Goal: Task Accomplishment & Management: Use online tool/utility

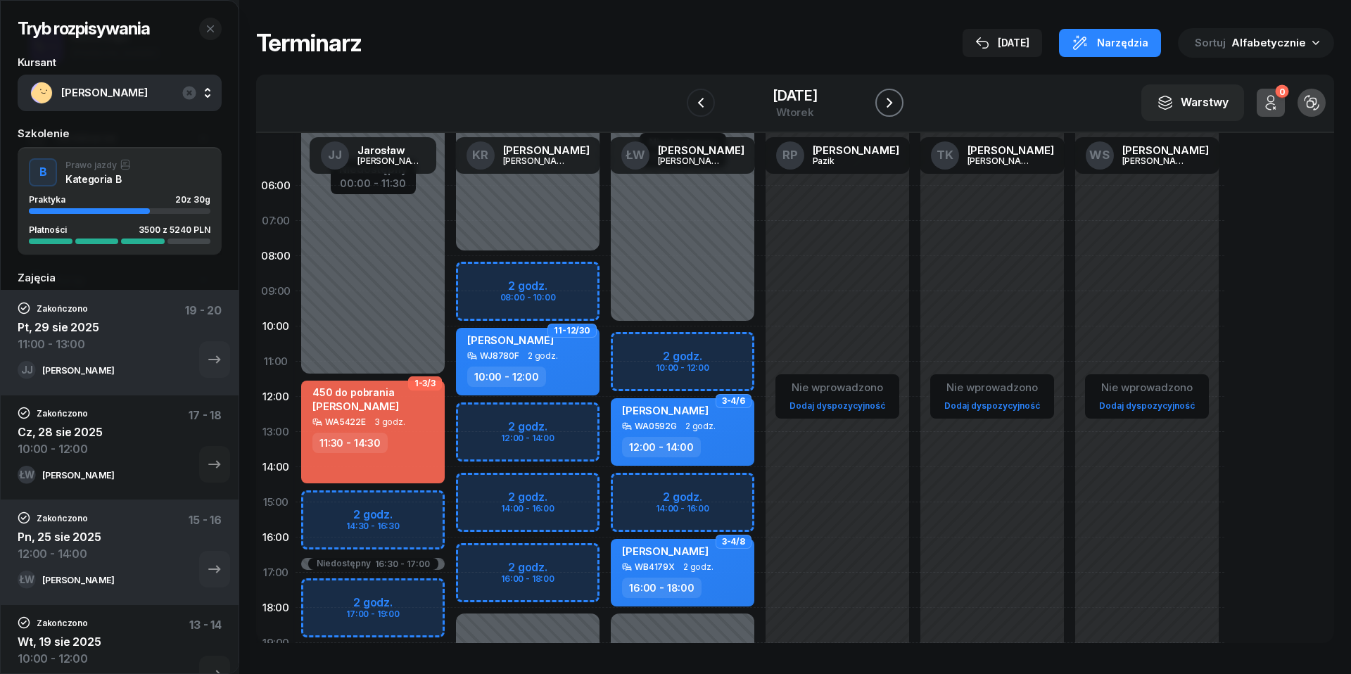
click at [894, 97] on icon "button" at bounding box center [889, 102] width 17 height 17
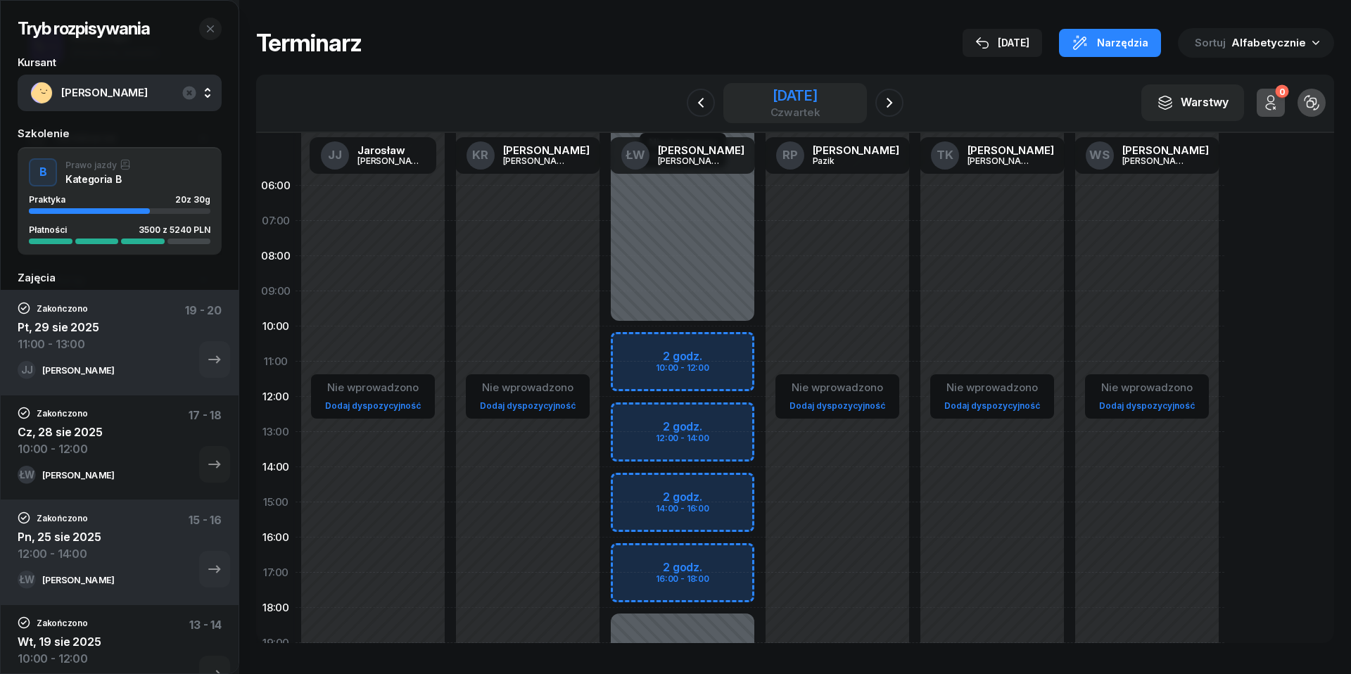
click at [788, 101] on div "[DATE]" at bounding box center [796, 96] width 50 height 14
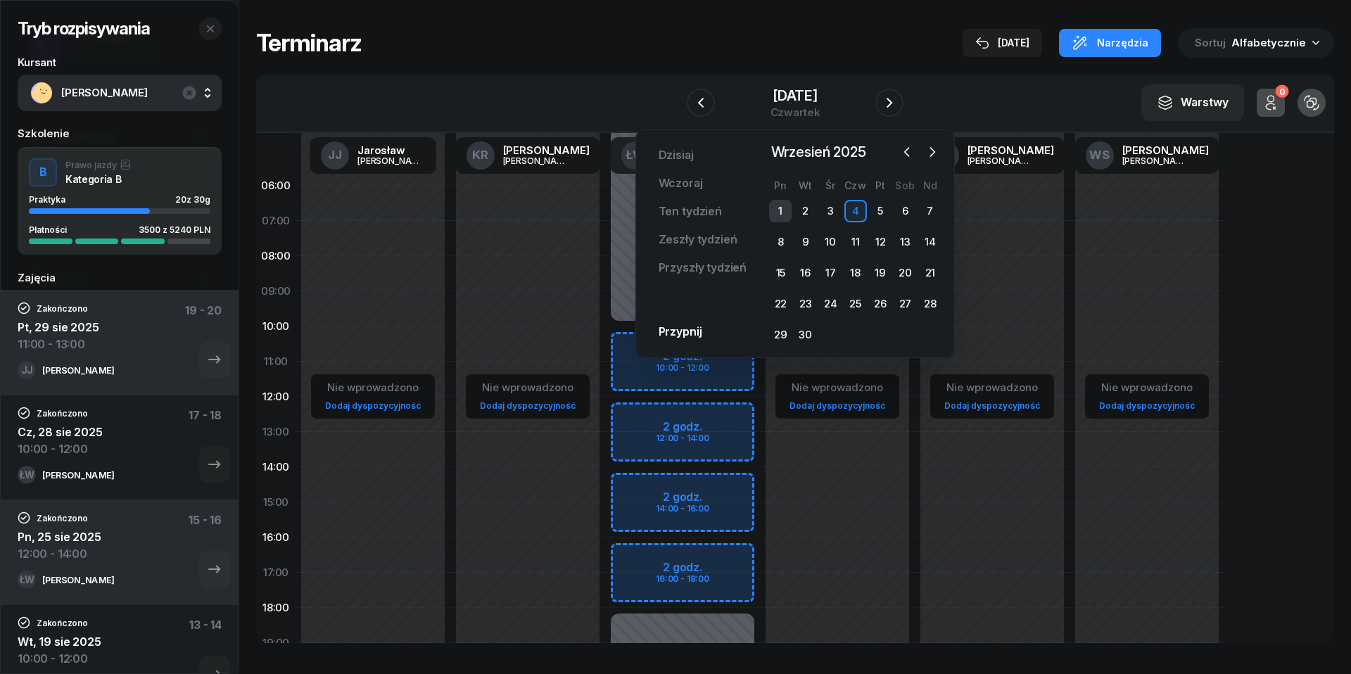
click at [781, 210] on div "1" at bounding box center [780, 211] width 23 height 23
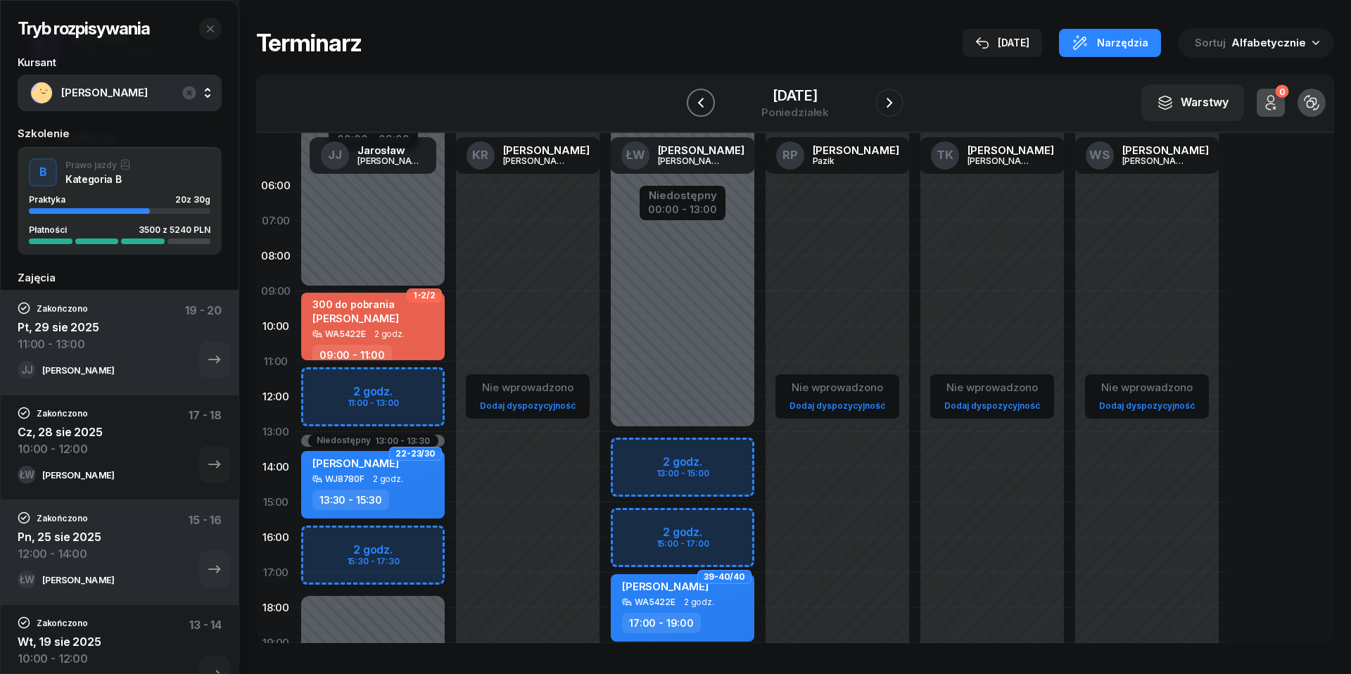
click at [699, 94] on icon "button" at bounding box center [701, 102] width 17 height 17
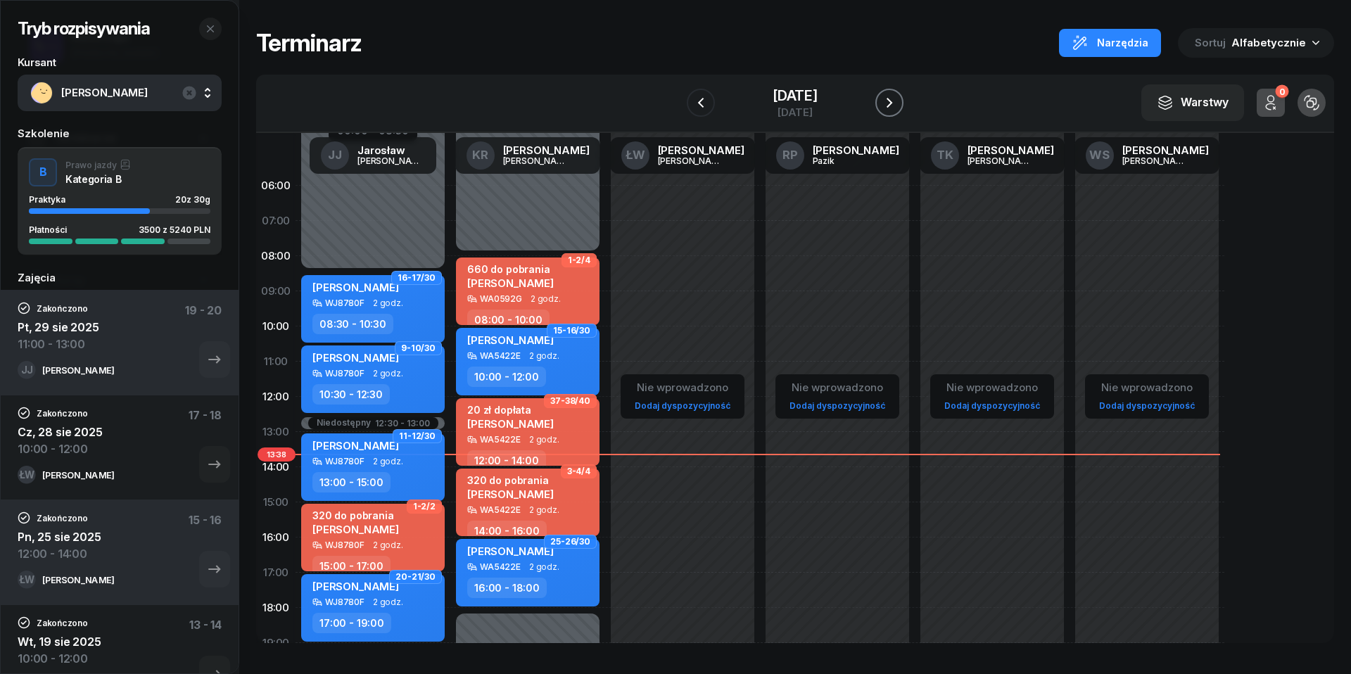
click at [882, 99] on icon "button" at bounding box center [889, 102] width 17 height 17
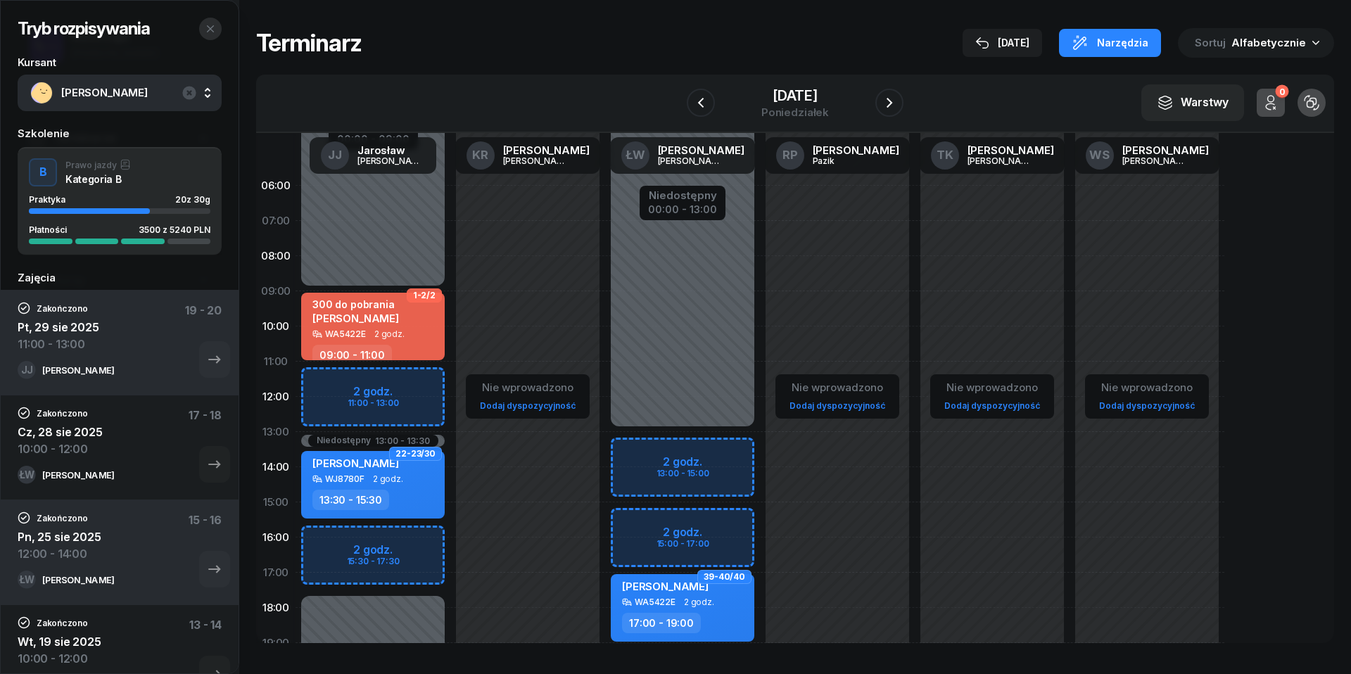
click at [210, 30] on icon "button" at bounding box center [210, 28] width 11 height 11
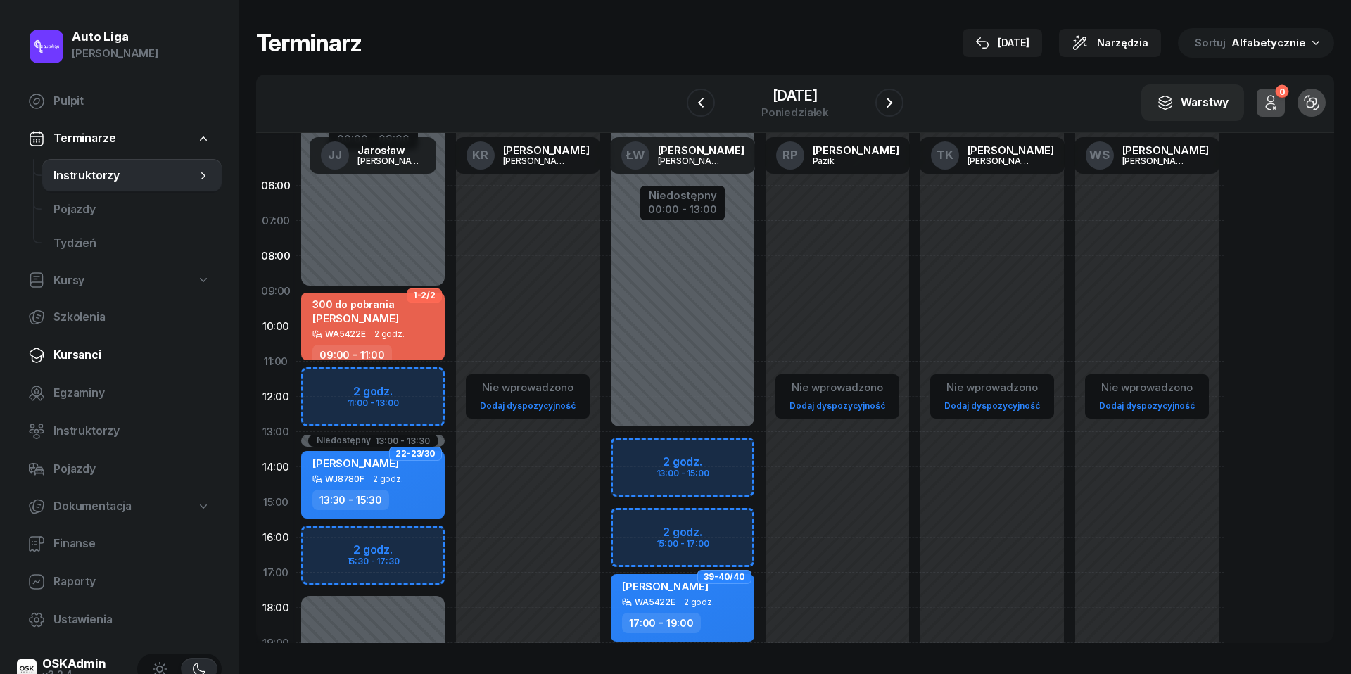
click at [88, 363] on span "Kursanci" at bounding box center [131, 355] width 157 height 18
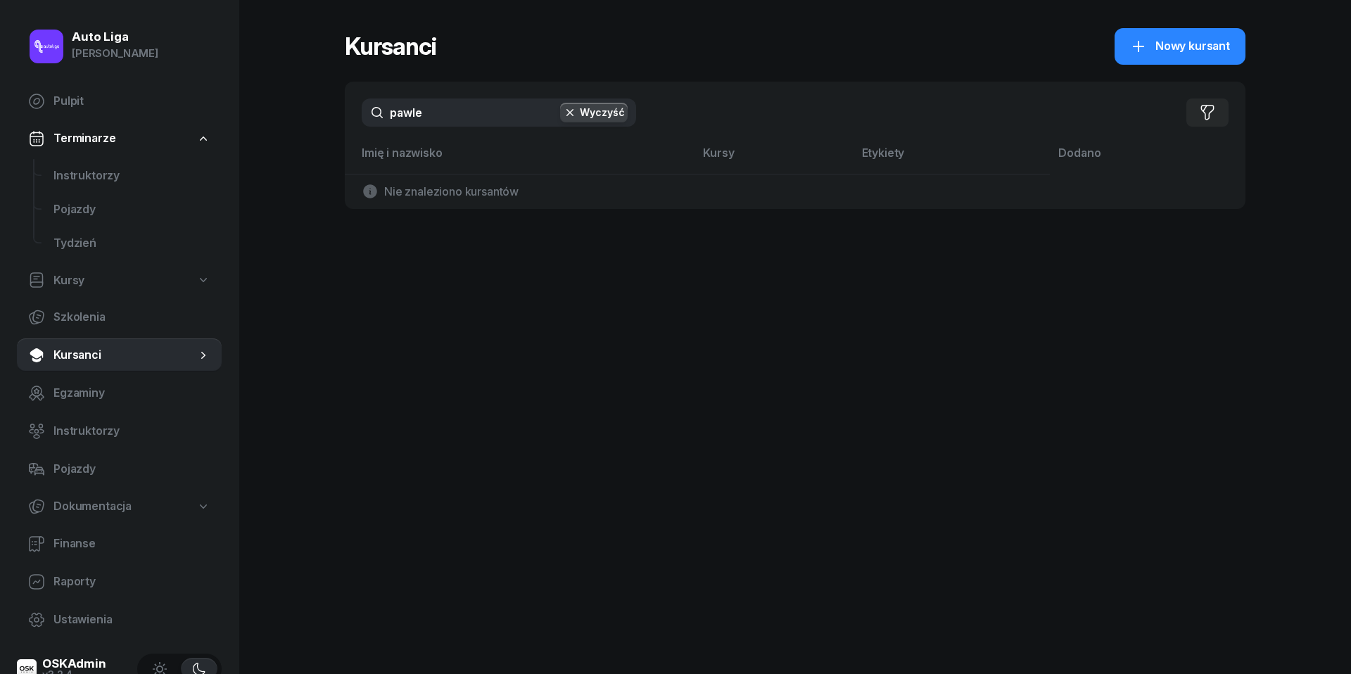
click at [446, 117] on input "pawle" at bounding box center [499, 113] width 274 height 28
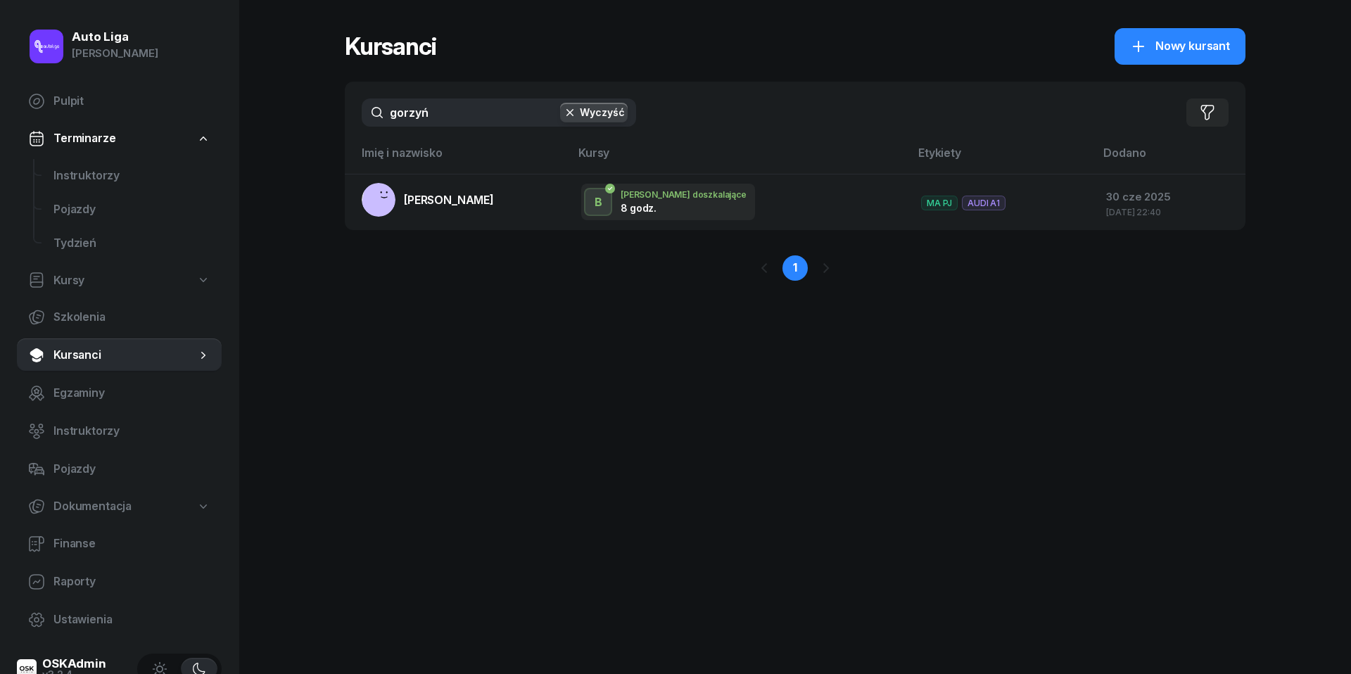
type input "gorzeń"
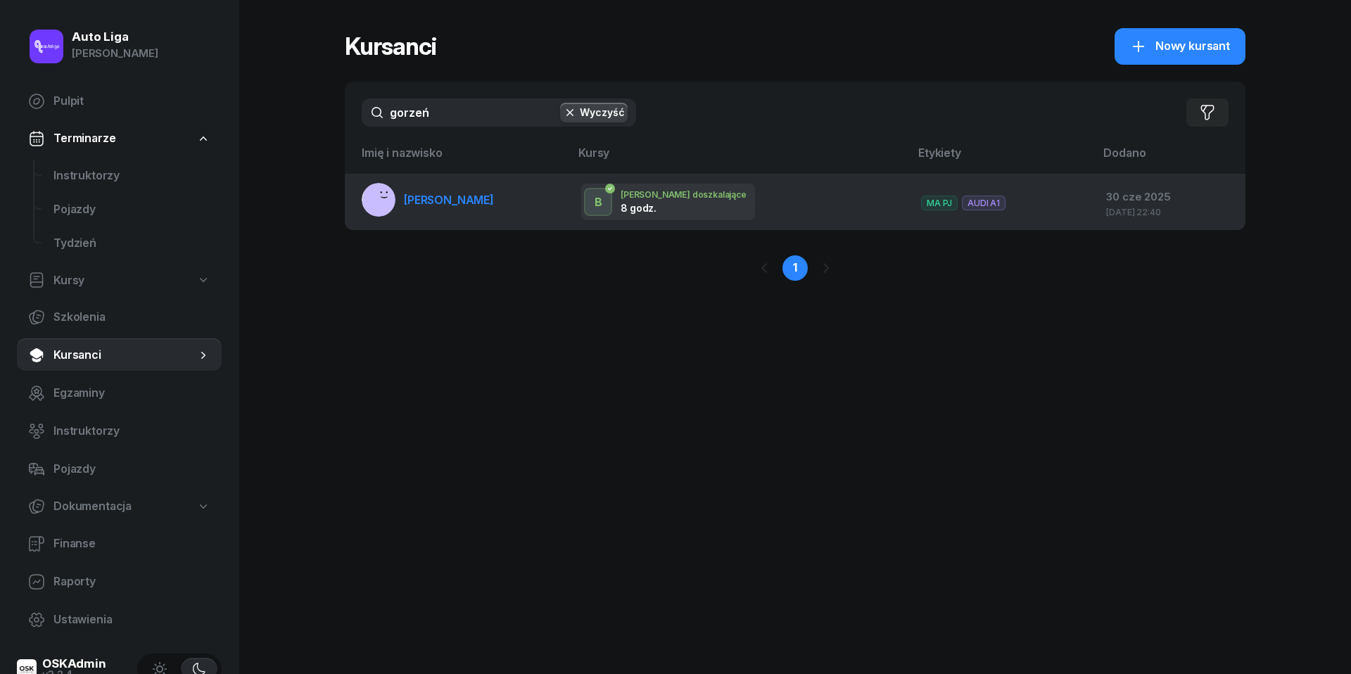
drag, startPoint x: 456, startPoint y: 136, endPoint x: 466, endPoint y: 198, distance: 62.7
click at [466, 198] on span "[PERSON_NAME]" at bounding box center [449, 200] width 90 height 14
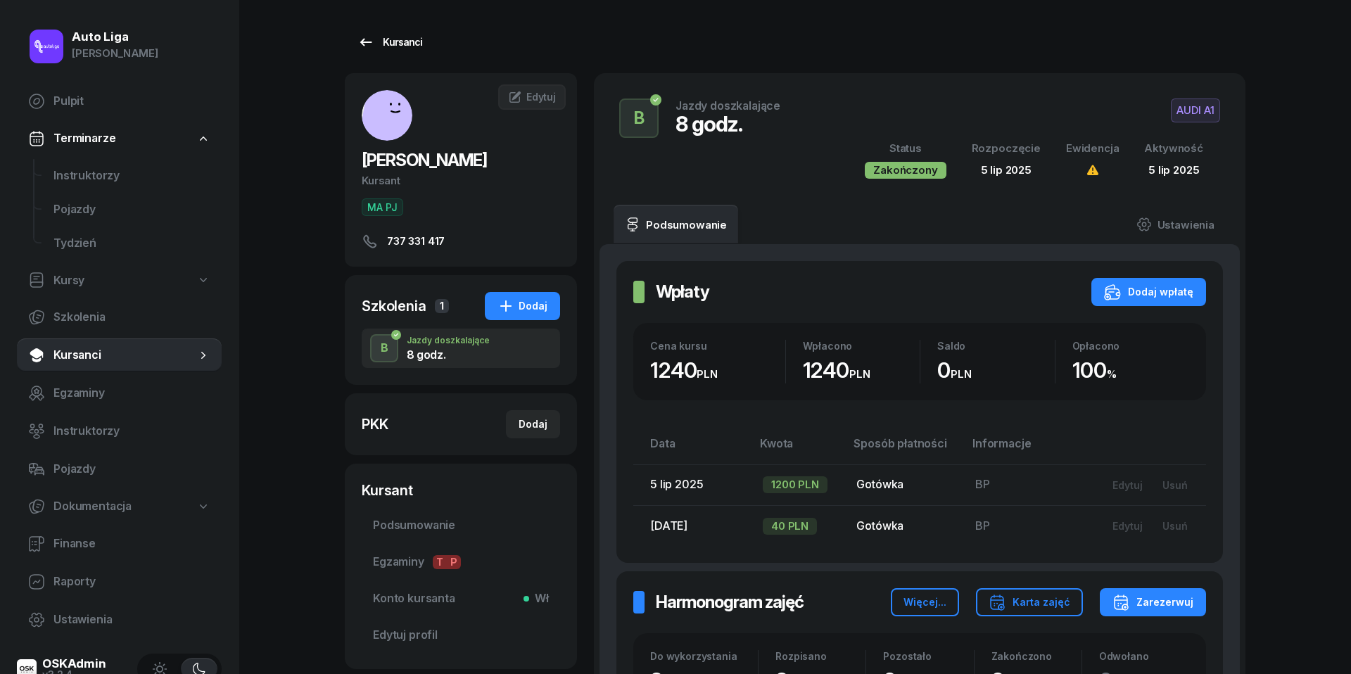
click at [375, 41] on div "Kursanci" at bounding box center [390, 42] width 65 height 17
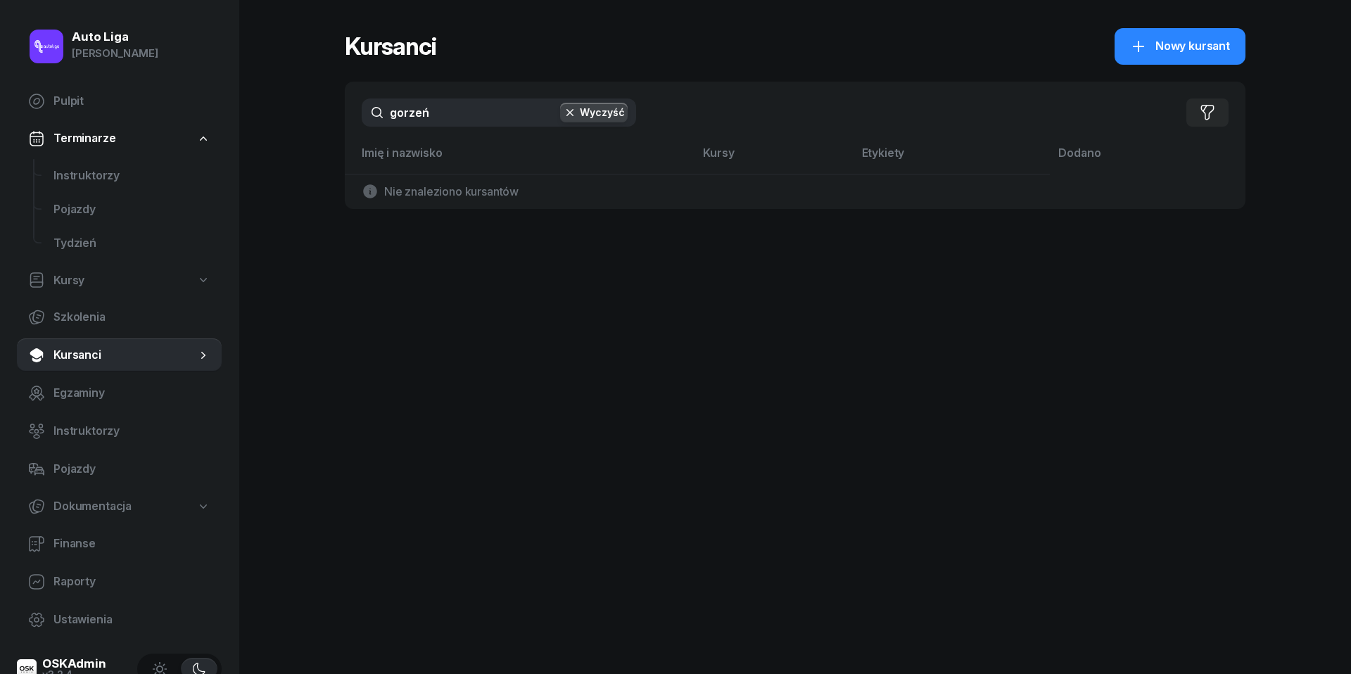
click at [407, 117] on input "gorzeń" at bounding box center [499, 113] width 274 height 28
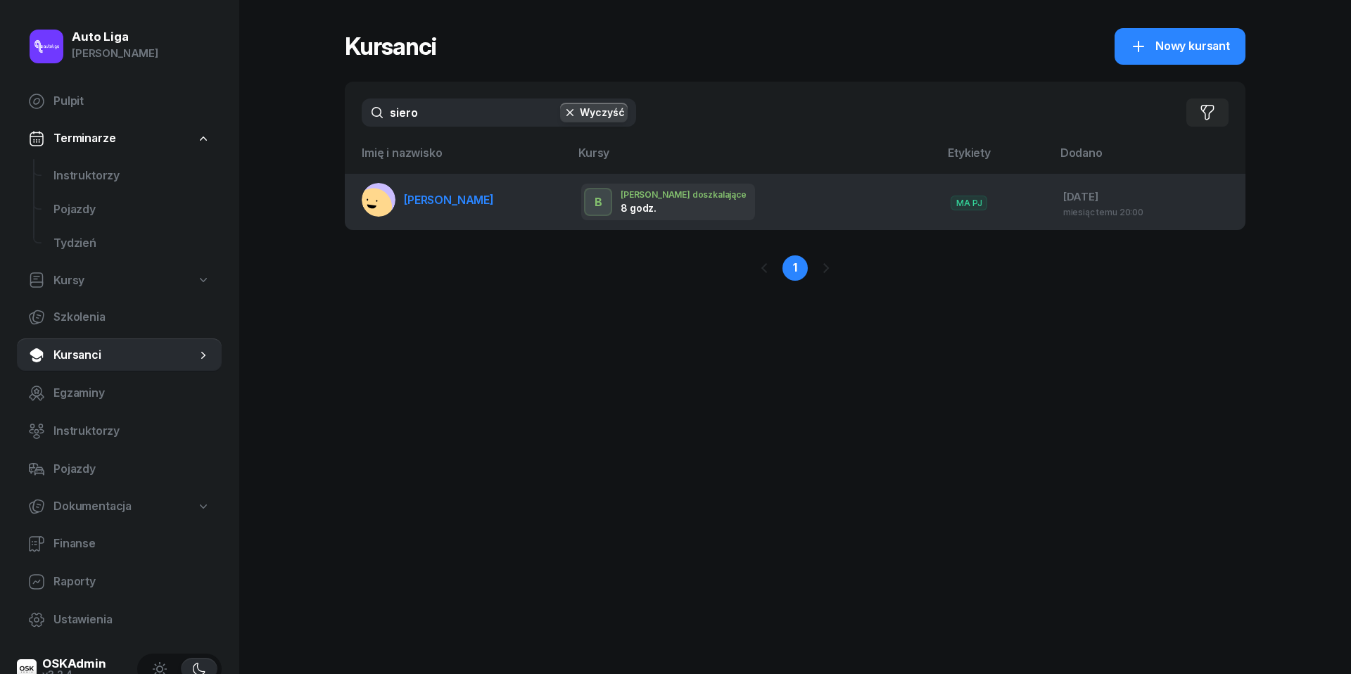
type input "siero"
click at [423, 178] on td "[PERSON_NAME]" at bounding box center [457, 202] width 225 height 56
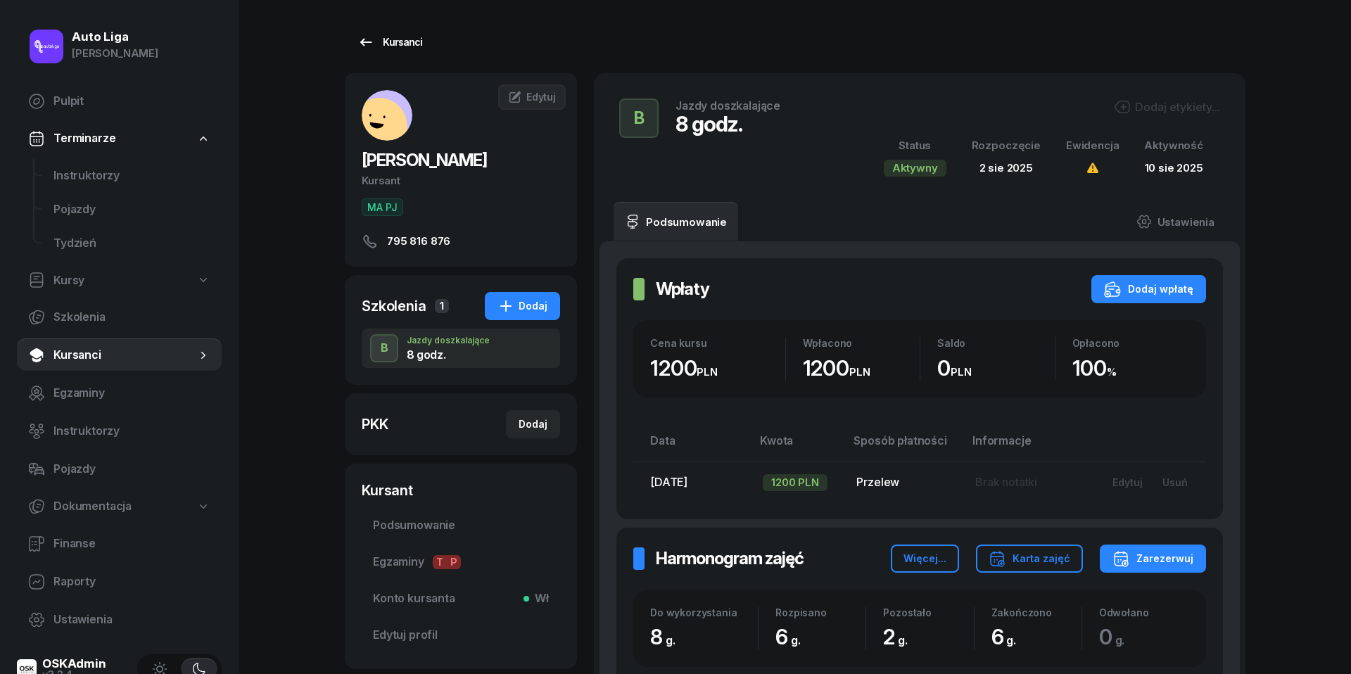
click at [377, 34] on div "Kursanci" at bounding box center [390, 42] width 65 height 17
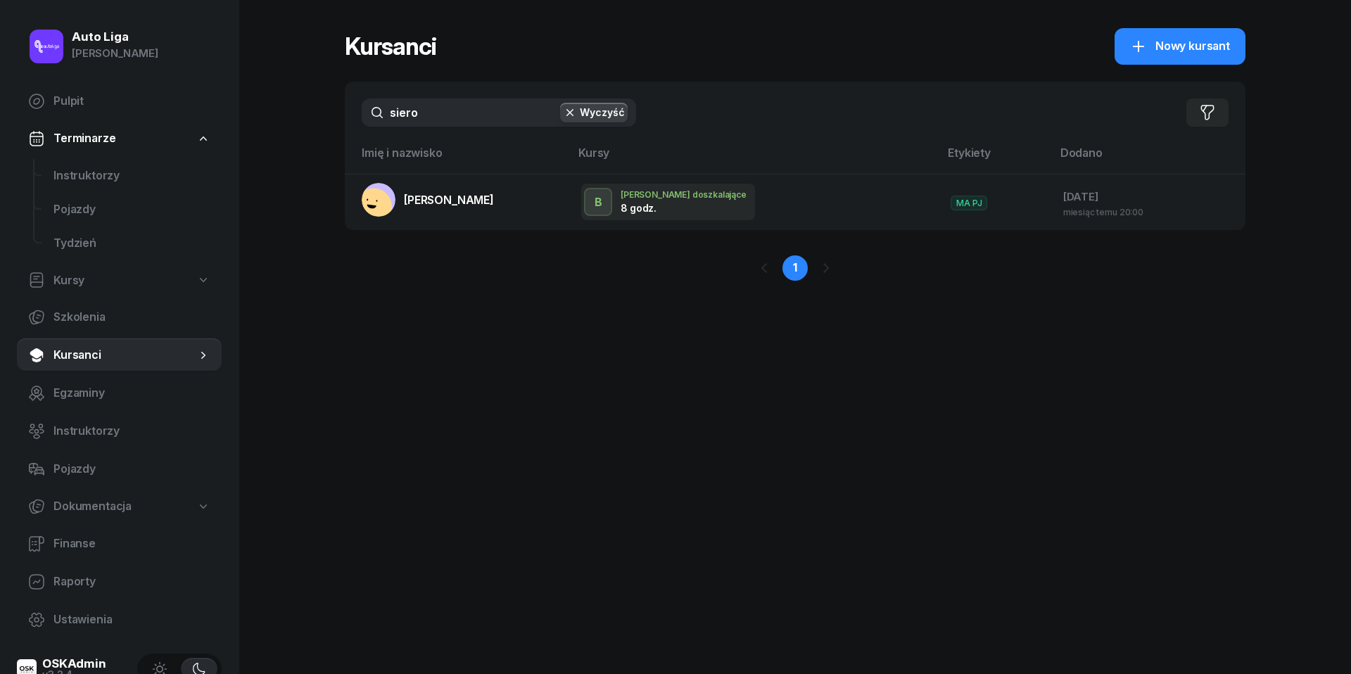
click at [412, 107] on input "siero" at bounding box center [499, 113] width 274 height 28
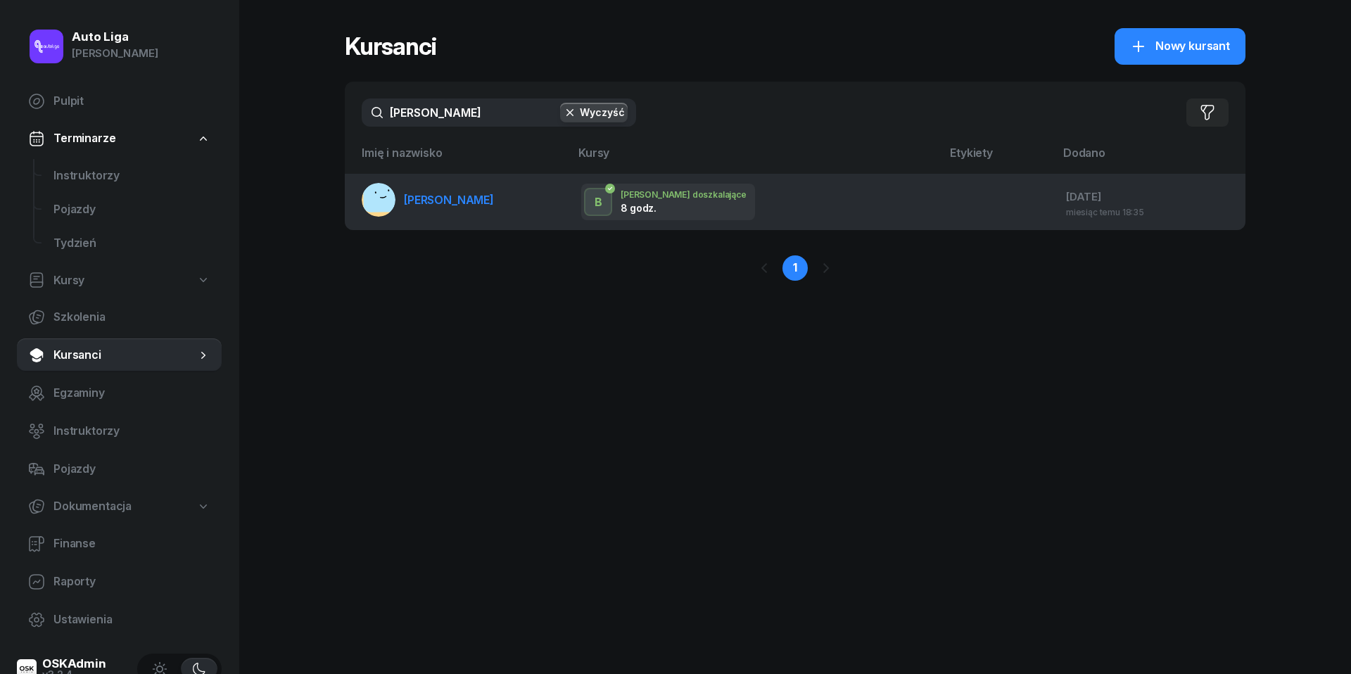
type input "[PERSON_NAME]"
click at [427, 193] on span "[PERSON_NAME]" at bounding box center [449, 200] width 90 height 14
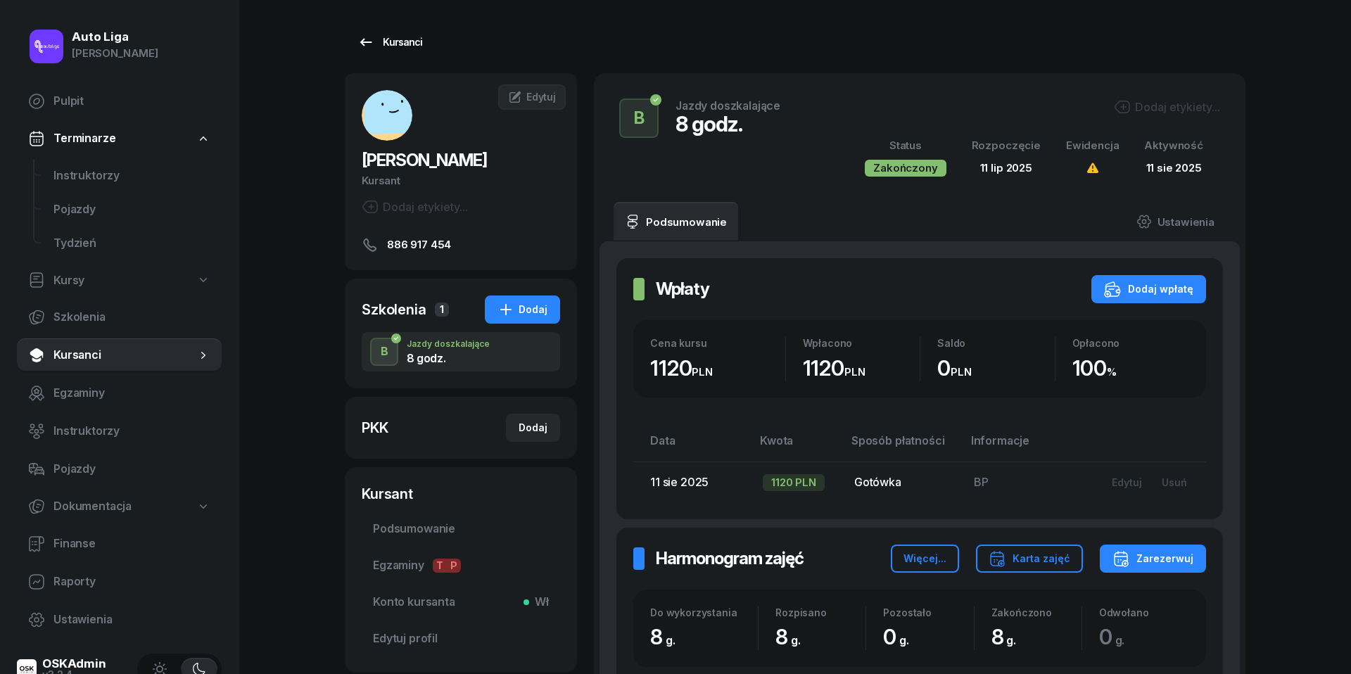
click at [390, 42] on div "Kursanci" at bounding box center [390, 42] width 65 height 17
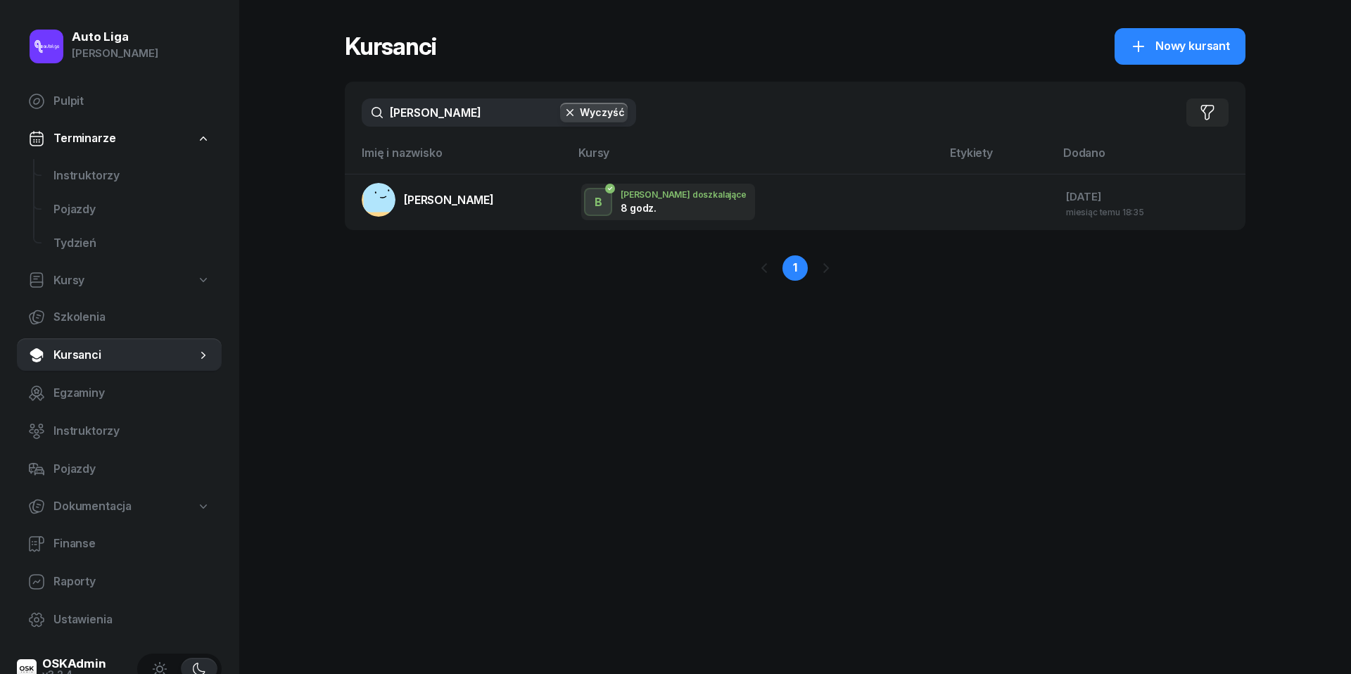
click at [428, 111] on input "[PERSON_NAME]" at bounding box center [499, 113] width 274 height 28
type input "rzepo"
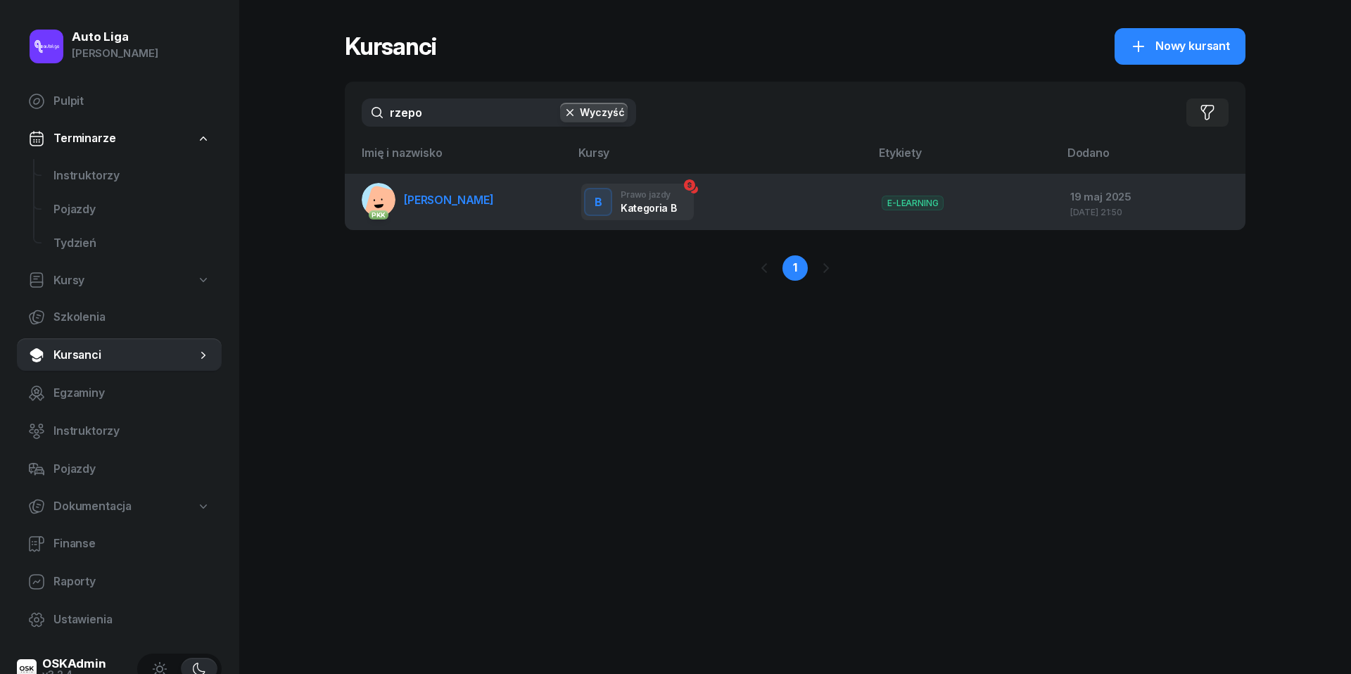
drag, startPoint x: 428, startPoint y: 111, endPoint x: 436, endPoint y: 201, distance: 90.5
click at [436, 201] on span "[PERSON_NAME]" at bounding box center [449, 200] width 90 height 14
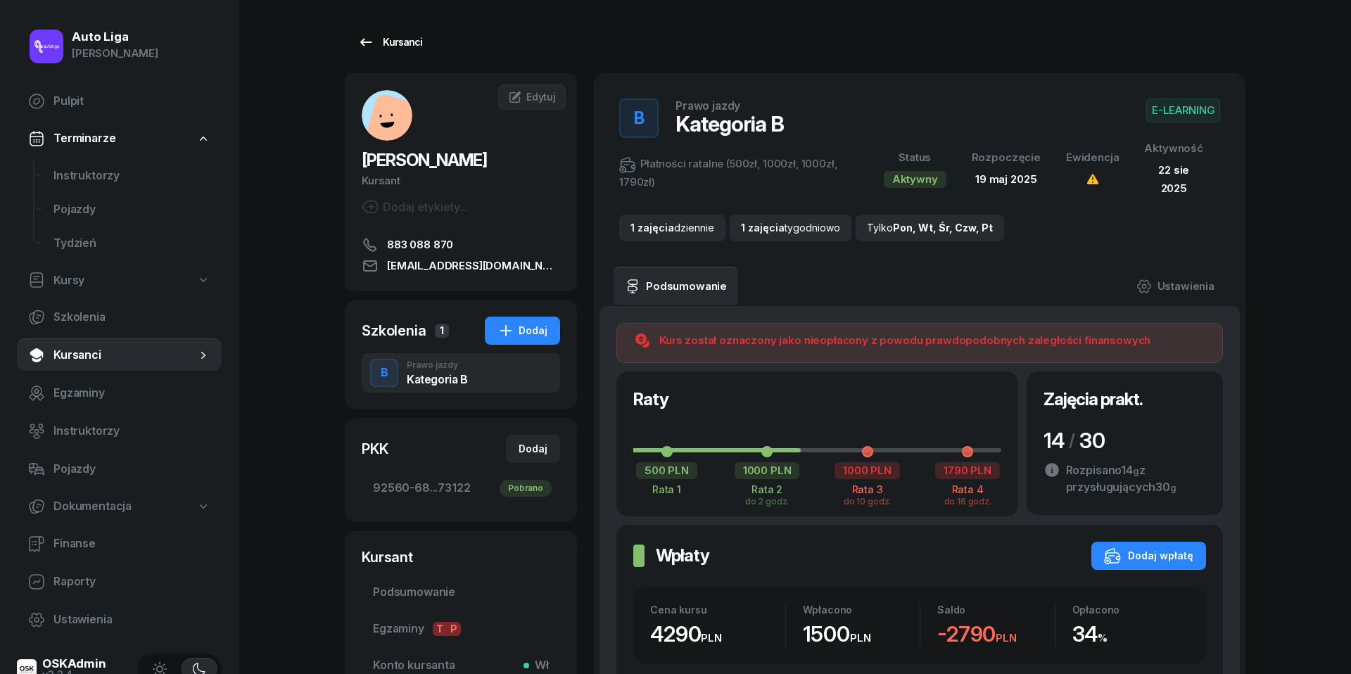
click at [367, 37] on icon at bounding box center [366, 42] width 17 height 17
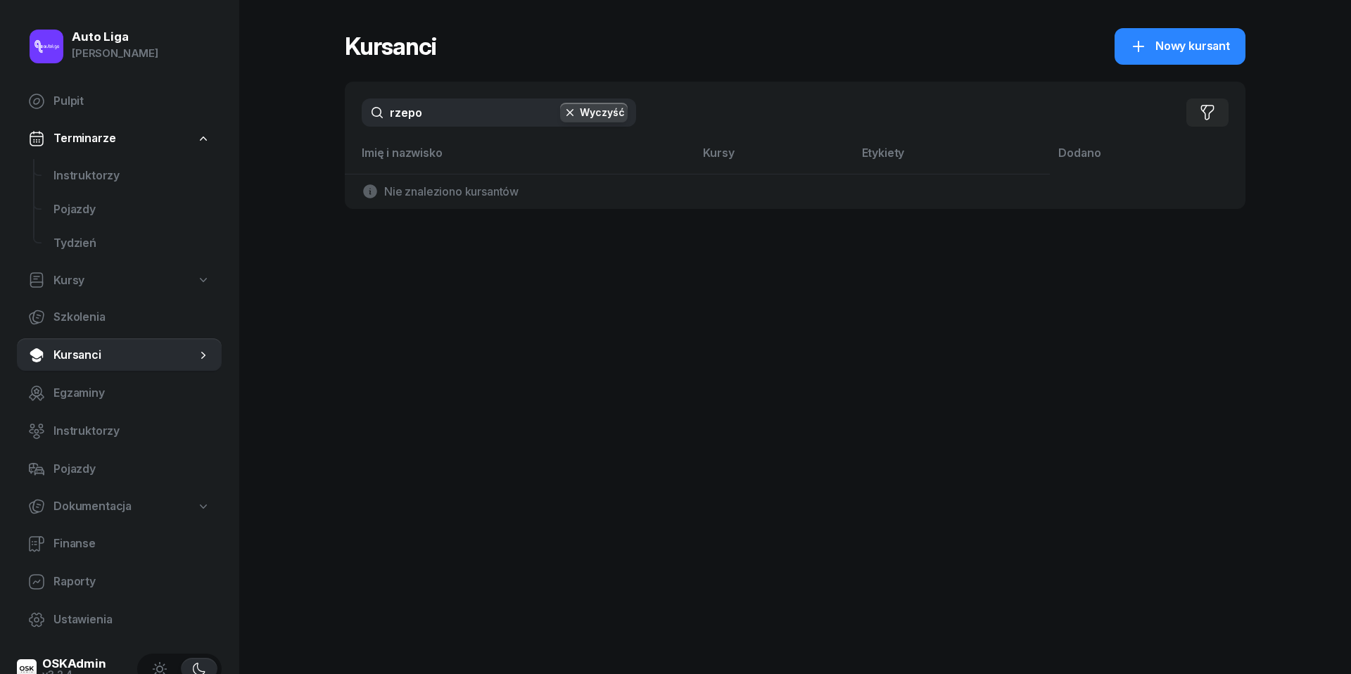
click at [418, 113] on input "rzepo" at bounding box center [499, 113] width 274 height 28
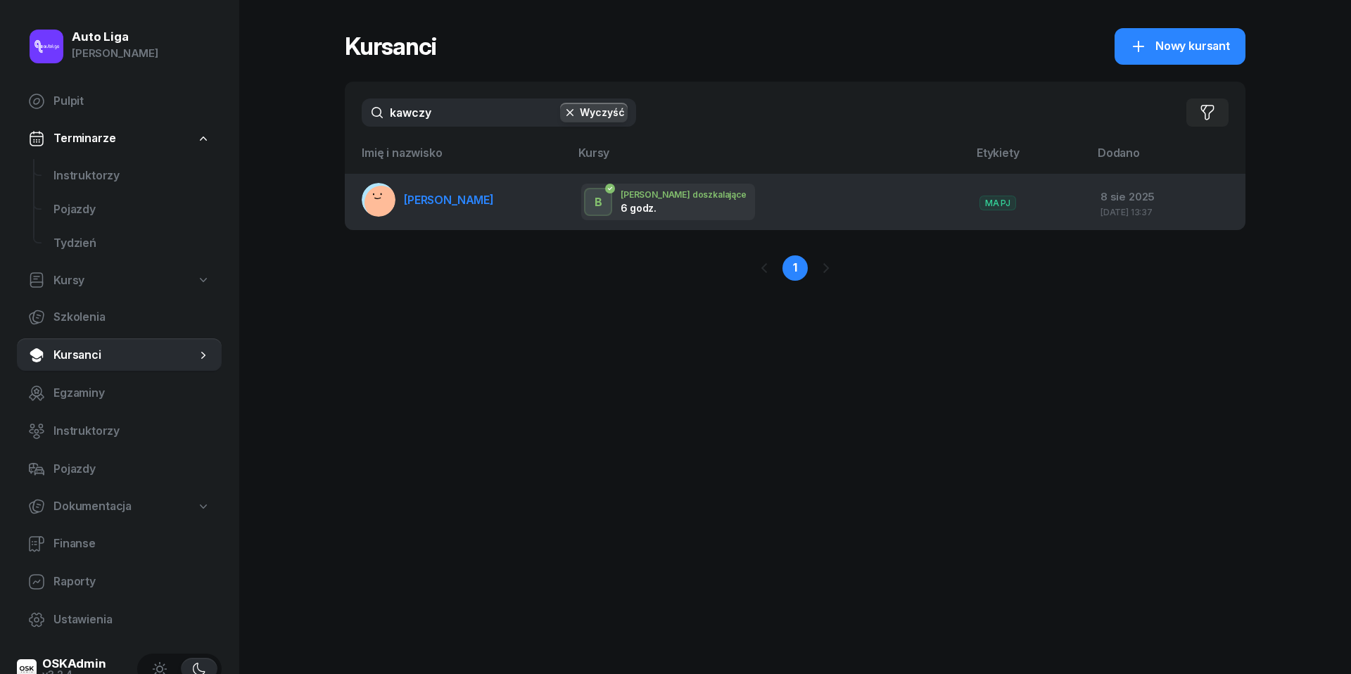
type input "kawczy"
click at [419, 203] on span "[PERSON_NAME]" at bounding box center [449, 200] width 90 height 14
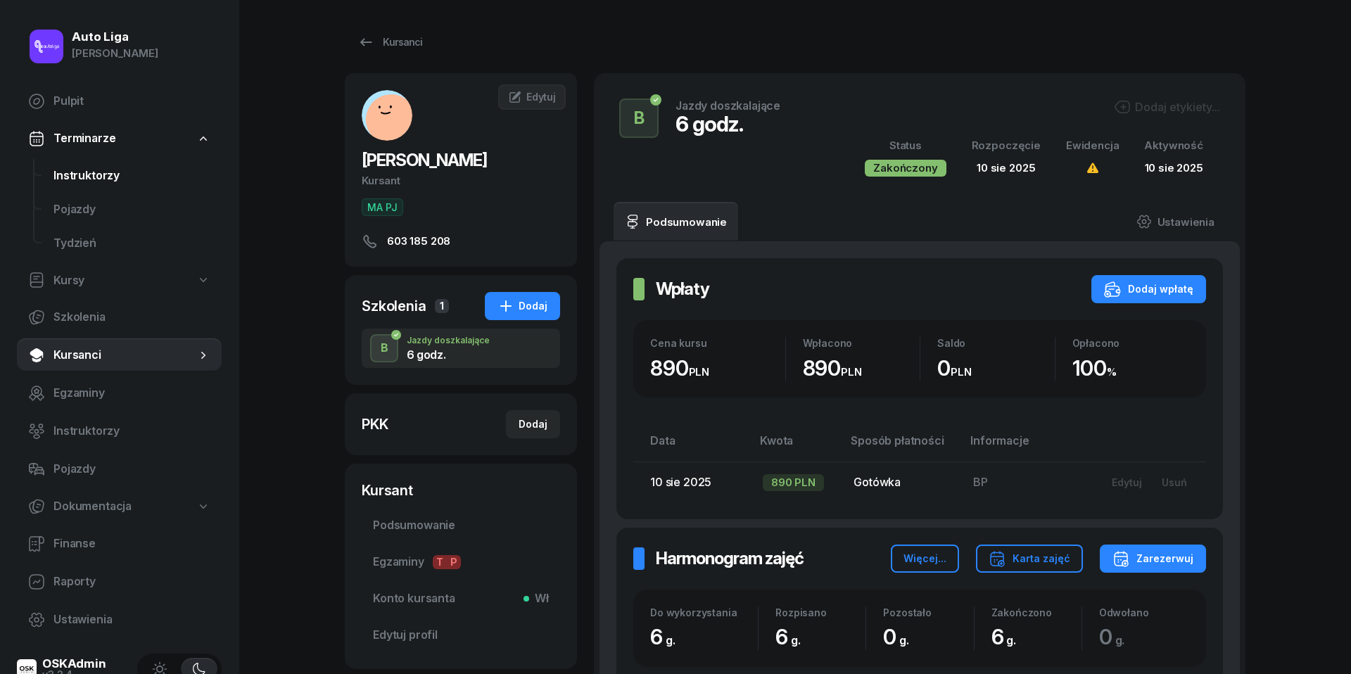
click at [80, 176] on span "Instruktorzy" at bounding box center [131, 176] width 157 height 18
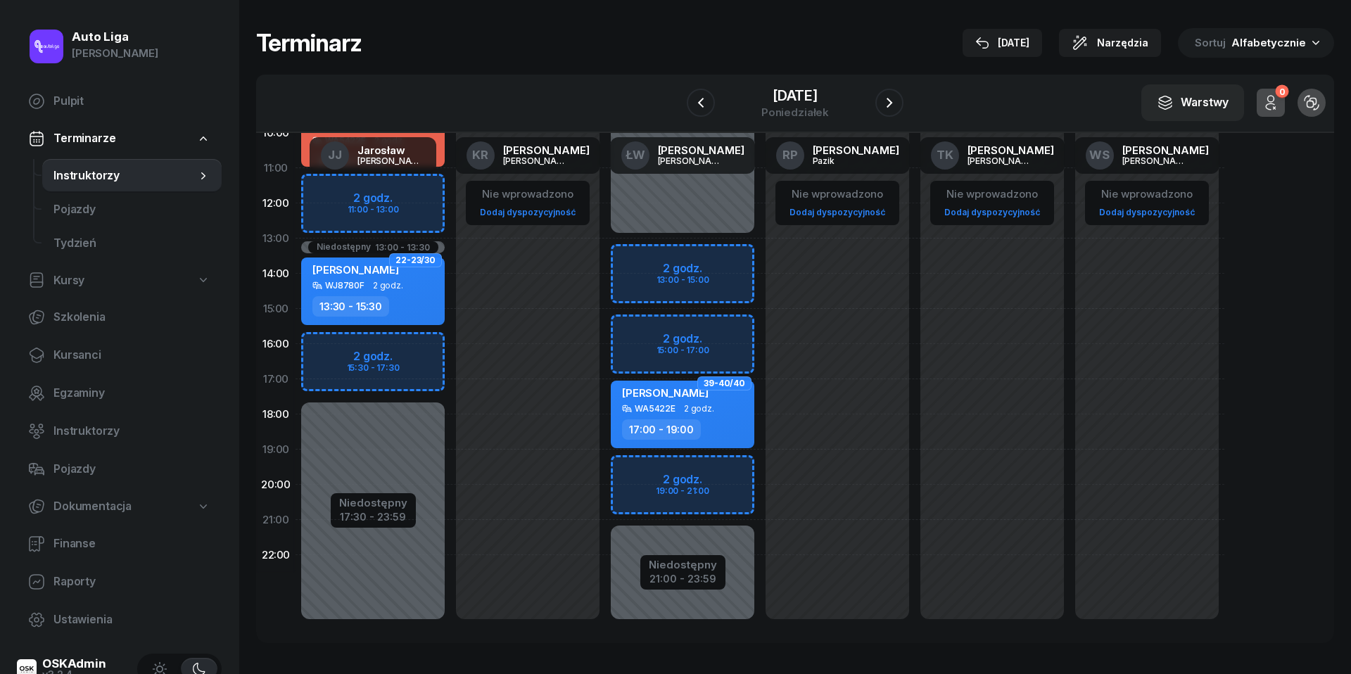
scroll to position [193, 0]
click at [100, 358] on span "Kursanci" at bounding box center [131, 355] width 157 height 18
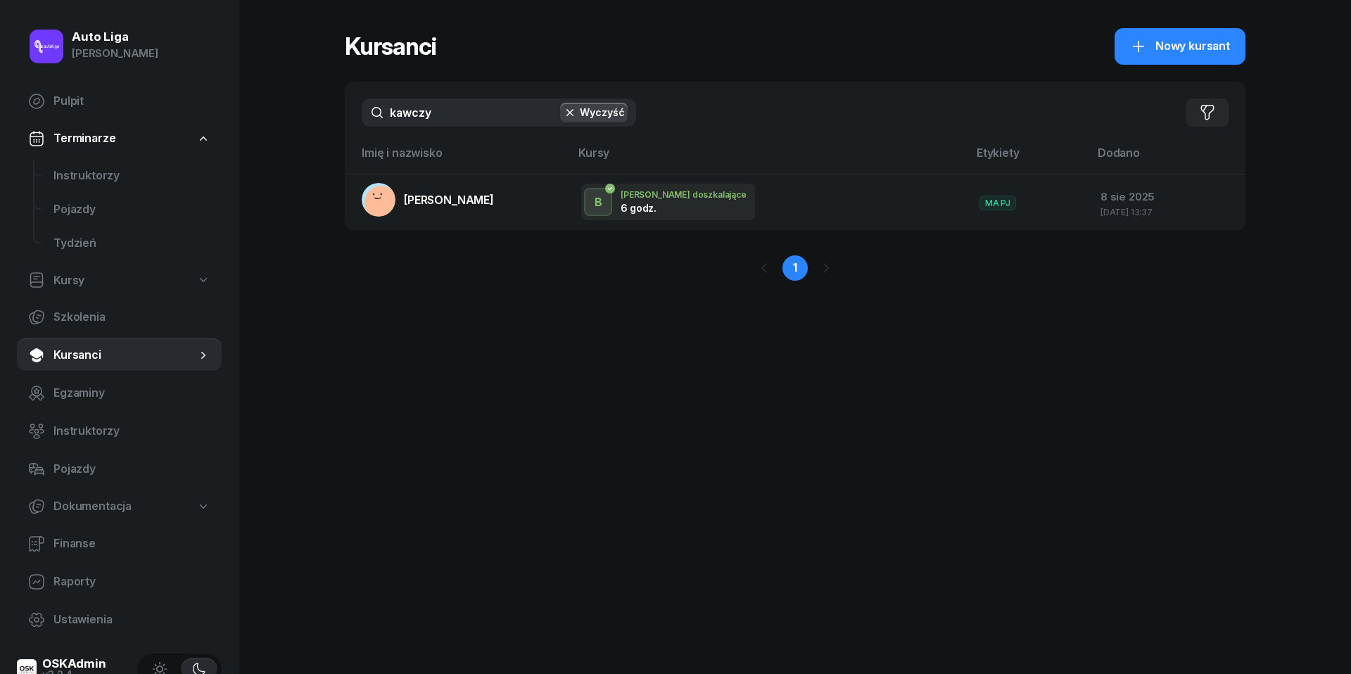
click at [453, 111] on input "kawczy" at bounding box center [499, 113] width 274 height 28
type input "oleski"
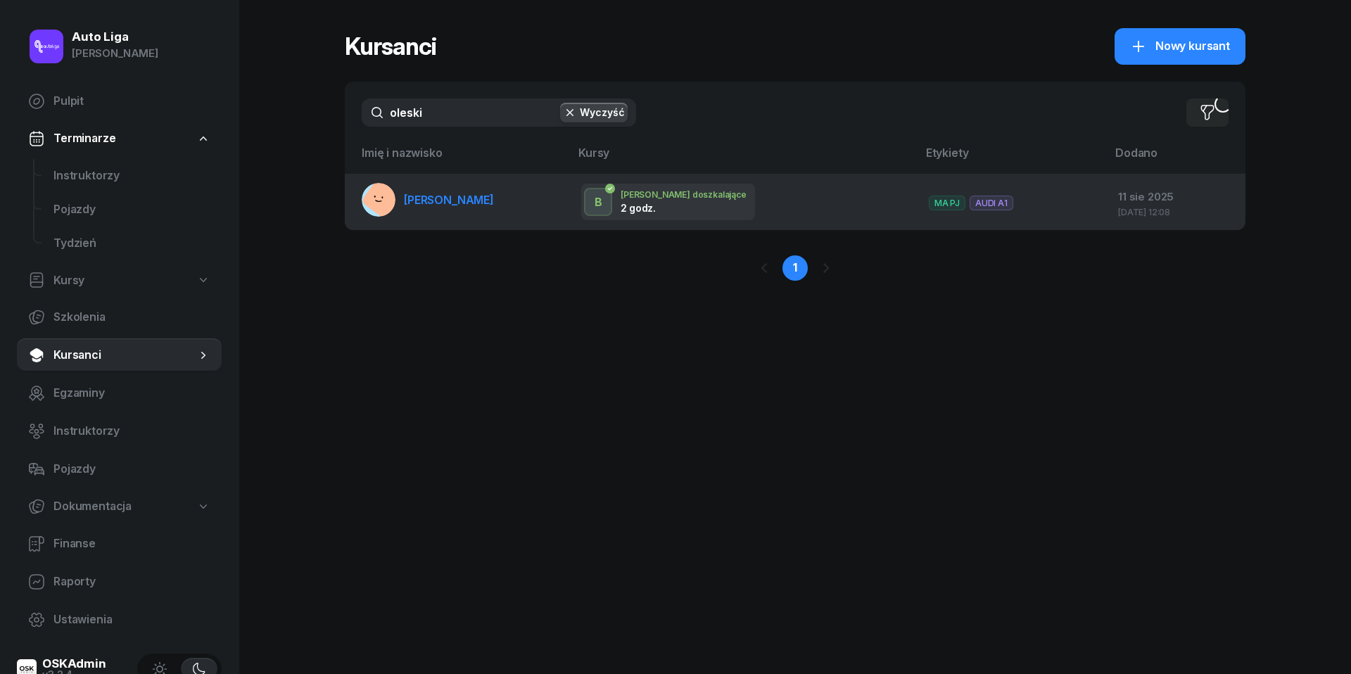
drag, startPoint x: 453, startPoint y: 111, endPoint x: 462, endPoint y: 198, distance: 87.7
click at [462, 198] on span "[PERSON_NAME]" at bounding box center [449, 200] width 90 height 14
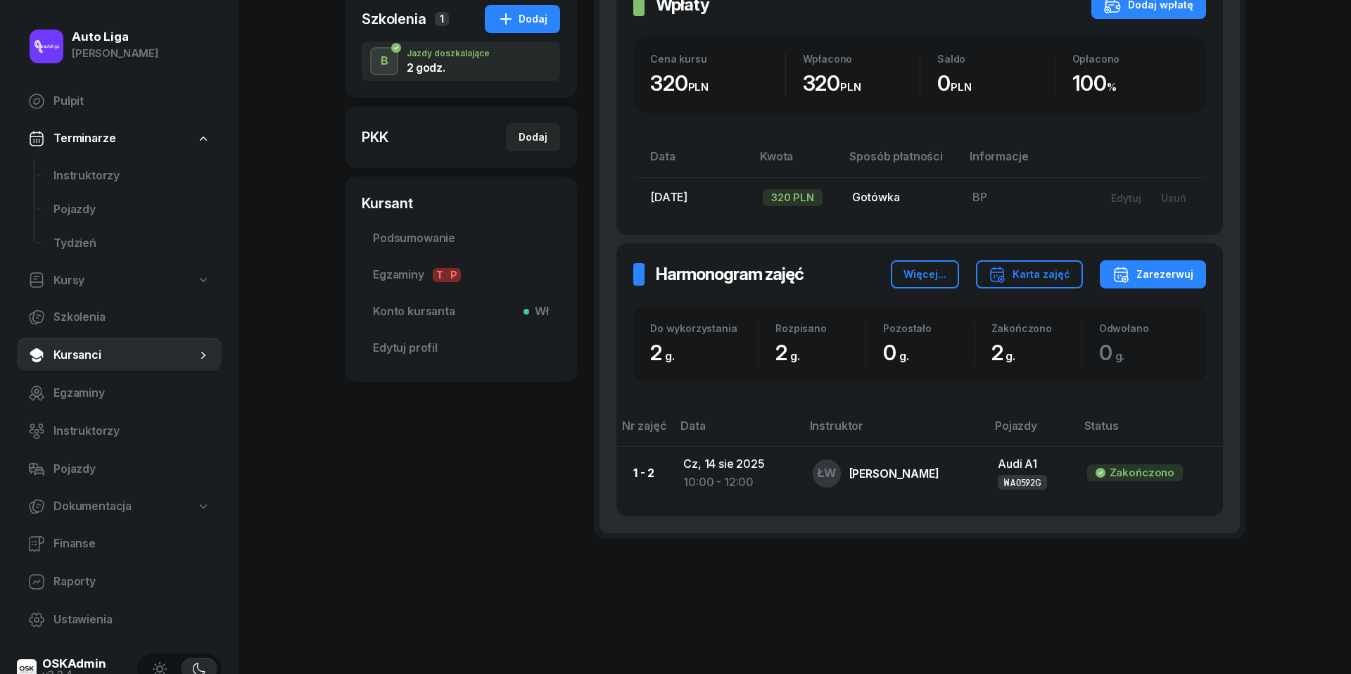
scroll to position [286, 0]
click at [73, 177] on span "Instruktorzy" at bounding box center [131, 176] width 157 height 18
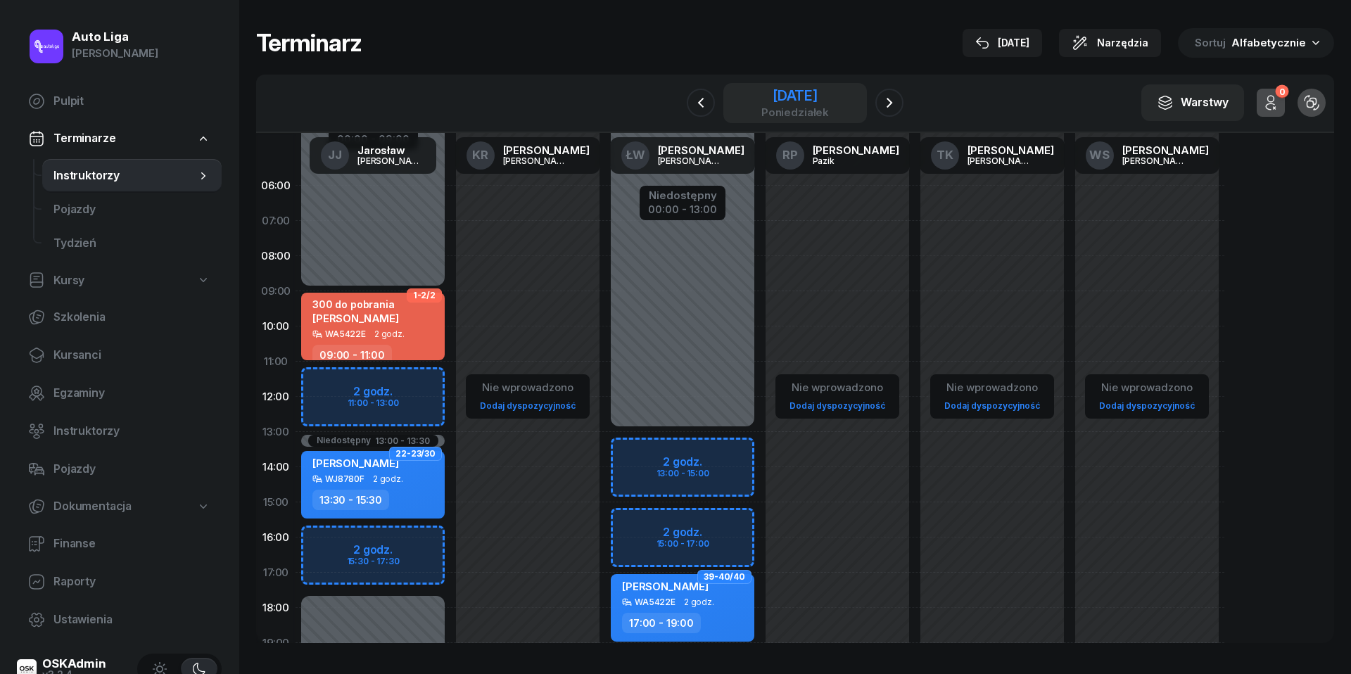
click at [792, 100] on div "[DATE]" at bounding box center [796, 96] width 68 height 14
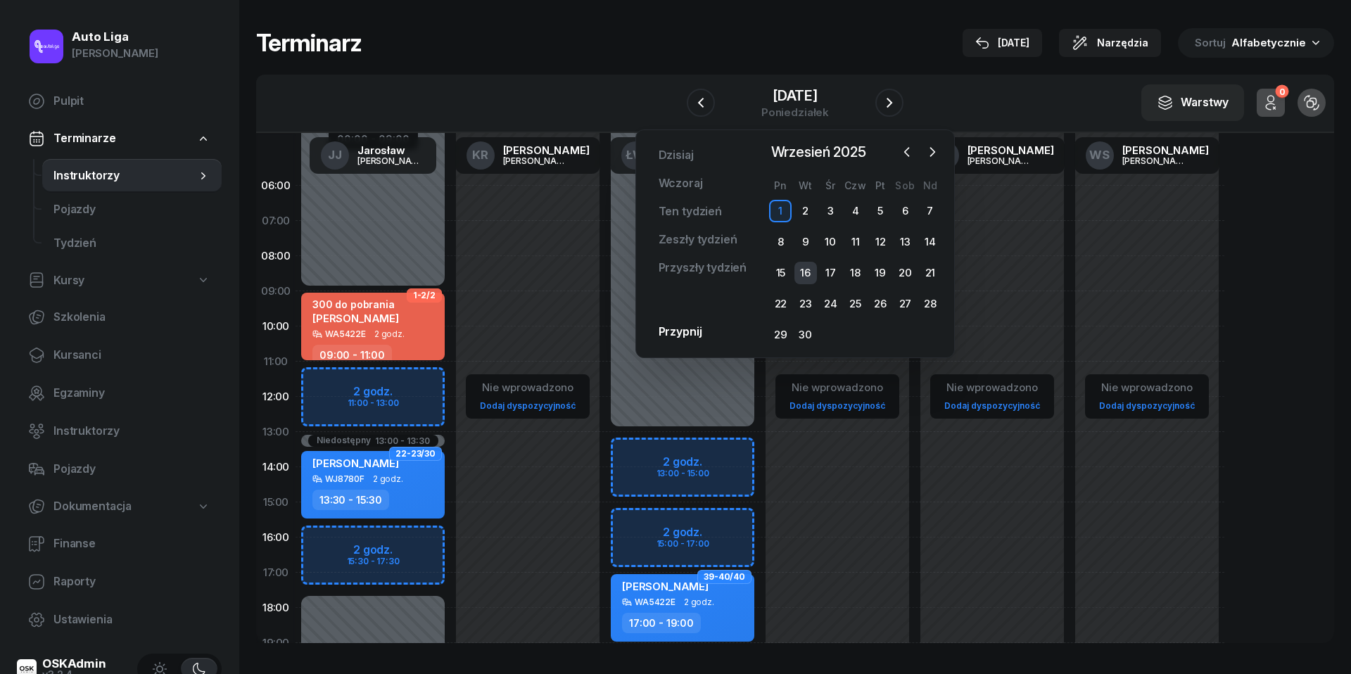
click at [807, 272] on div "16" at bounding box center [806, 273] width 23 height 23
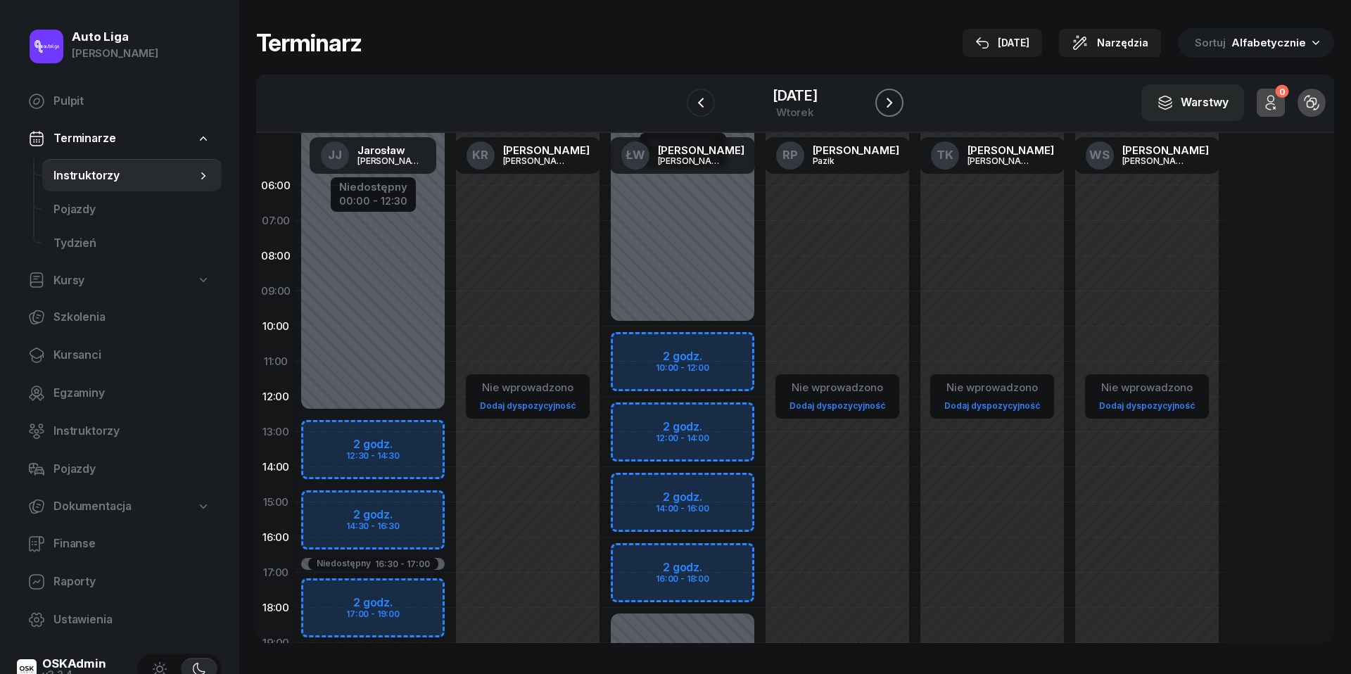
click at [898, 103] on icon "button" at bounding box center [889, 102] width 17 height 17
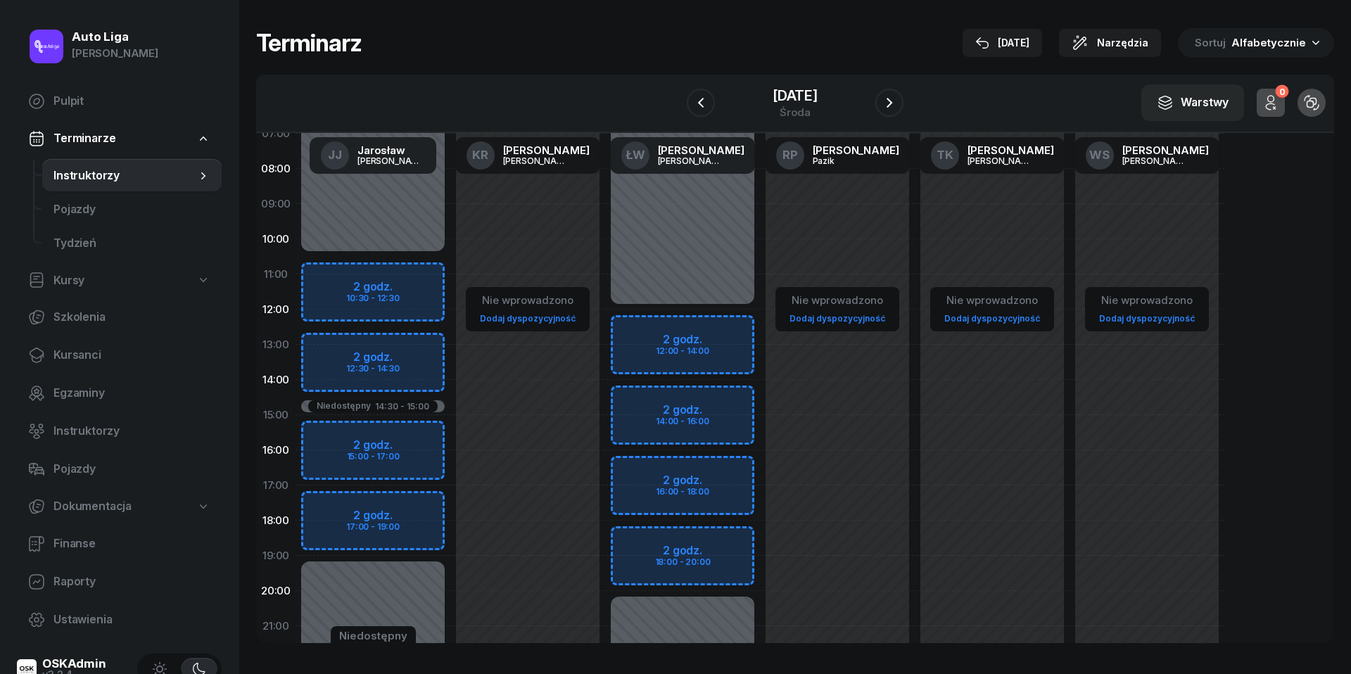
scroll to position [88, 0]
click at [880, 105] on button "button" at bounding box center [890, 103] width 28 height 28
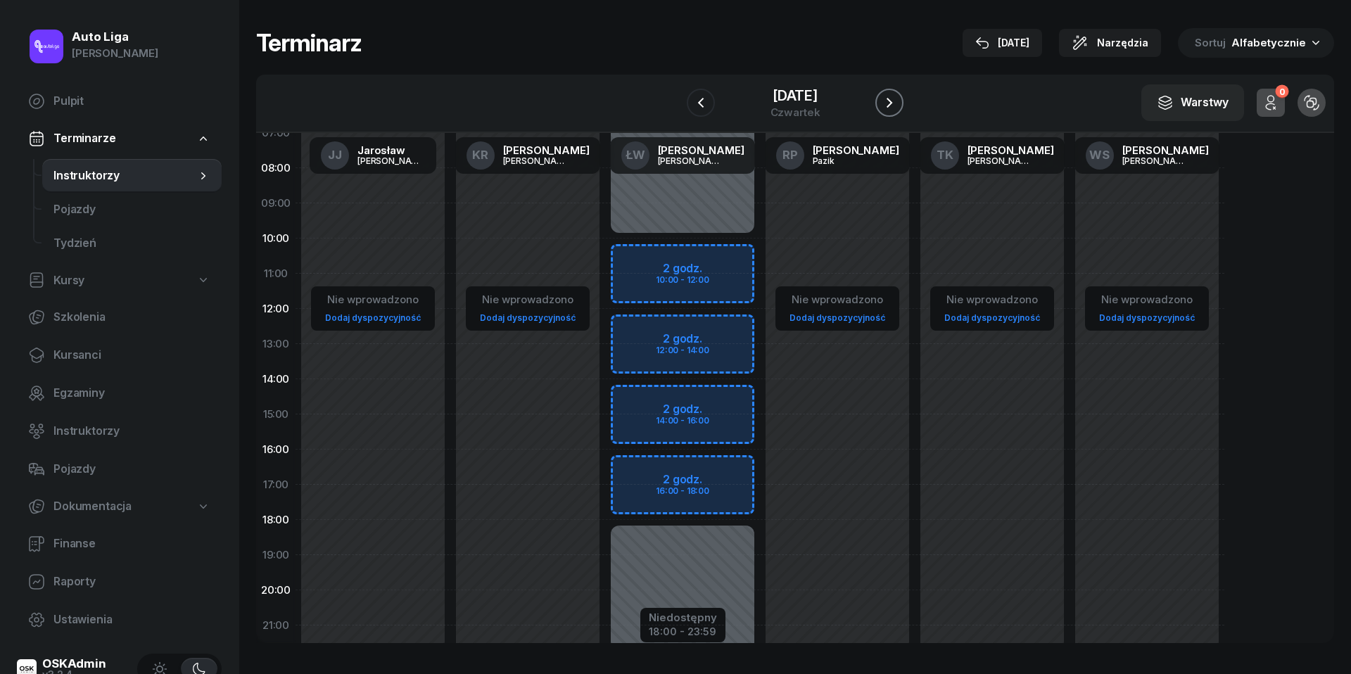
click at [880, 105] on button "button" at bounding box center [890, 103] width 28 height 28
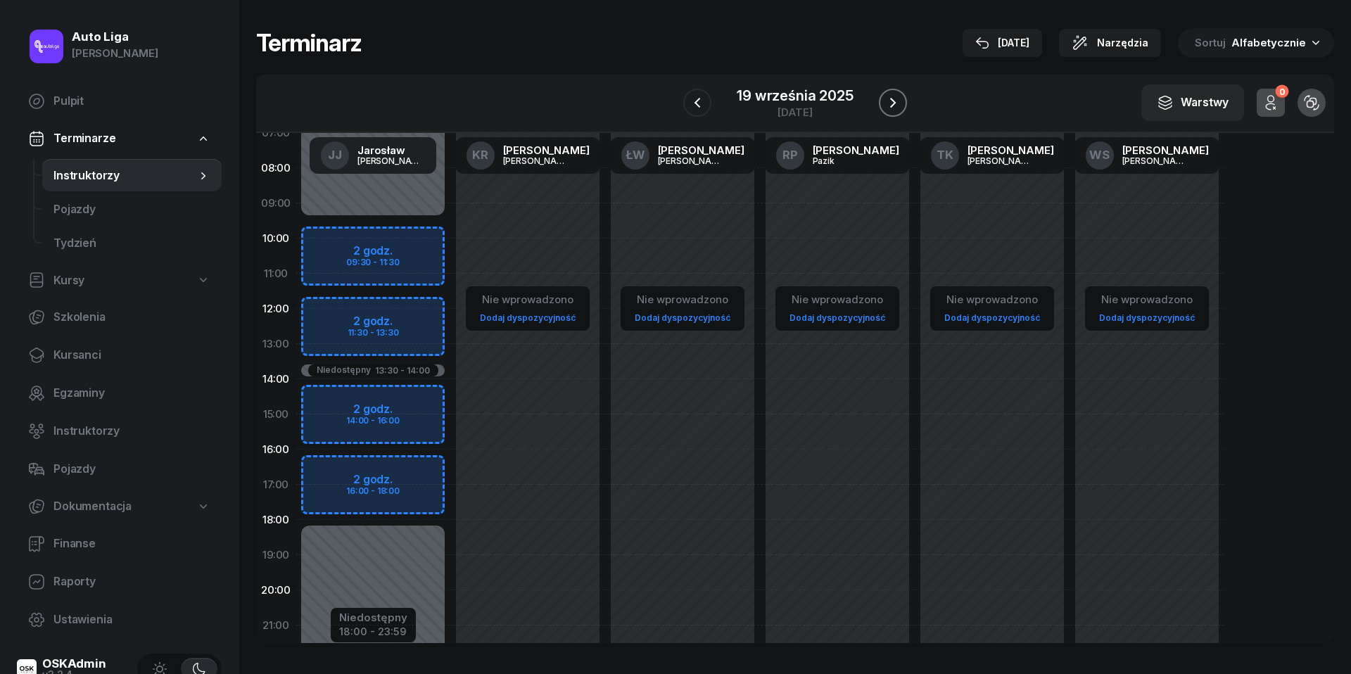
click at [880, 105] on button "button" at bounding box center [893, 103] width 28 height 28
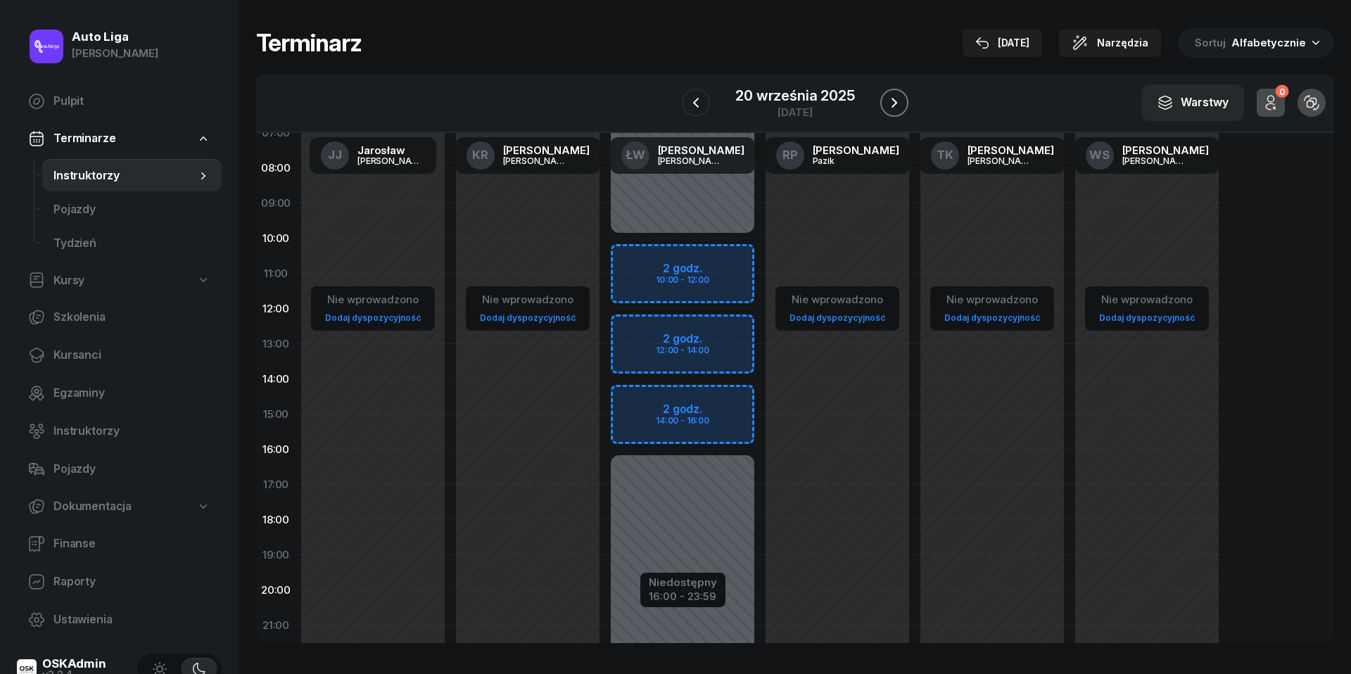
click at [880, 105] on button "button" at bounding box center [894, 103] width 28 height 28
click at [705, 107] on icon "button" at bounding box center [698, 102] width 17 height 17
click at [79, 360] on span "Kursanci" at bounding box center [131, 355] width 157 height 18
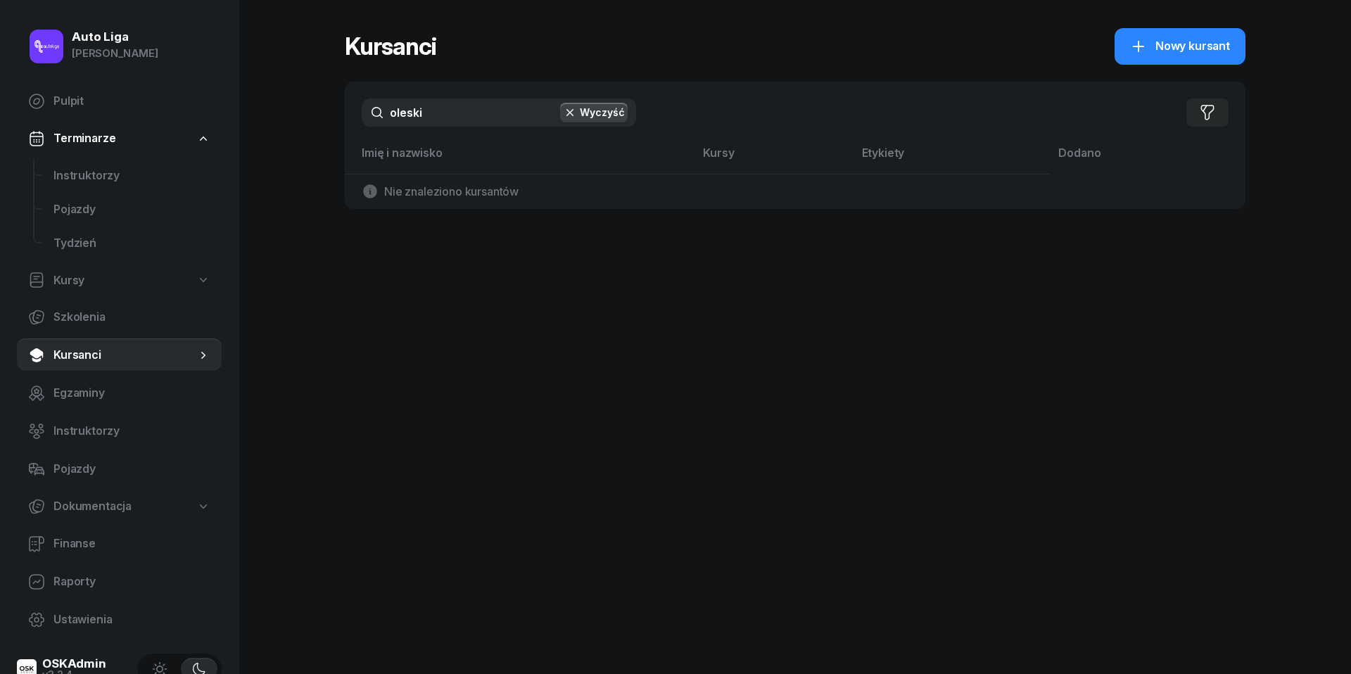
click at [459, 127] on div "oleski Wyczyść Filtruj" at bounding box center [795, 113] width 901 height 62
click at [460, 121] on input "oleski" at bounding box center [499, 113] width 274 height 28
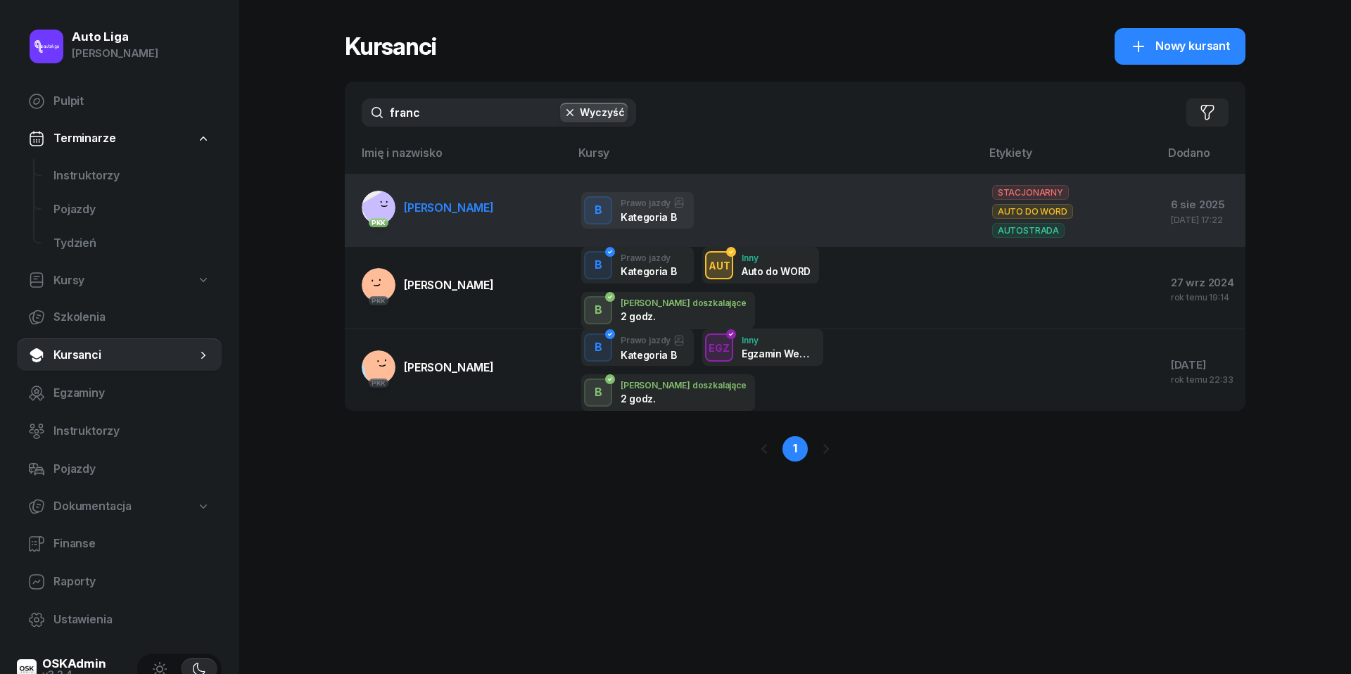
type input "franc"
click at [459, 201] on span "[PERSON_NAME]" at bounding box center [449, 208] width 90 height 14
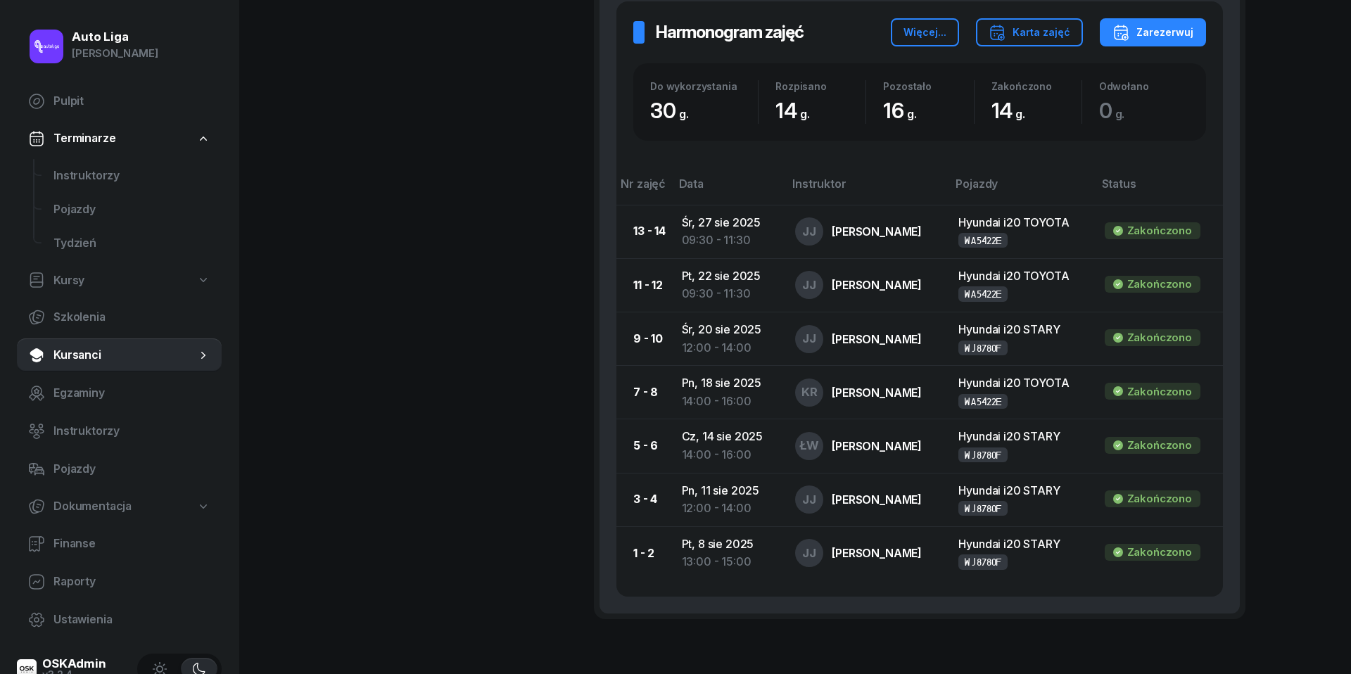
scroll to position [825, 0]
click at [1161, 25] on div "Zarezerwuj" at bounding box center [1153, 31] width 81 height 17
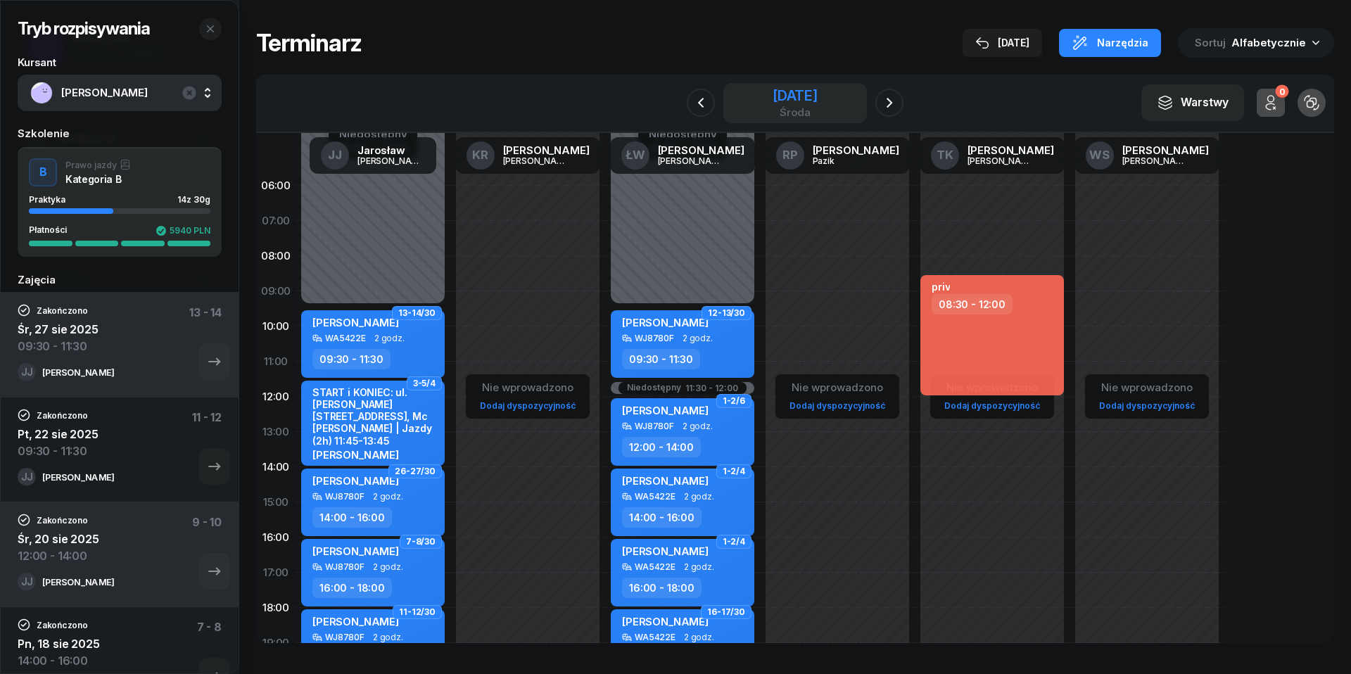
click at [818, 104] on div "[DATE]" at bounding box center [795, 103] width 45 height 29
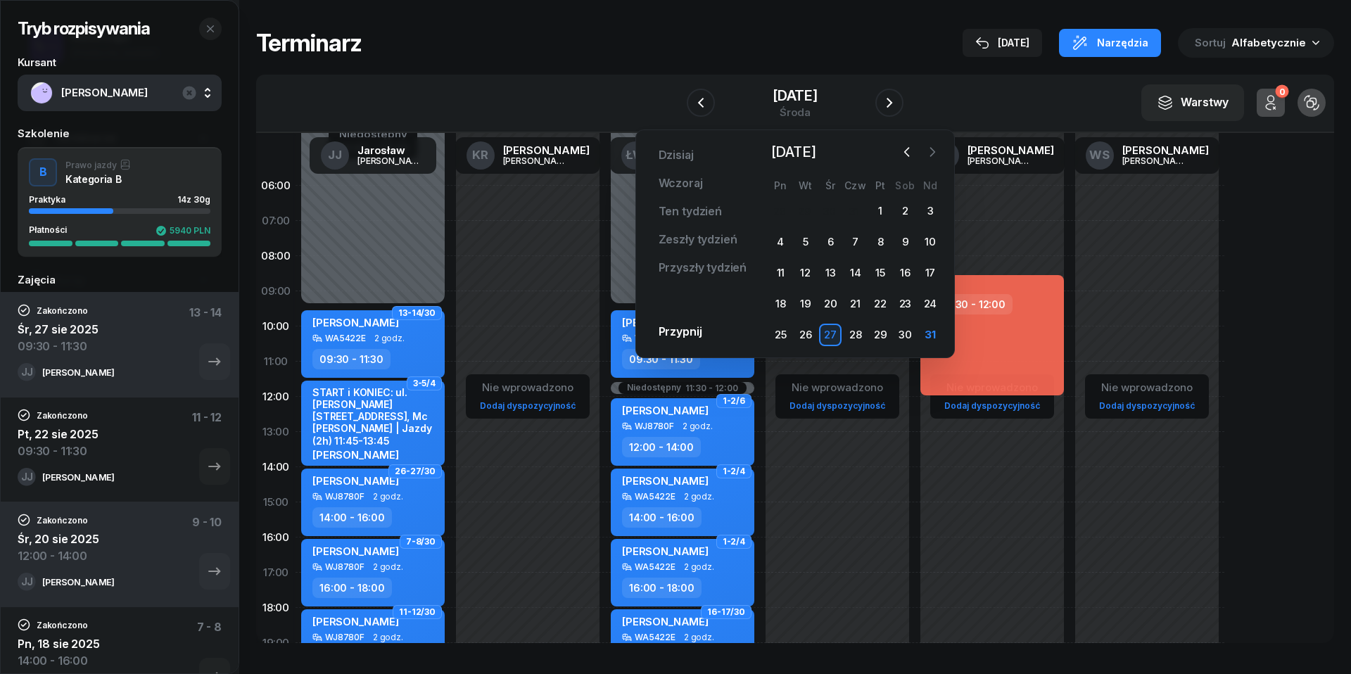
click at [933, 155] on icon "button" at bounding box center [933, 152] width 14 height 14
click at [783, 206] on div "1" at bounding box center [780, 211] width 23 height 23
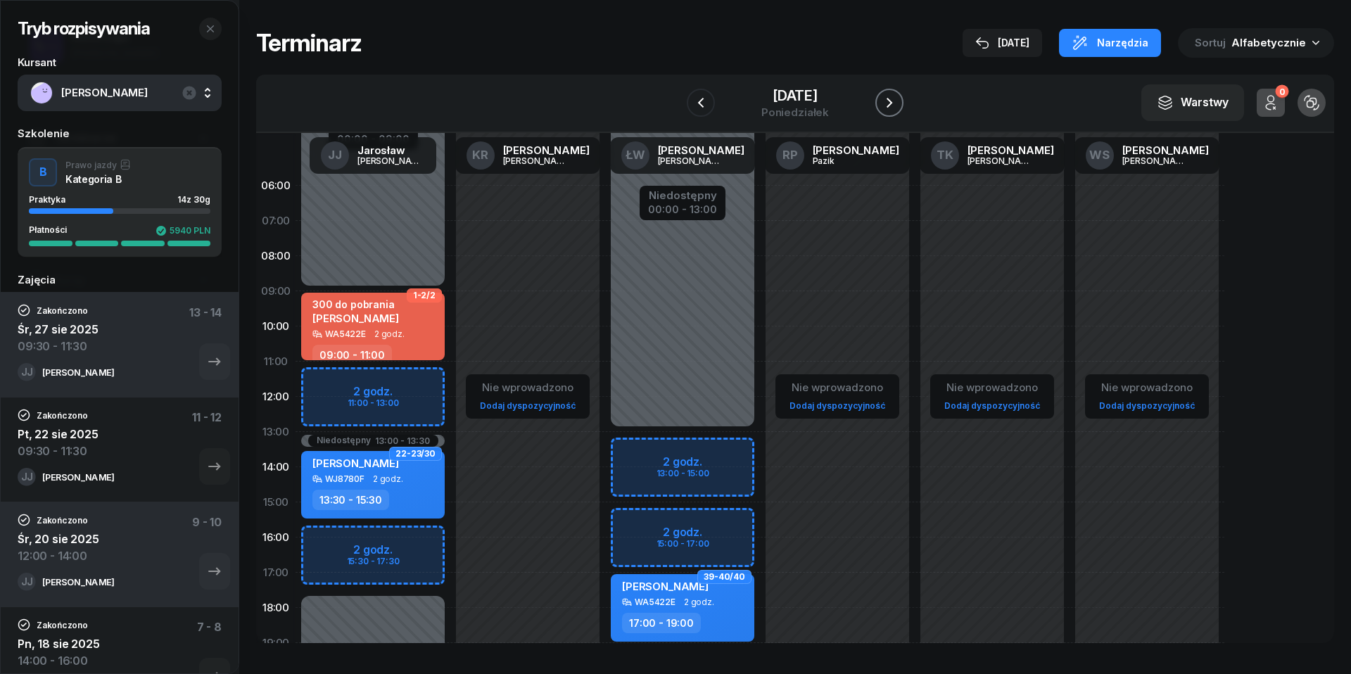
click at [890, 103] on icon "button" at bounding box center [889, 102] width 17 height 17
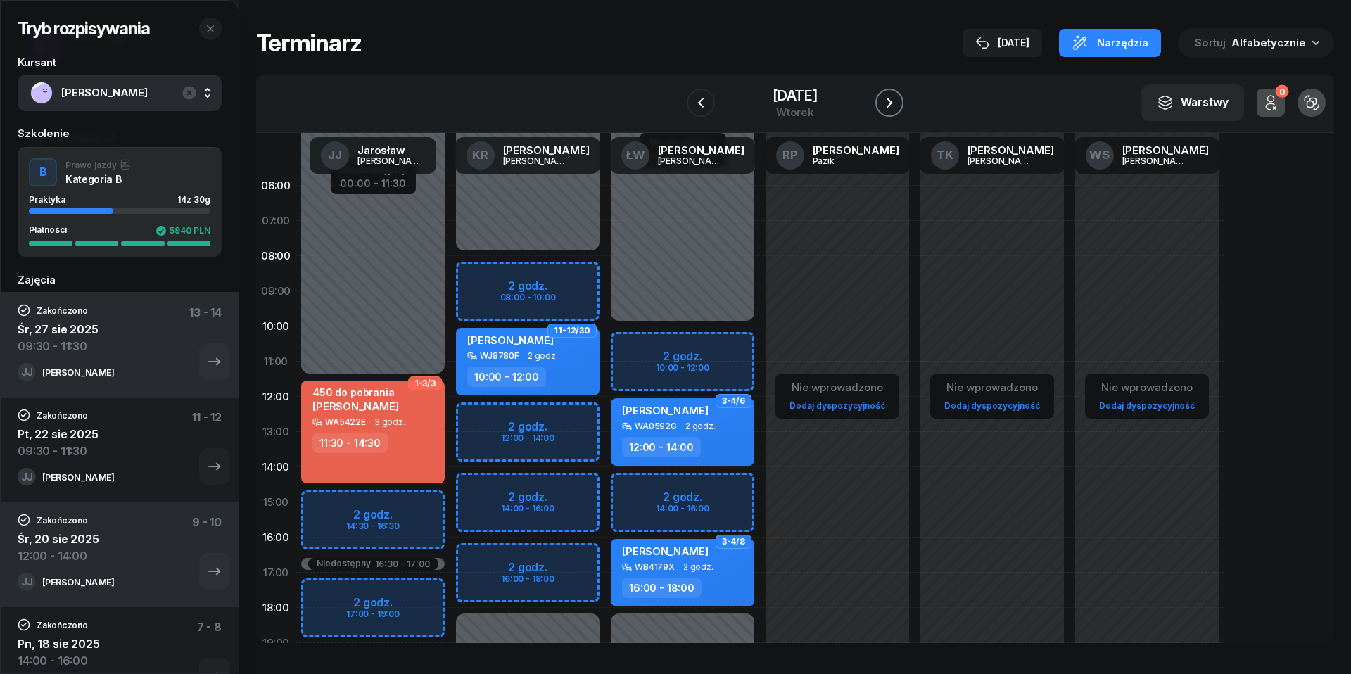
click at [890, 103] on icon "button" at bounding box center [889, 102] width 17 height 17
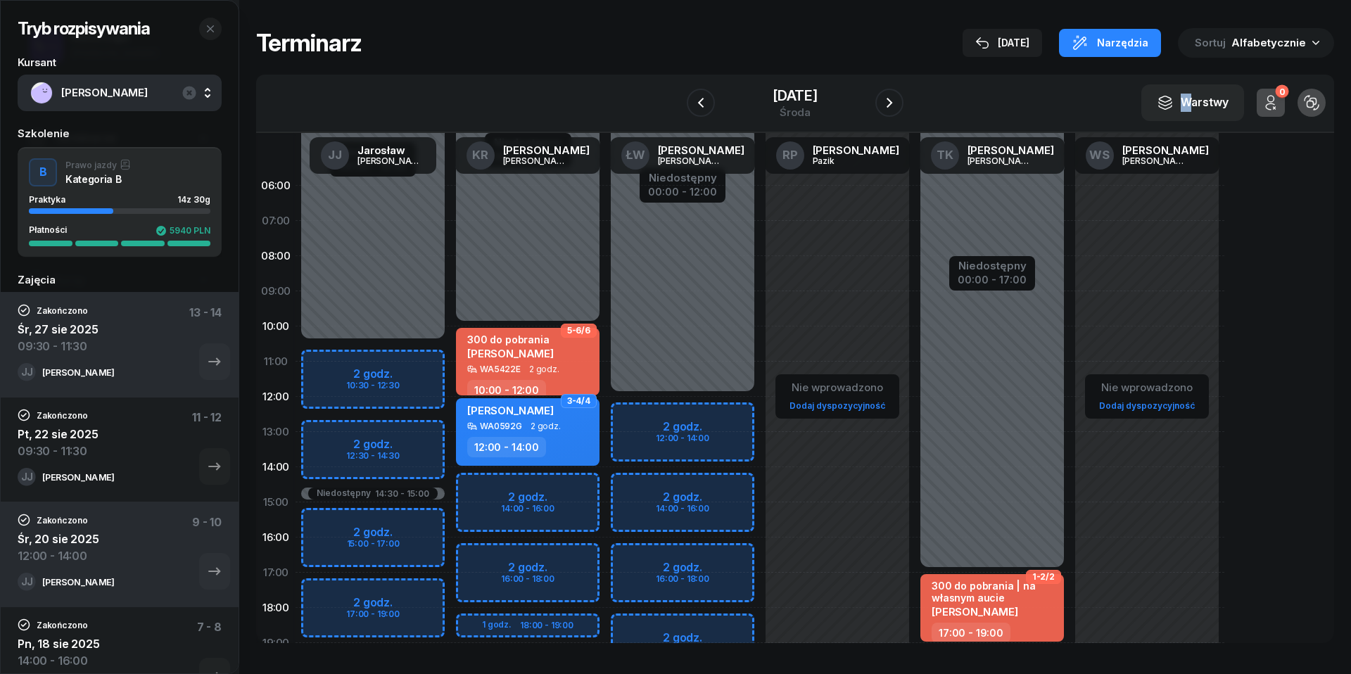
click at [871, 103] on div "[DATE]" at bounding box center [795, 103] width 217 height 40
click at [881, 104] on icon "button" at bounding box center [889, 102] width 17 height 17
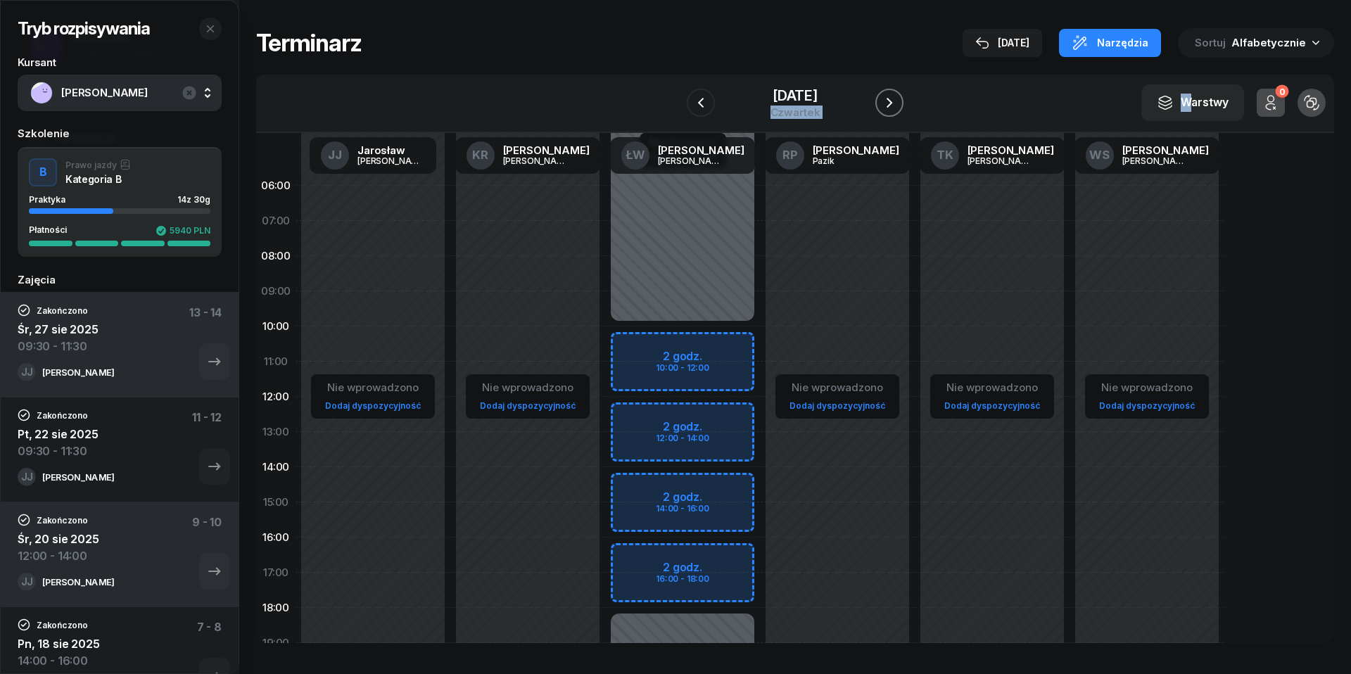
click at [881, 104] on icon "button" at bounding box center [889, 102] width 17 height 17
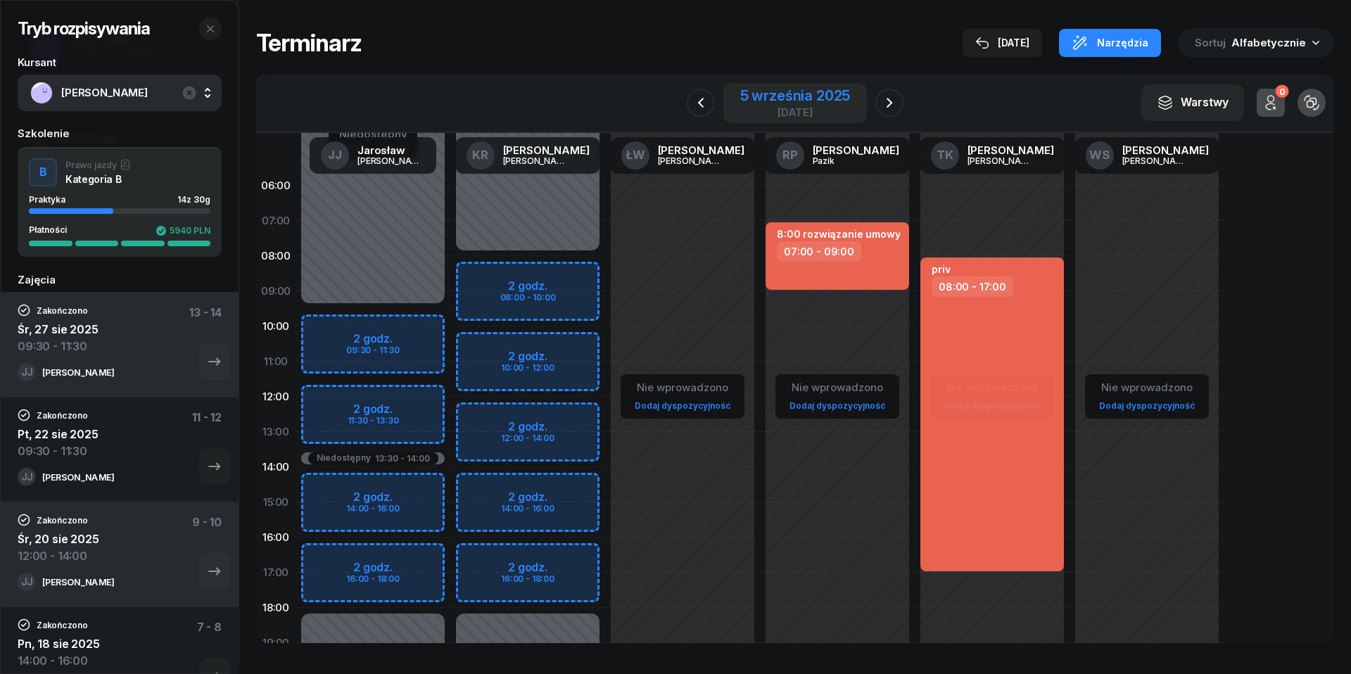
click at [783, 94] on div "5 września 2025" at bounding box center [795, 96] width 110 height 14
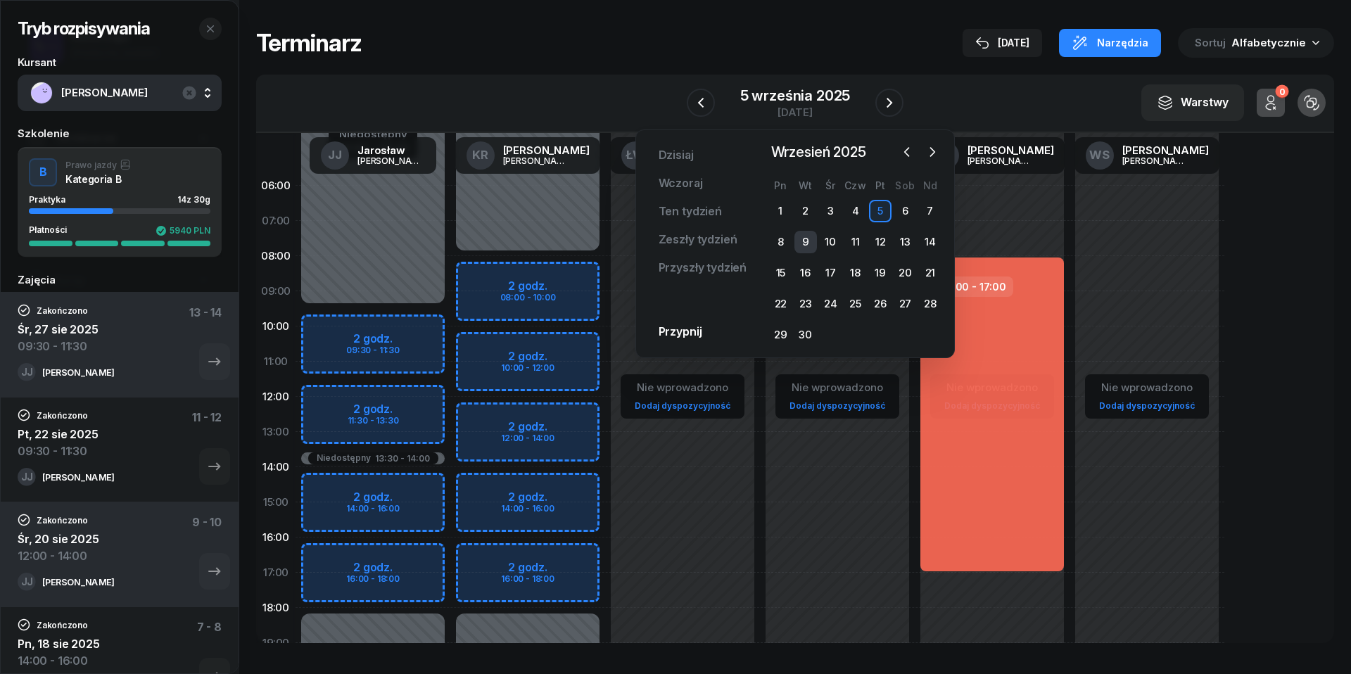
click at [812, 240] on div "9" at bounding box center [806, 242] width 23 height 23
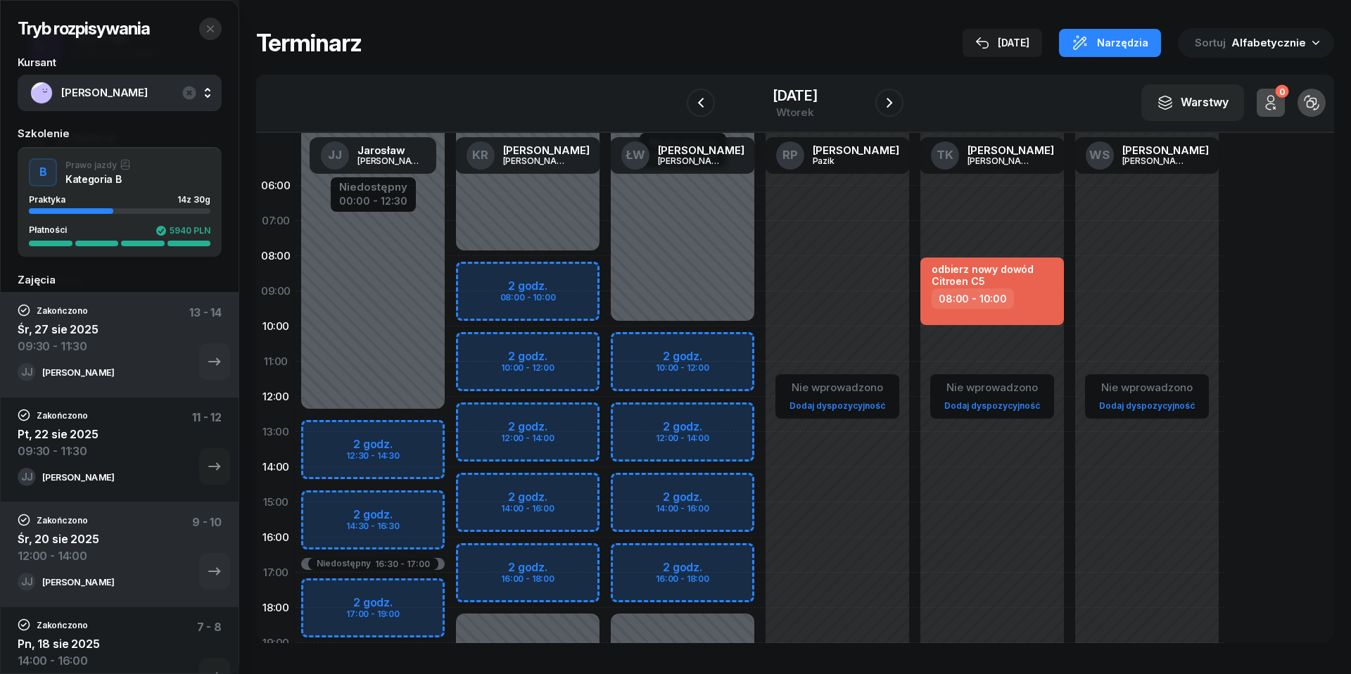
click at [214, 24] on icon "button" at bounding box center [210, 28] width 11 height 11
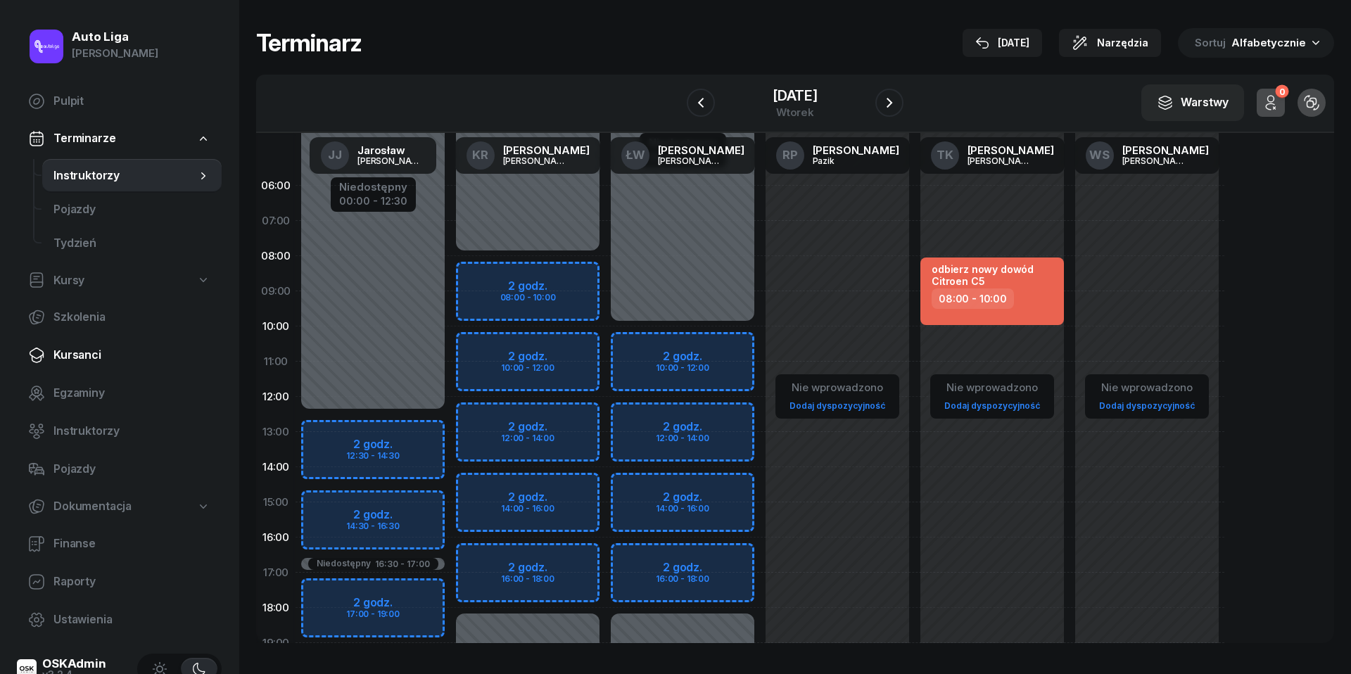
click at [85, 360] on span "Kursanci" at bounding box center [131, 355] width 157 height 18
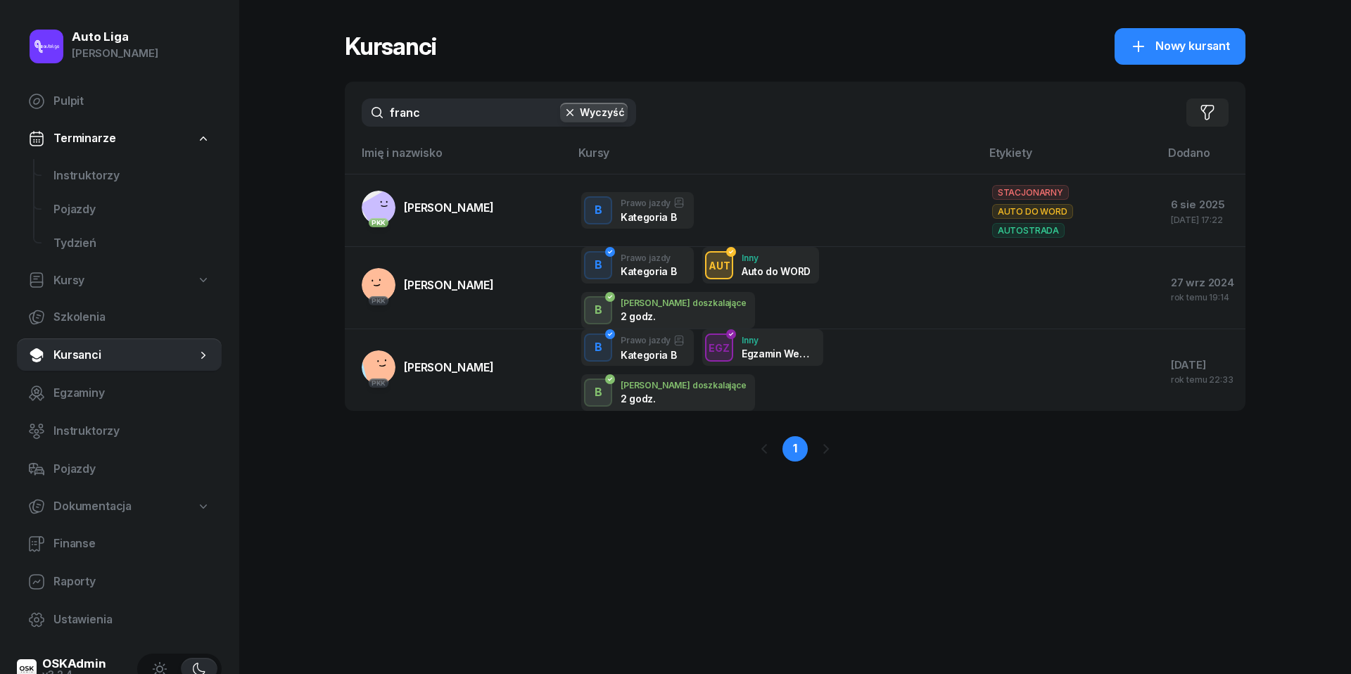
click at [457, 118] on input "franc" at bounding box center [499, 113] width 274 height 28
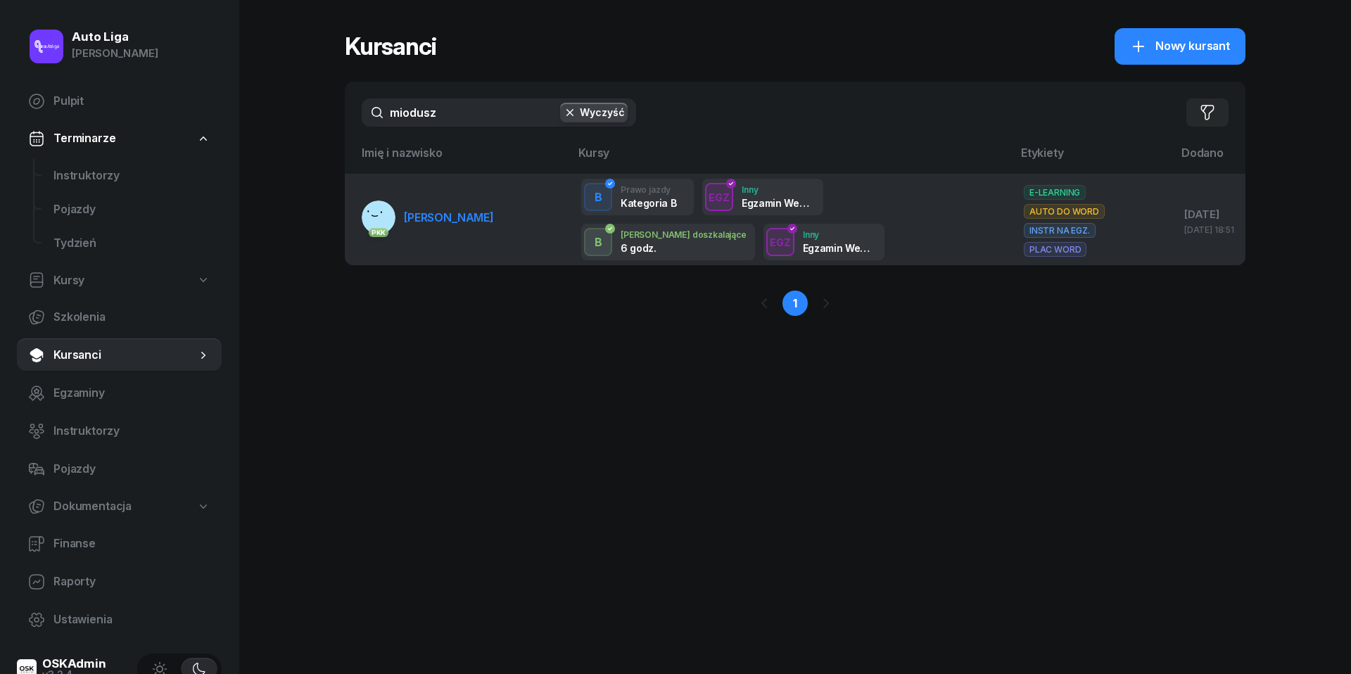
type input "miodusz"
click at [477, 206] on link "PKK [PERSON_NAME][GEOGRAPHIC_DATA]" at bounding box center [428, 218] width 132 height 34
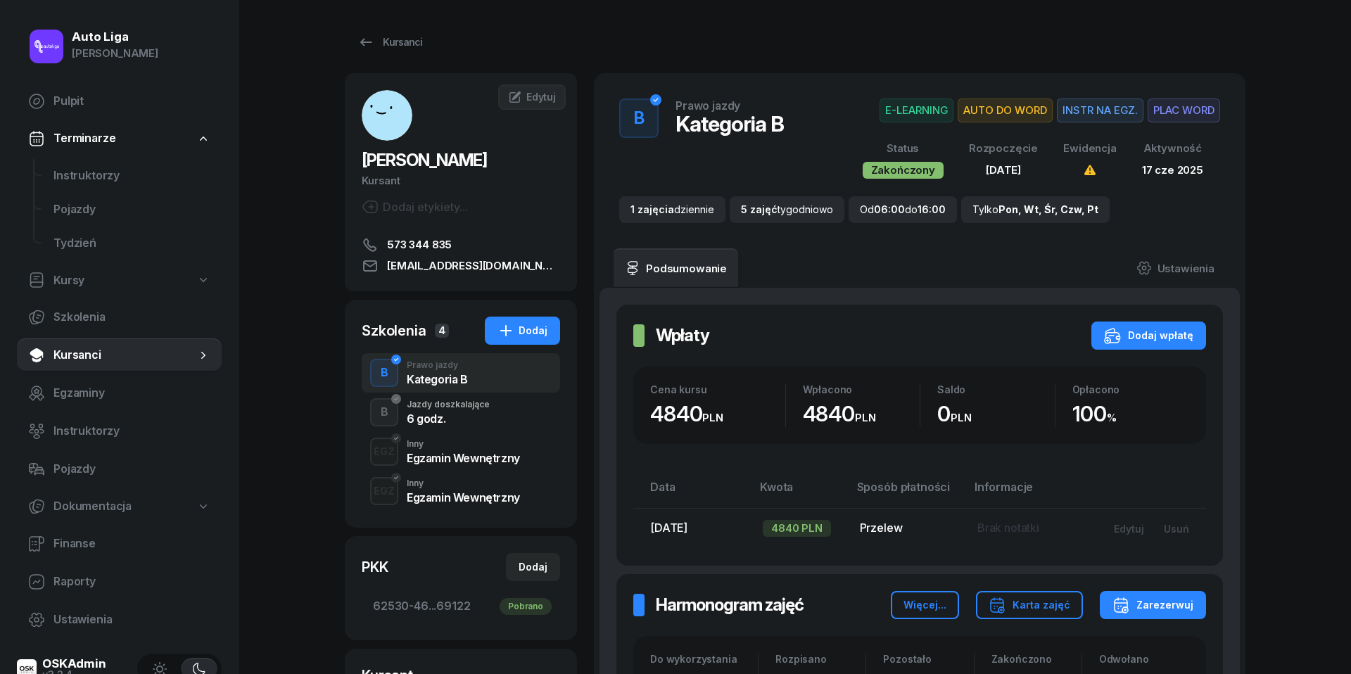
click at [462, 456] on div "Egzamin Wewnętrzny" at bounding box center [463, 458] width 113 height 11
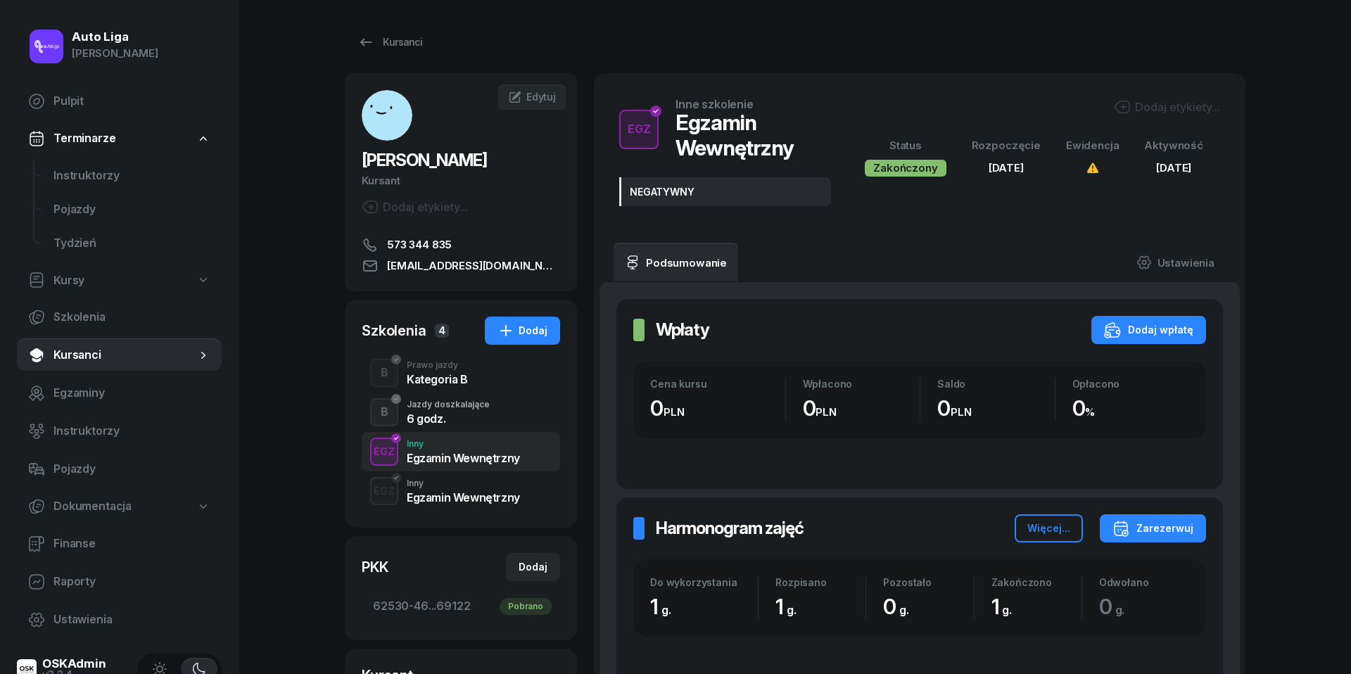
click at [456, 496] on div "Egzamin Wewnętrzny" at bounding box center [463, 497] width 113 height 11
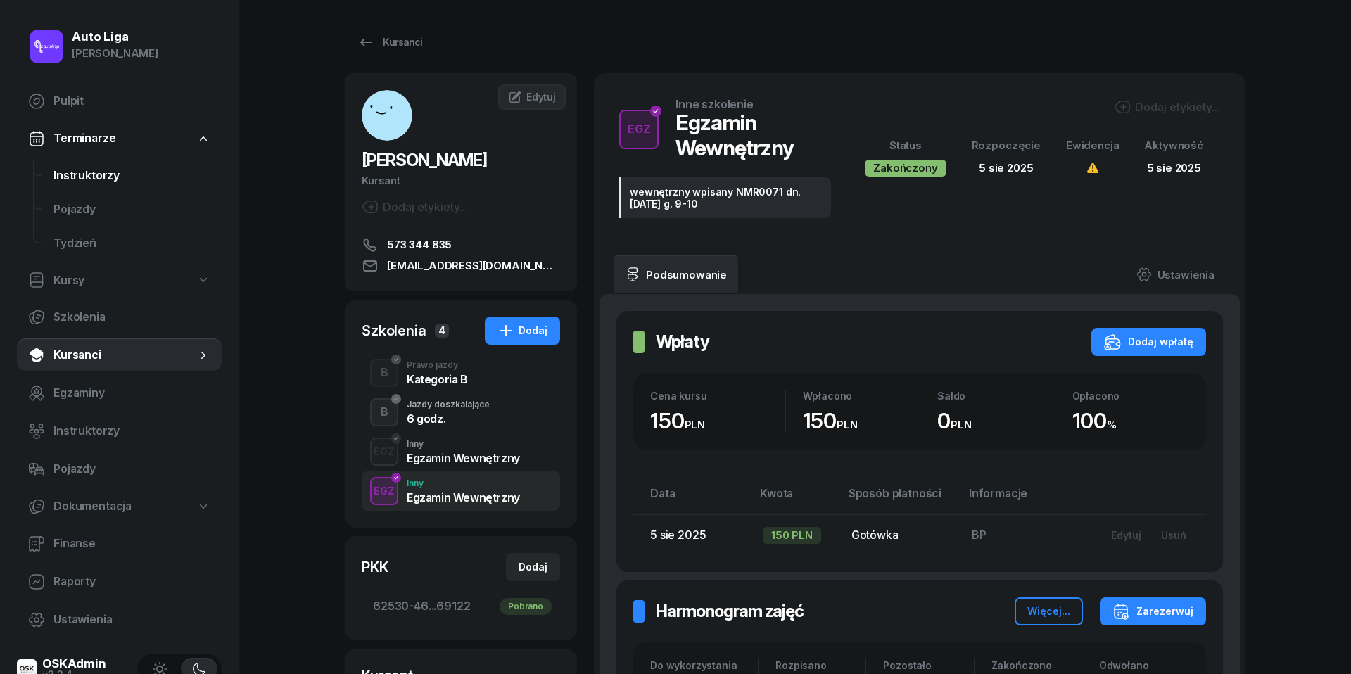
click at [82, 178] on span "Instruktorzy" at bounding box center [131, 176] width 157 height 18
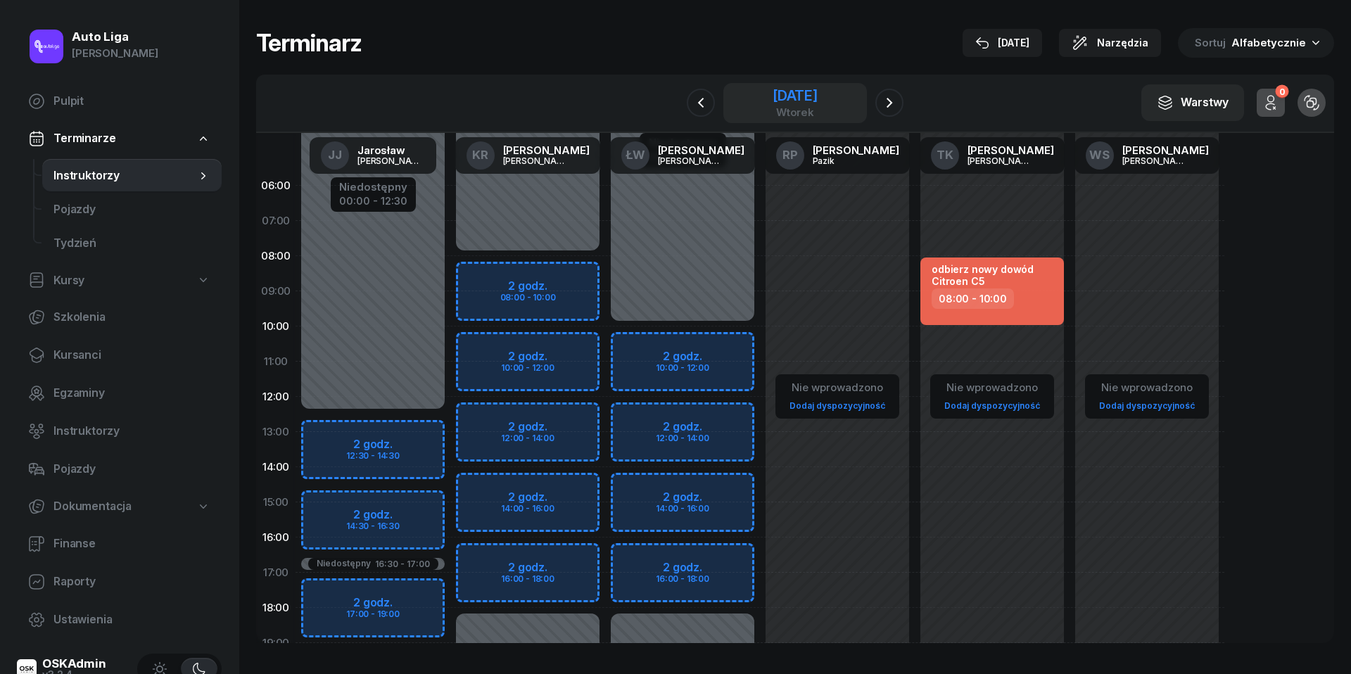
click at [777, 99] on div "[DATE]" at bounding box center [795, 96] width 45 height 14
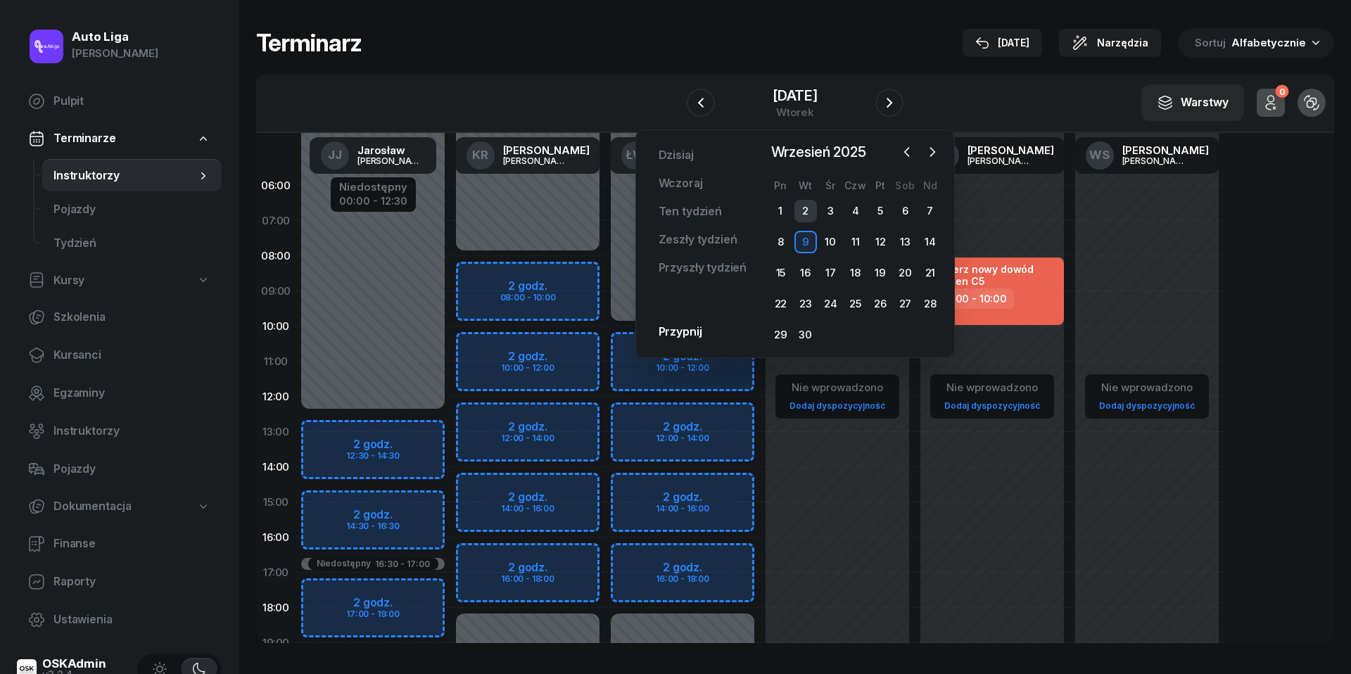
click at [797, 214] on div "2" at bounding box center [806, 211] width 23 height 23
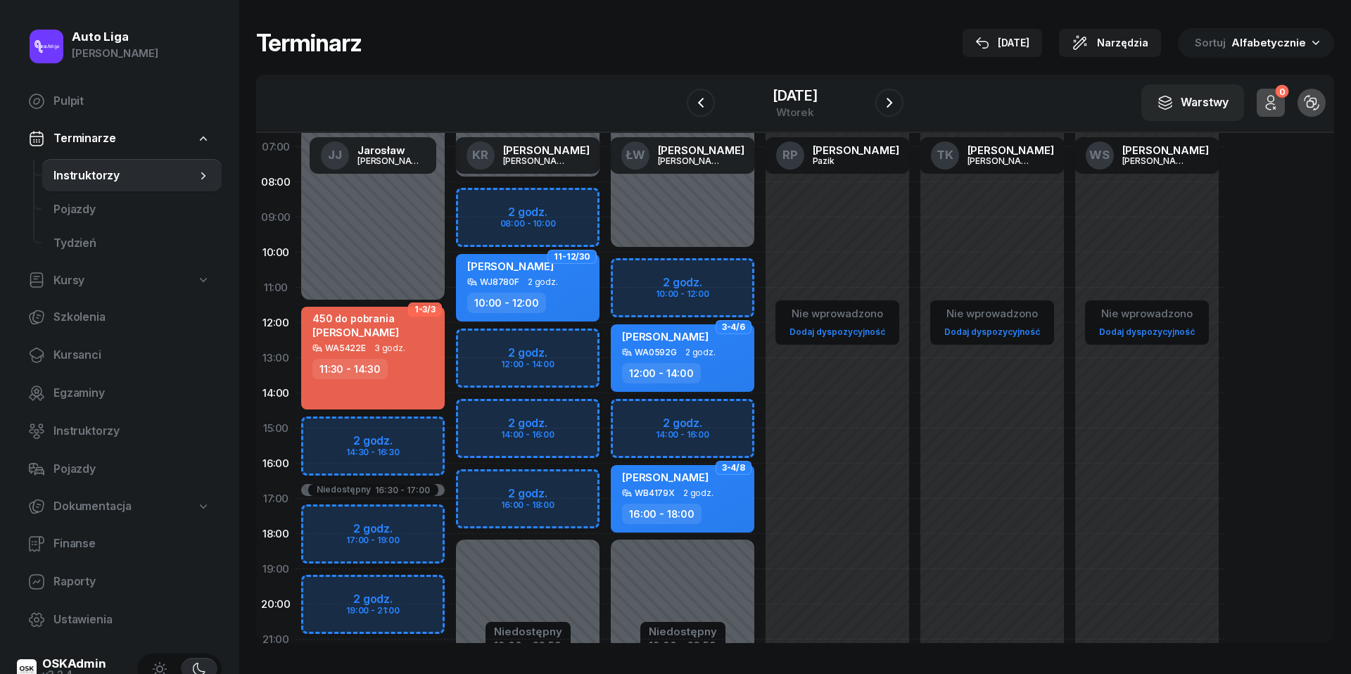
scroll to position [77, 0]
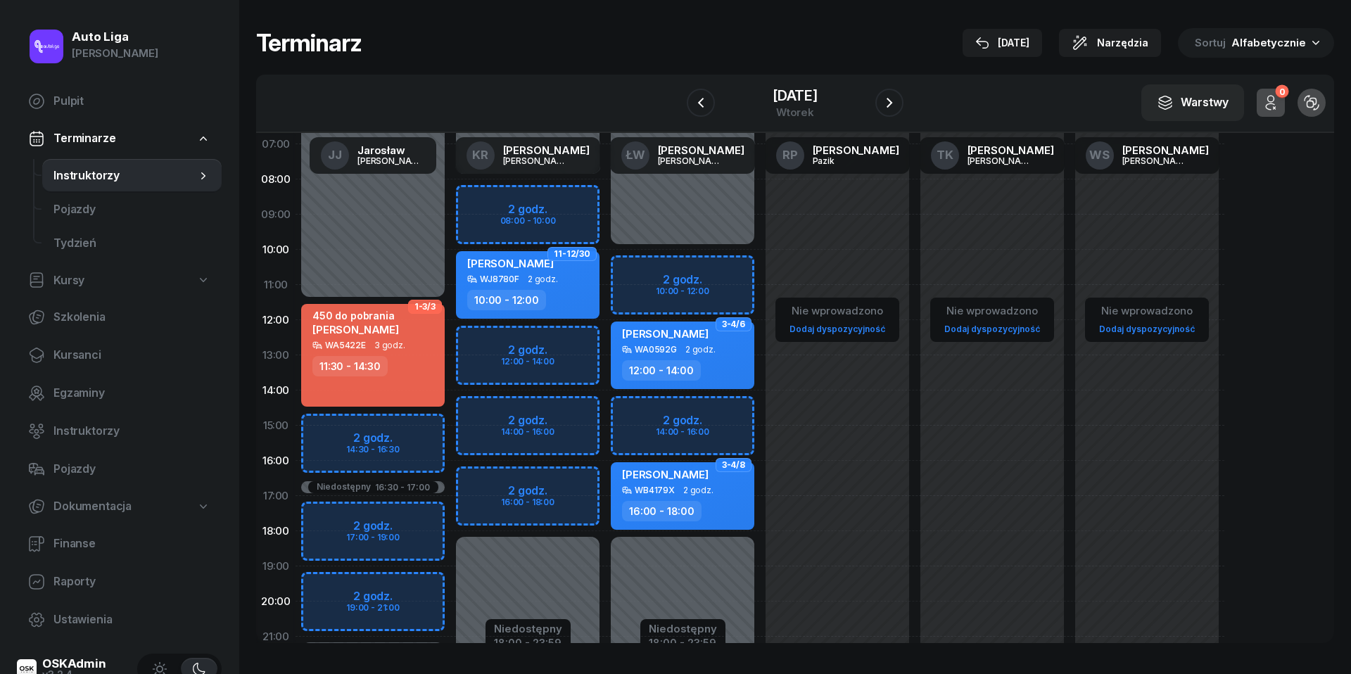
click at [335, 516] on div "Niedostępny 00:00 - 11:30 Niedostępny 21:00 - 23:59 Niedostępny 16:30 - 17:00 2…" at bounding box center [373, 425] width 155 height 669
select select "17"
select select "19"
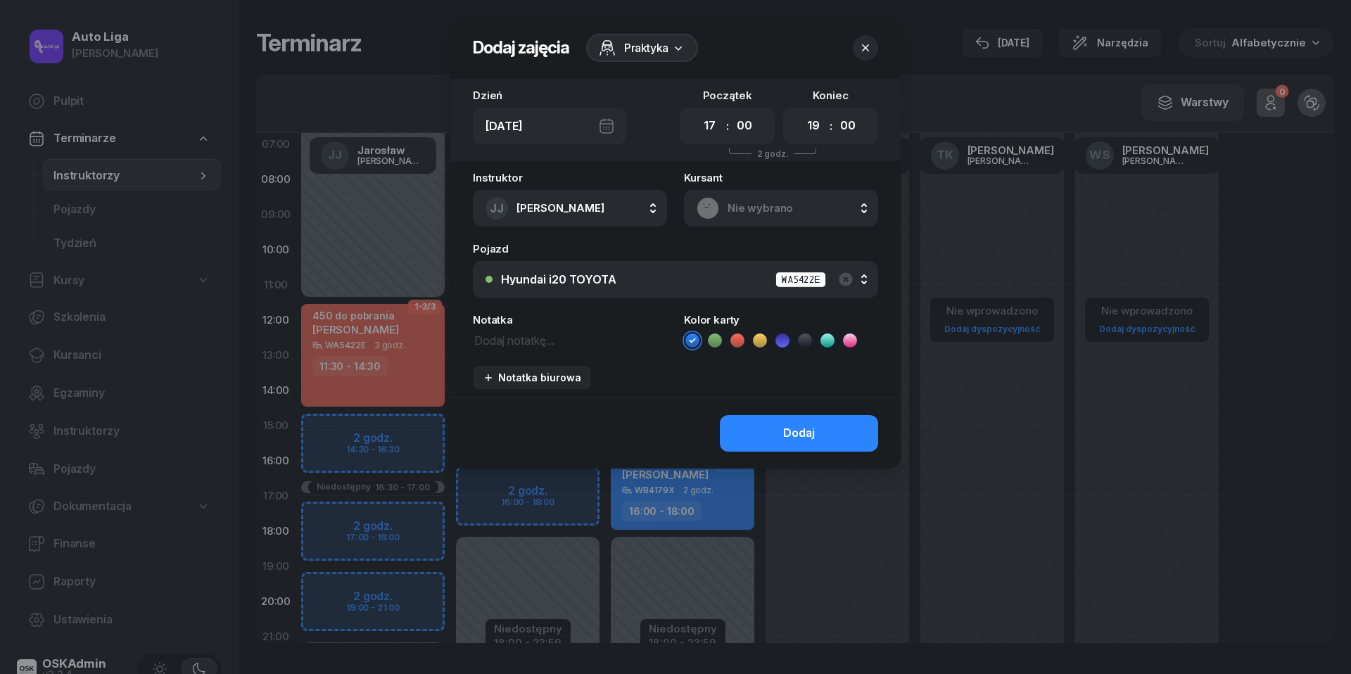
click at [538, 338] on textarea at bounding box center [570, 340] width 194 height 18
type textarea "786190806"
click at [741, 339] on icon at bounding box center [738, 341] width 14 height 14
click at [820, 435] on button "Dodaj" at bounding box center [799, 433] width 158 height 37
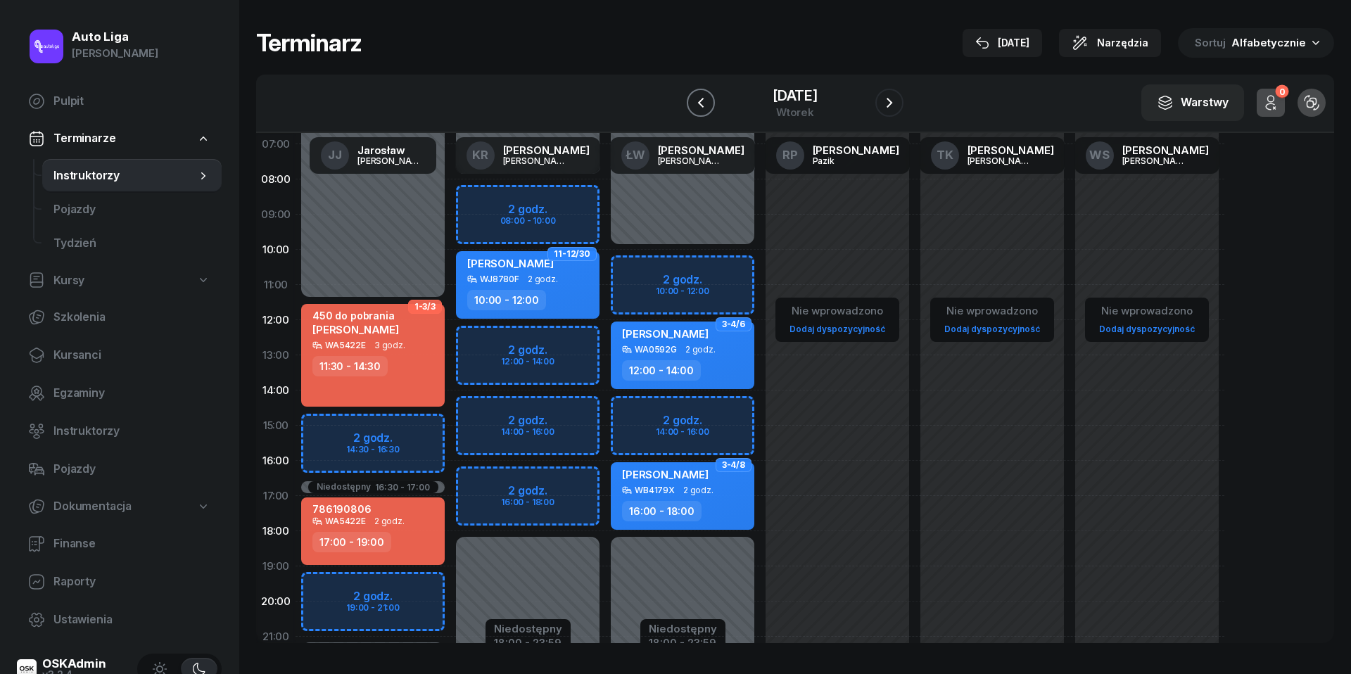
click at [700, 99] on icon "button" at bounding box center [701, 102] width 17 height 17
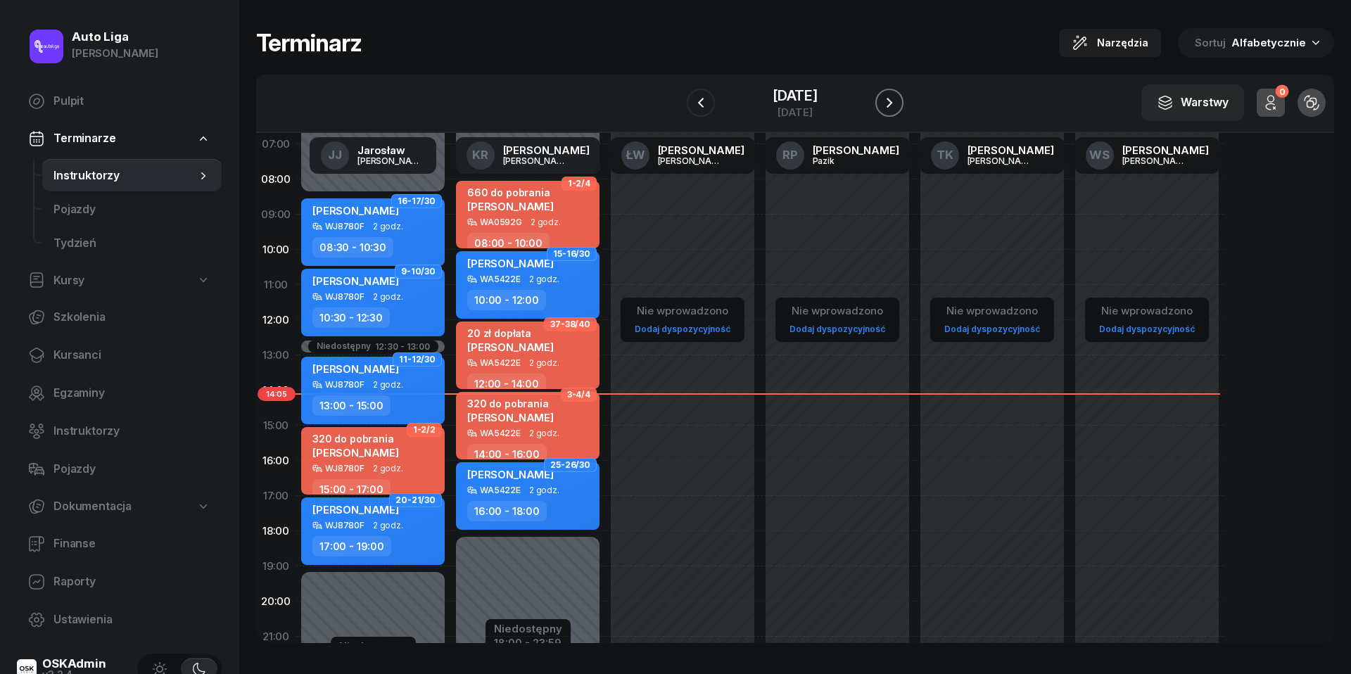
click at [890, 108] on icon "button" at bounding box center [889, 102] width 17 height 17
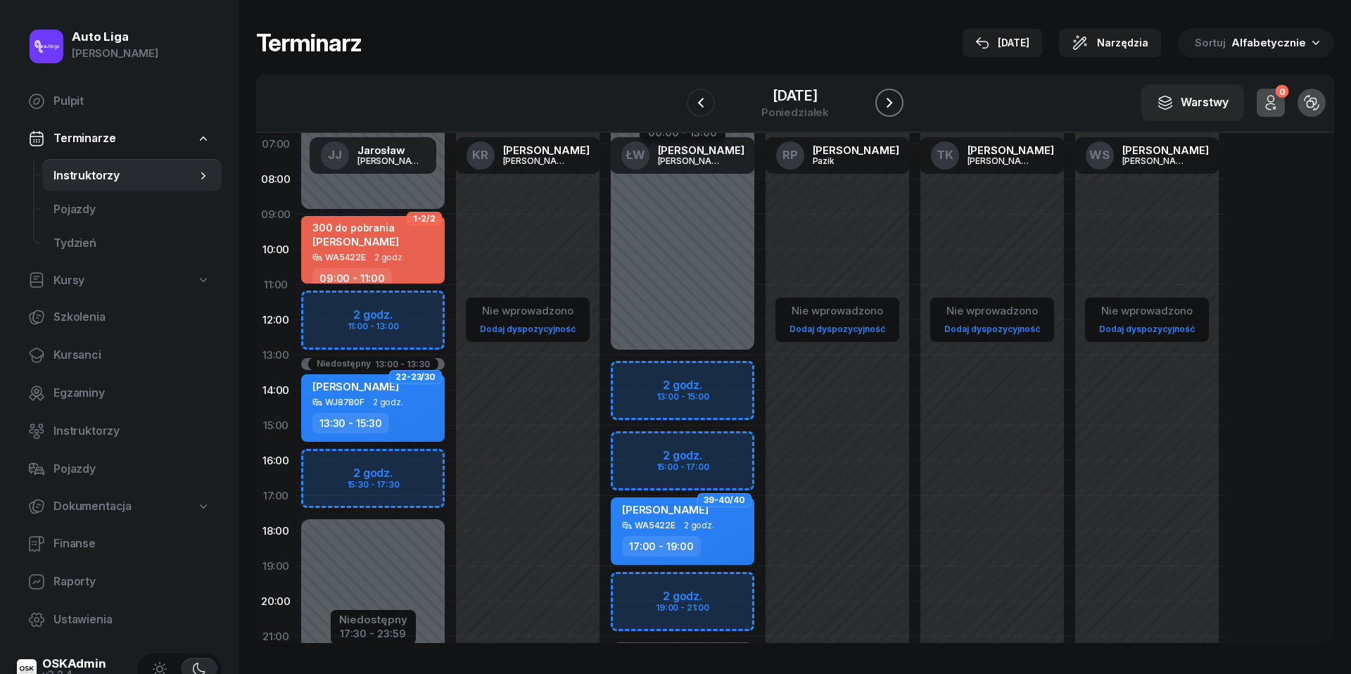
click at [890, 96] on icon "button" at bounding box center [889, 102] width 17 height 17
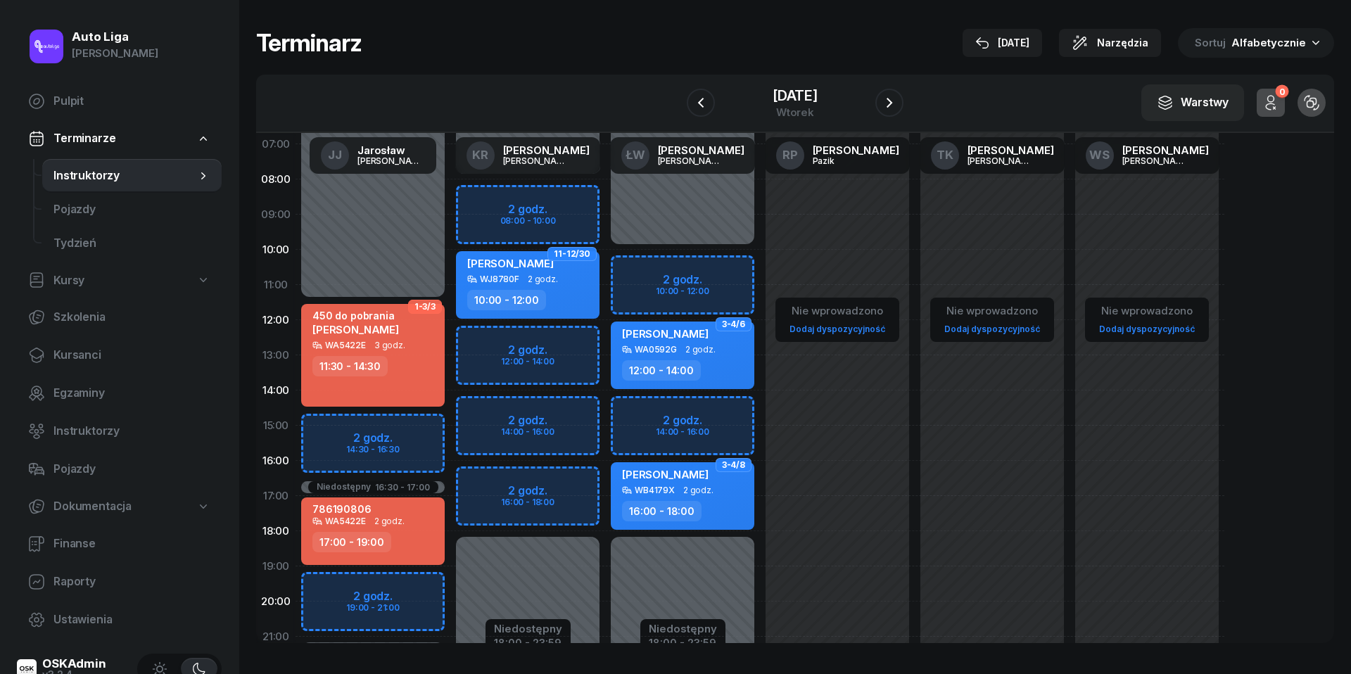
click at [645, 265] on div "Niedostępny 00:00 - 10:00 Niedostępny 18:00 - 23:59 2 godz. 10:00 - 12:00 2 god…" at bounding box center [682, 425] width 155 height 669
select select "10"
select select "12"
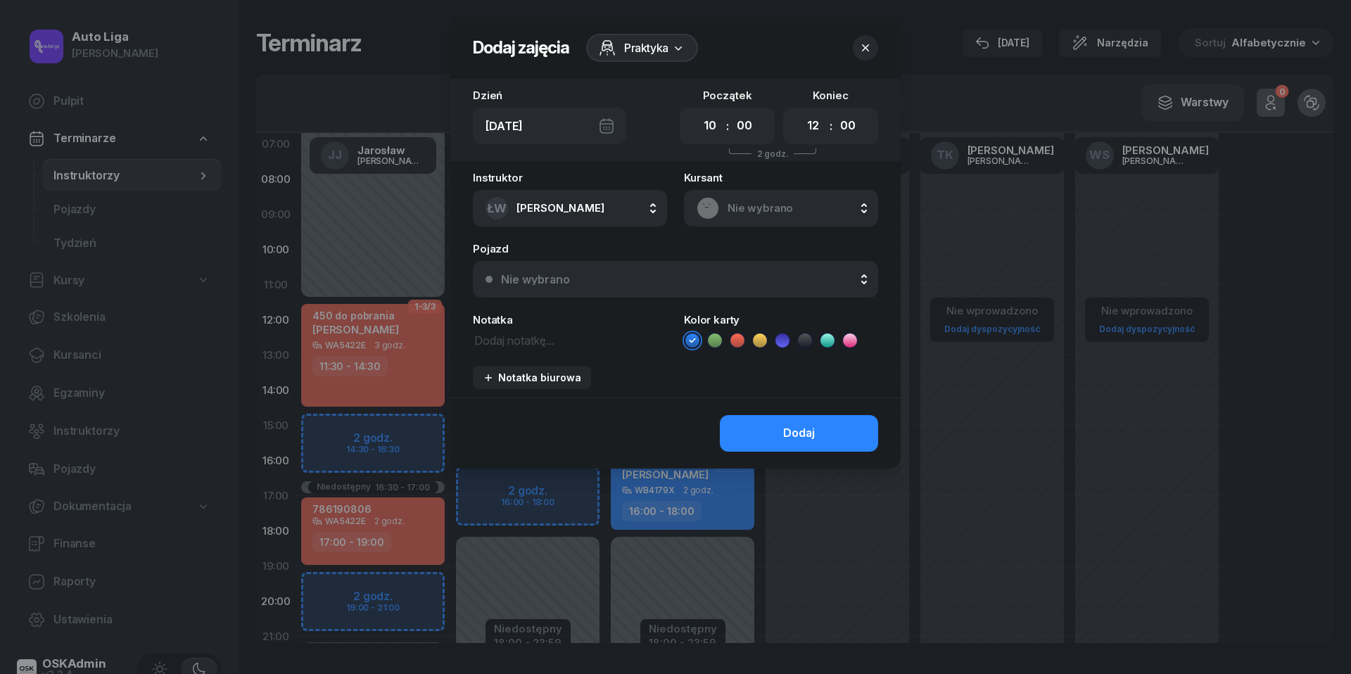
click at [746, 203] on span "Nie wybrano" at bounding box center [797, 208] width 138 height 18
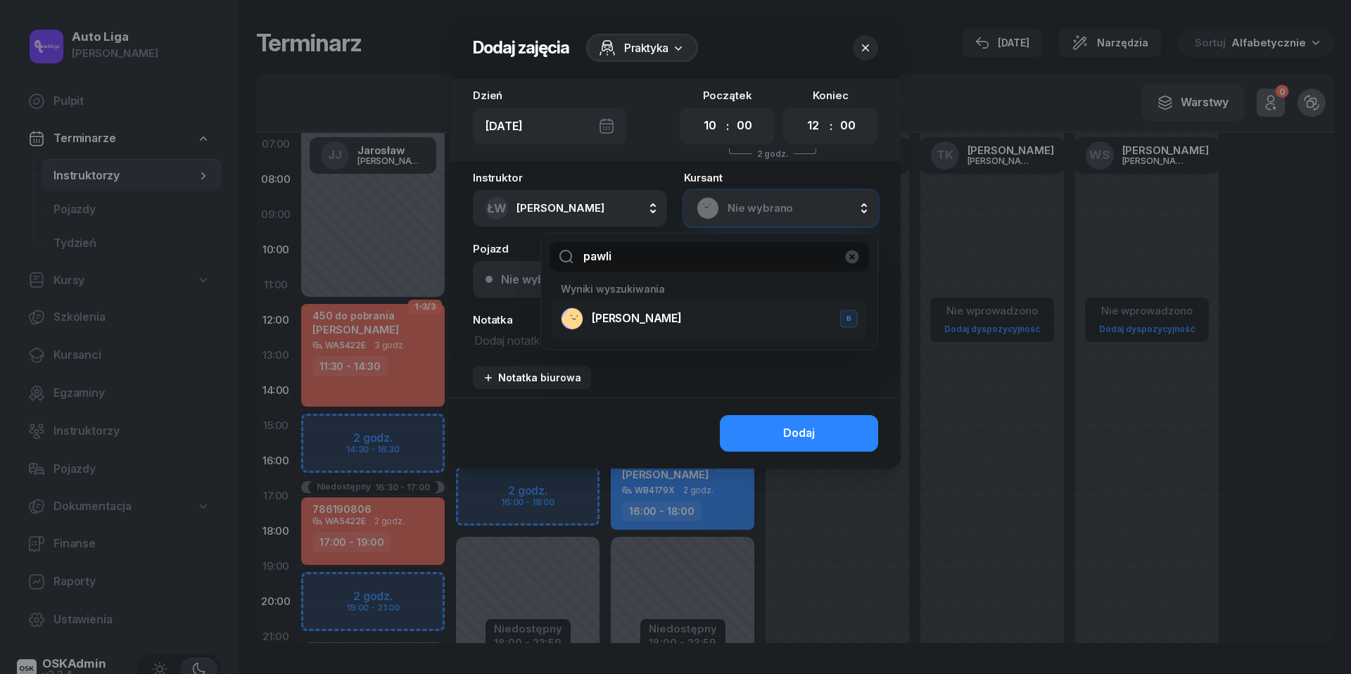
type input "pawli"
click at [671, 314] on span "[PERSON_NAME]" at bounding box center [637, 319] width 90 height 18
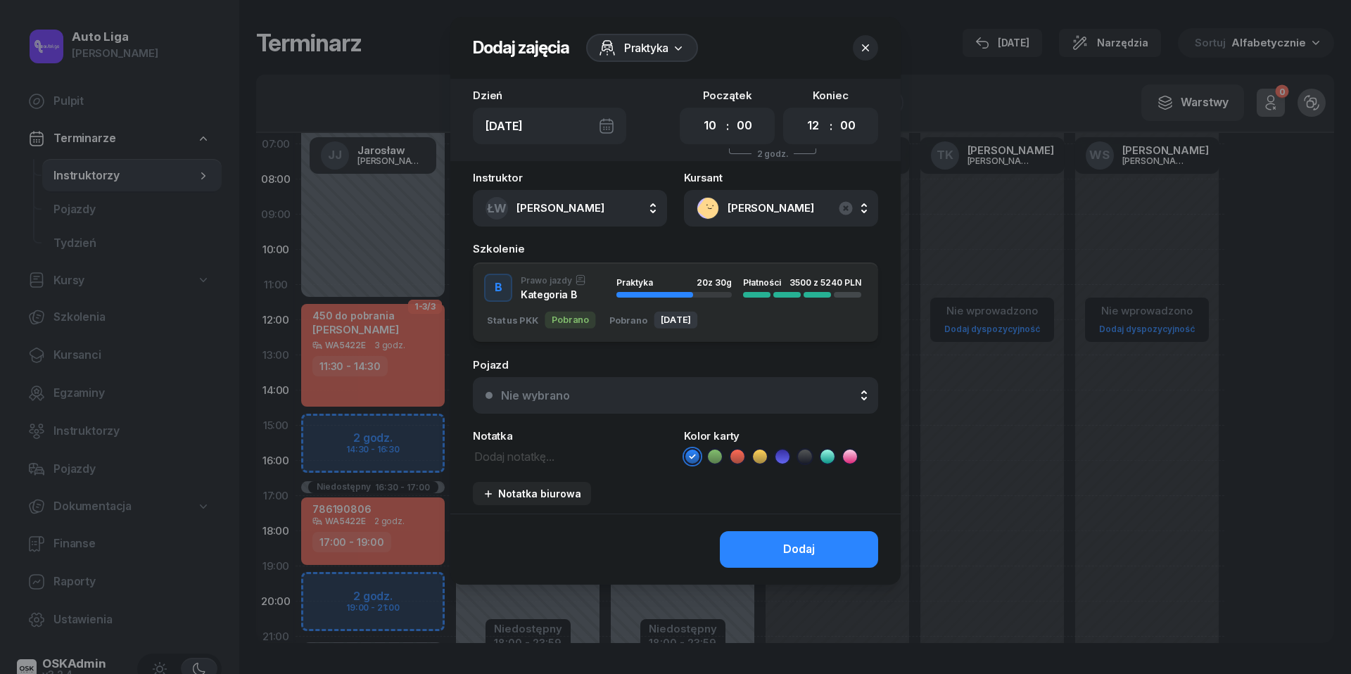
click at [699, 387] on button "Nie wybrano" at bounding box center [675, 395] width 405 height 37
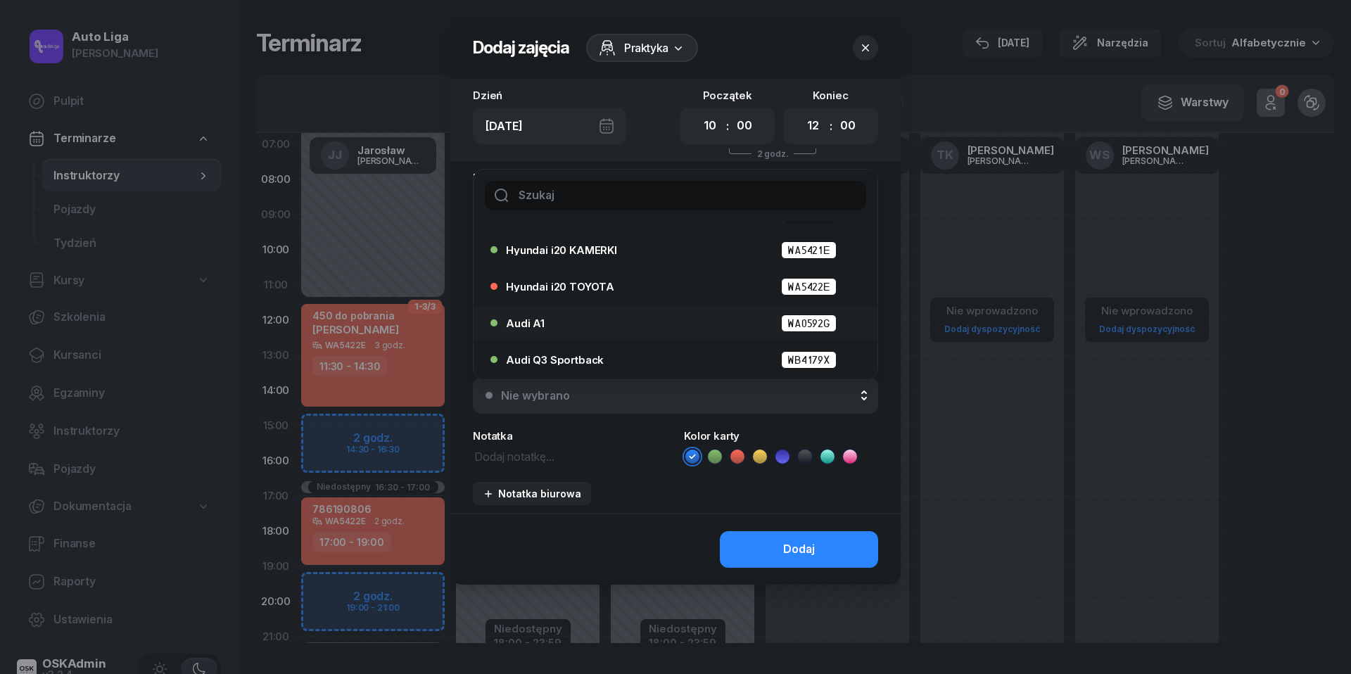
scroll to position [65, 0]
click at [629, 317] on div "Audi A1 WA0592G" at bounding box center [679, 324] width 346 height 18
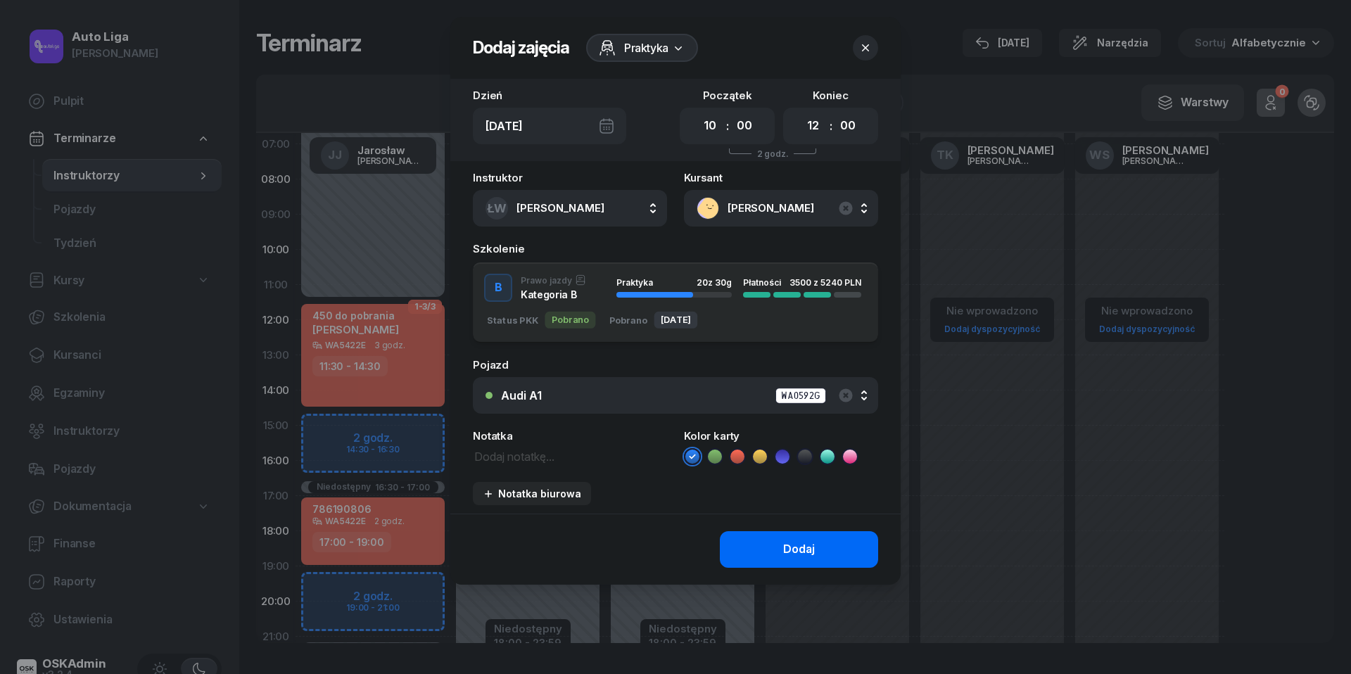
click at [807, 541] on div "Dodaj" at bounding box center [799, 550] width 32 height 18
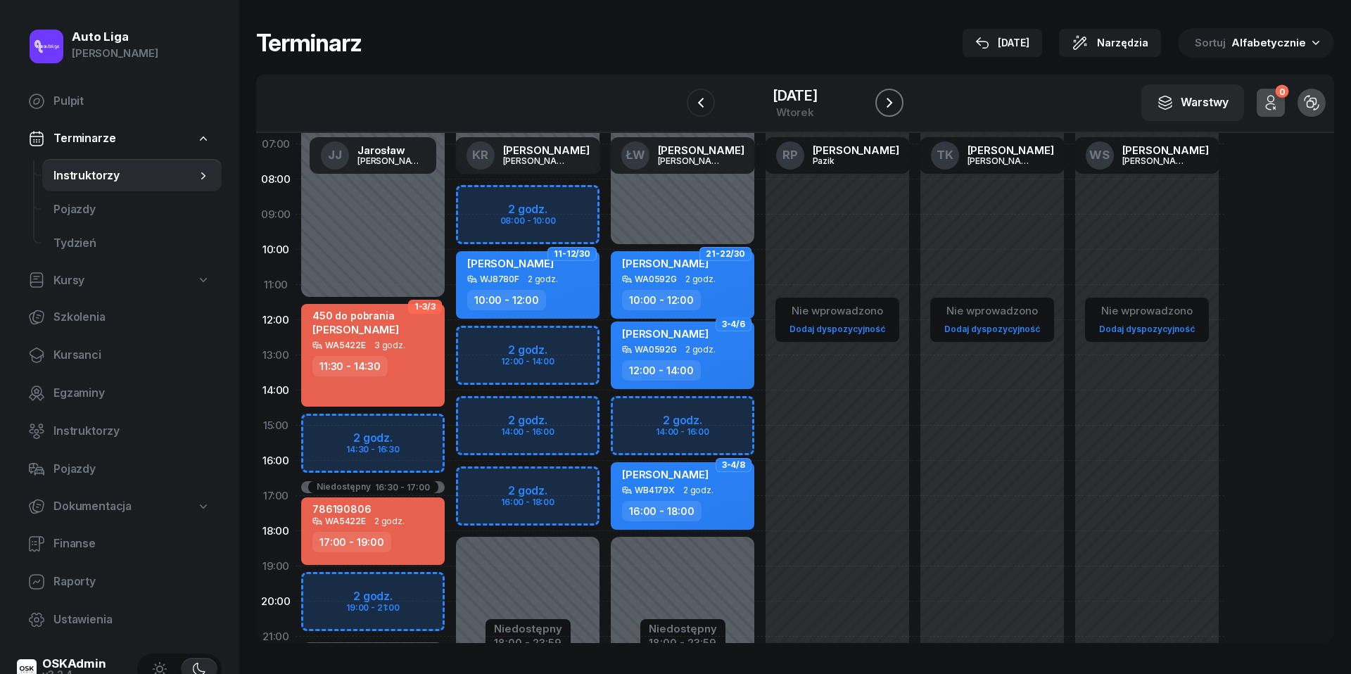
click at [888, 94] on icon "button" at bounding box center [889, 102] width 17 height 17
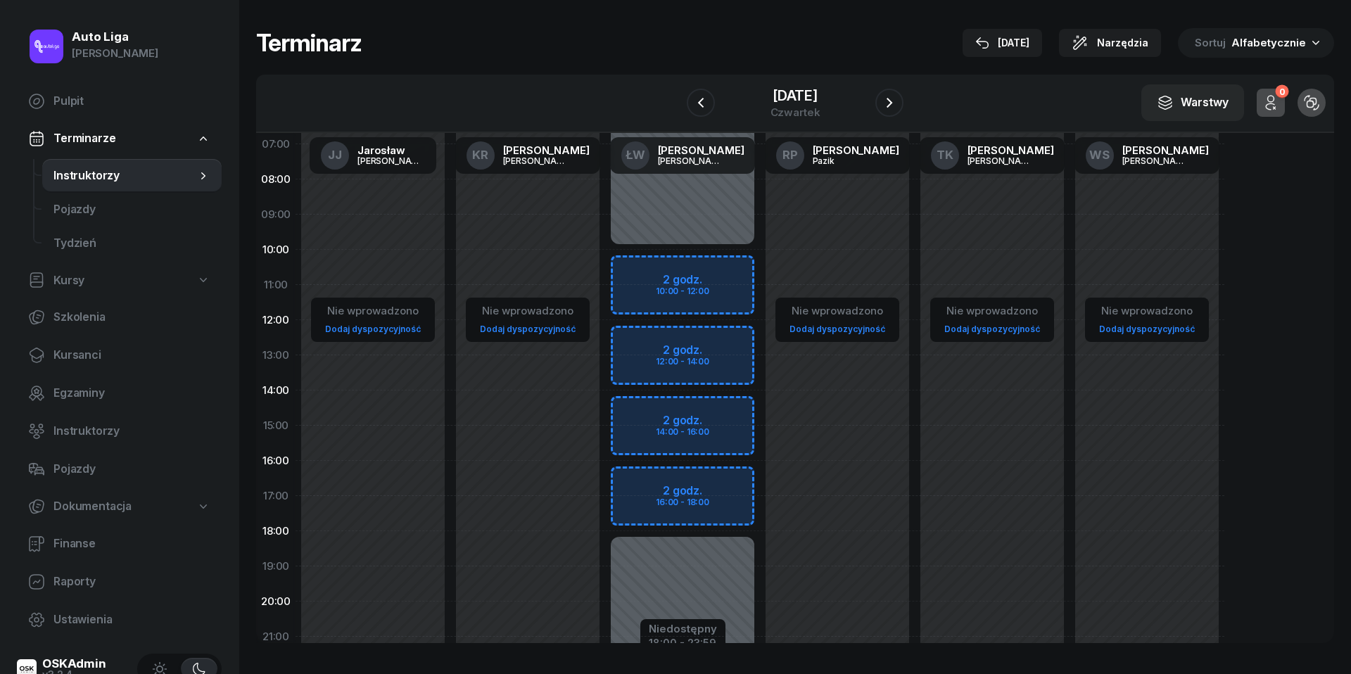
click at [640, 265] on div "Niedostępny 00:00 - 10:00 Niedostępny 18:00 - 23:59 2 godz. 10:00 - 12:00 2 god…" at bounding box center [682, 425] width 155 height 669
select select "10"
select select "12"
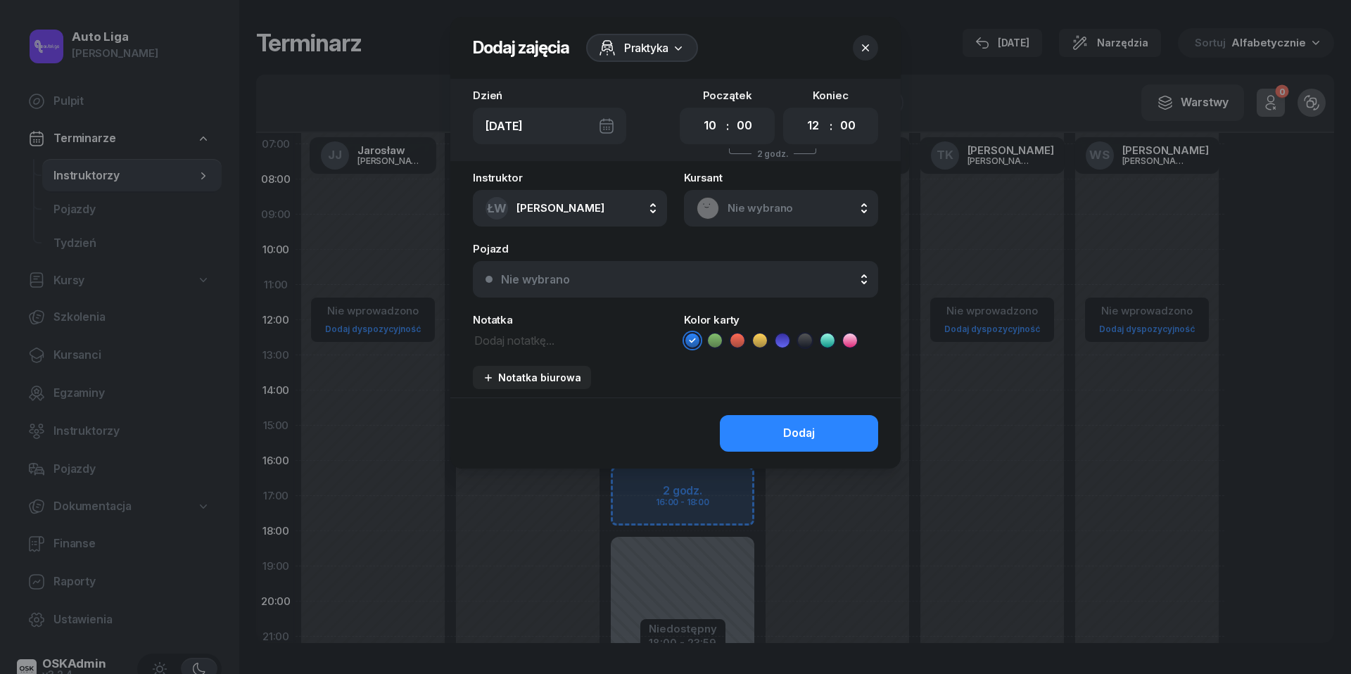
click at [771, 213] on span "Nie wybrano" at bounding box center [797, 208] width 138 height 18
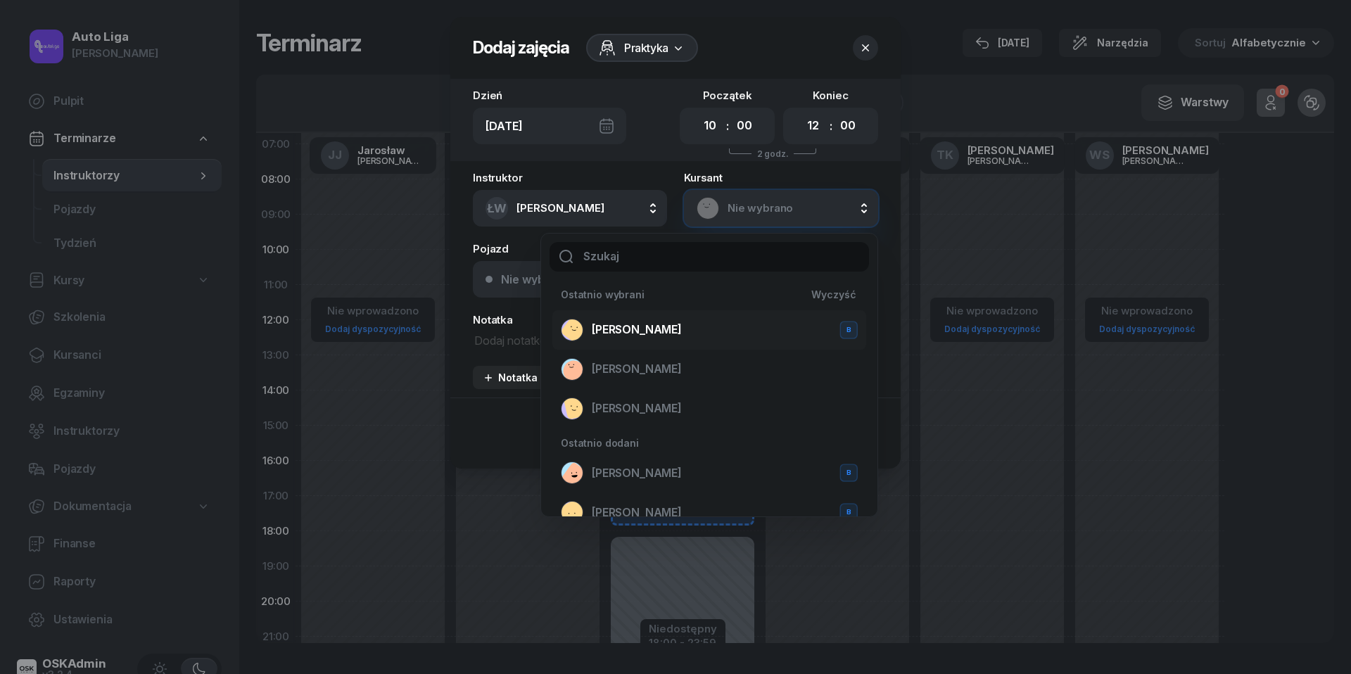
click at [682, 324] on span "[PERSON_NAME]" at bounding box center [637, 330] width 90 height 18
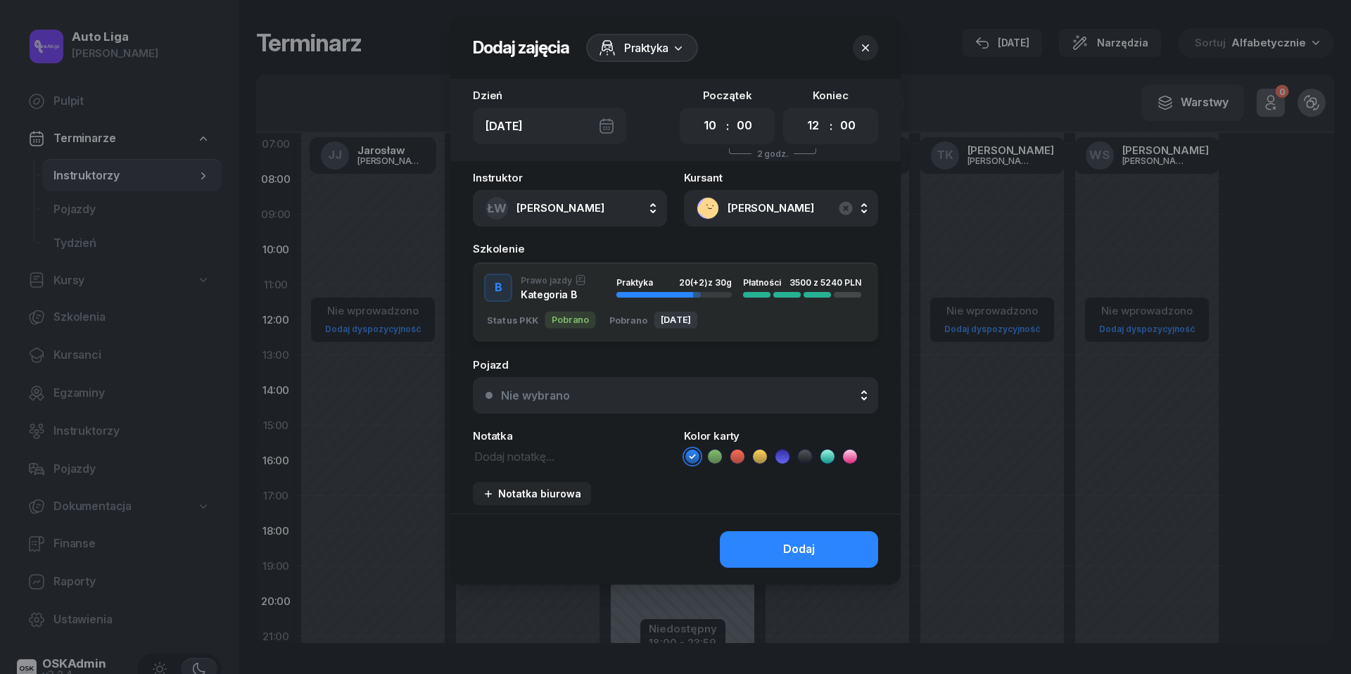
click at [597, 390] on div "Nie wybrano" at bounding box center [683, 395] width 365 height 11
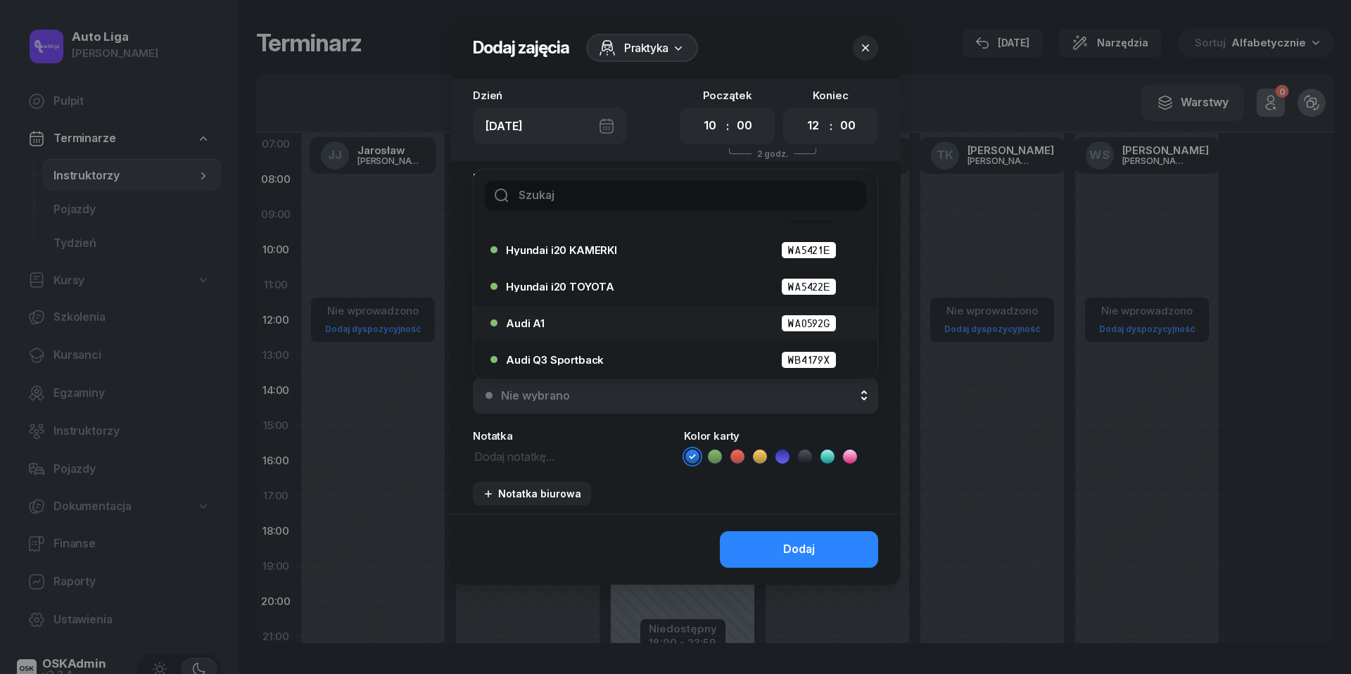
scroll to position [65, 0]
click at [581, 327] on div "Audi A1 WA0592G" at bounding box center [679, 324] width 346 height 18
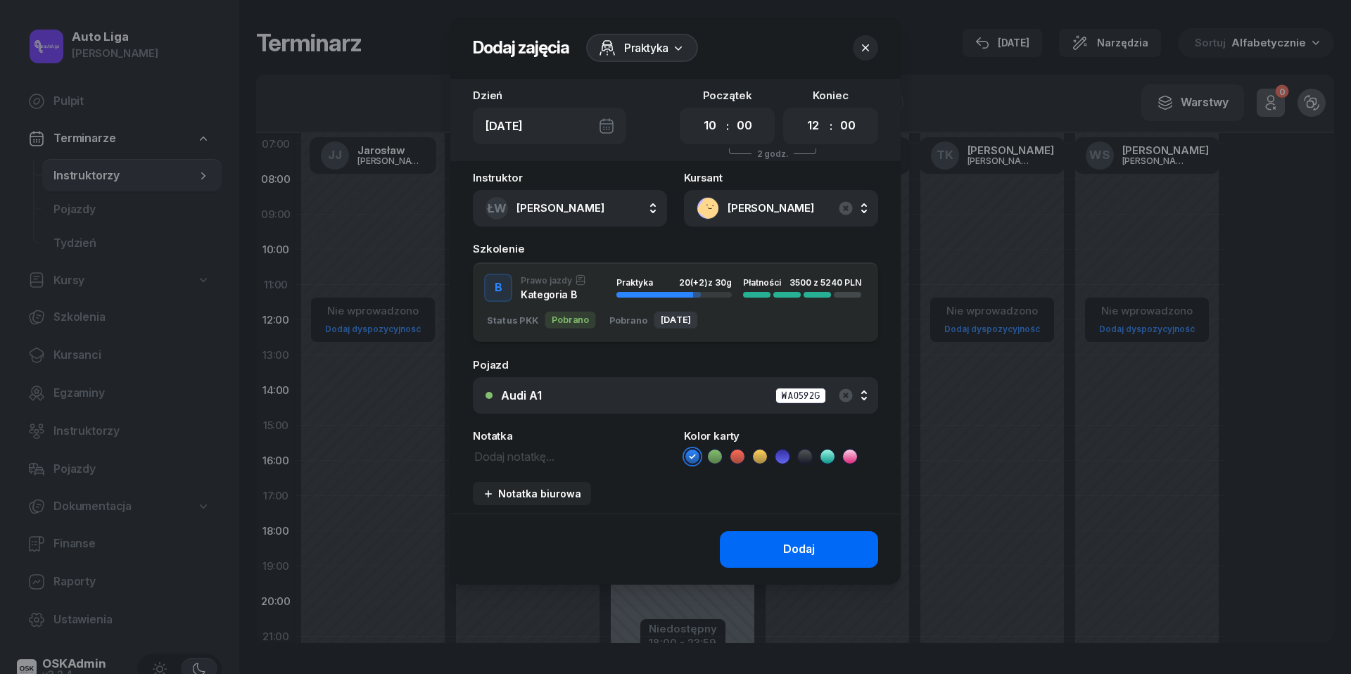
click at [784, 552] on div "Dodaj" at bounding box center [799, 550] width 32 height 18
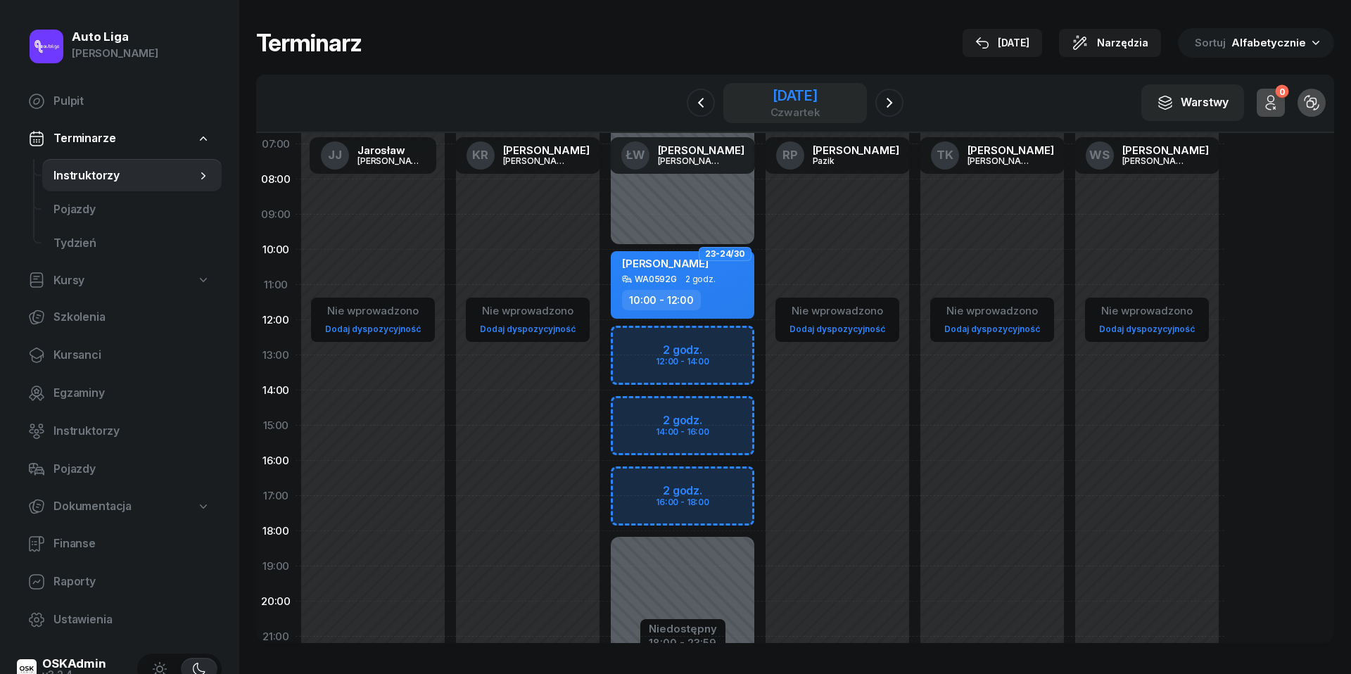
click at [772, 107] on div "czwartek" at bounding box center [796, 112] width 50 height 11
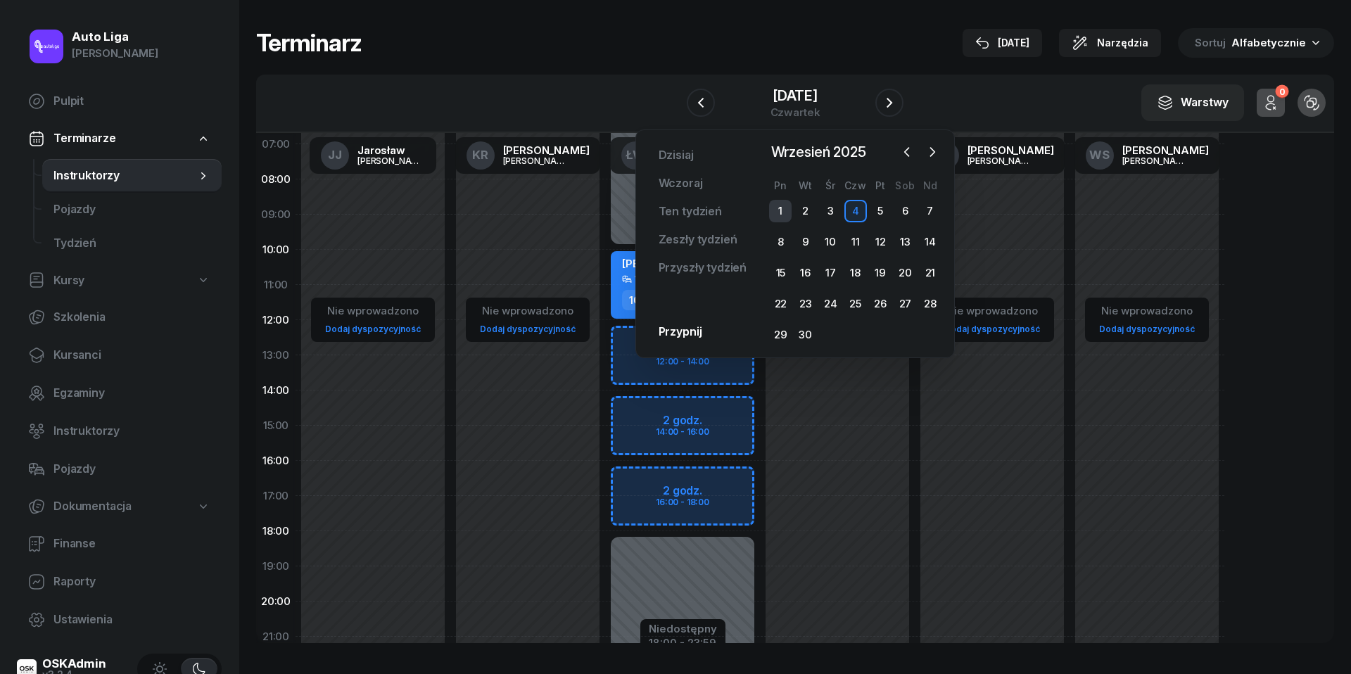
click at [783, 213] on div "1" at bounding box center [780, 211] width 23 height 23
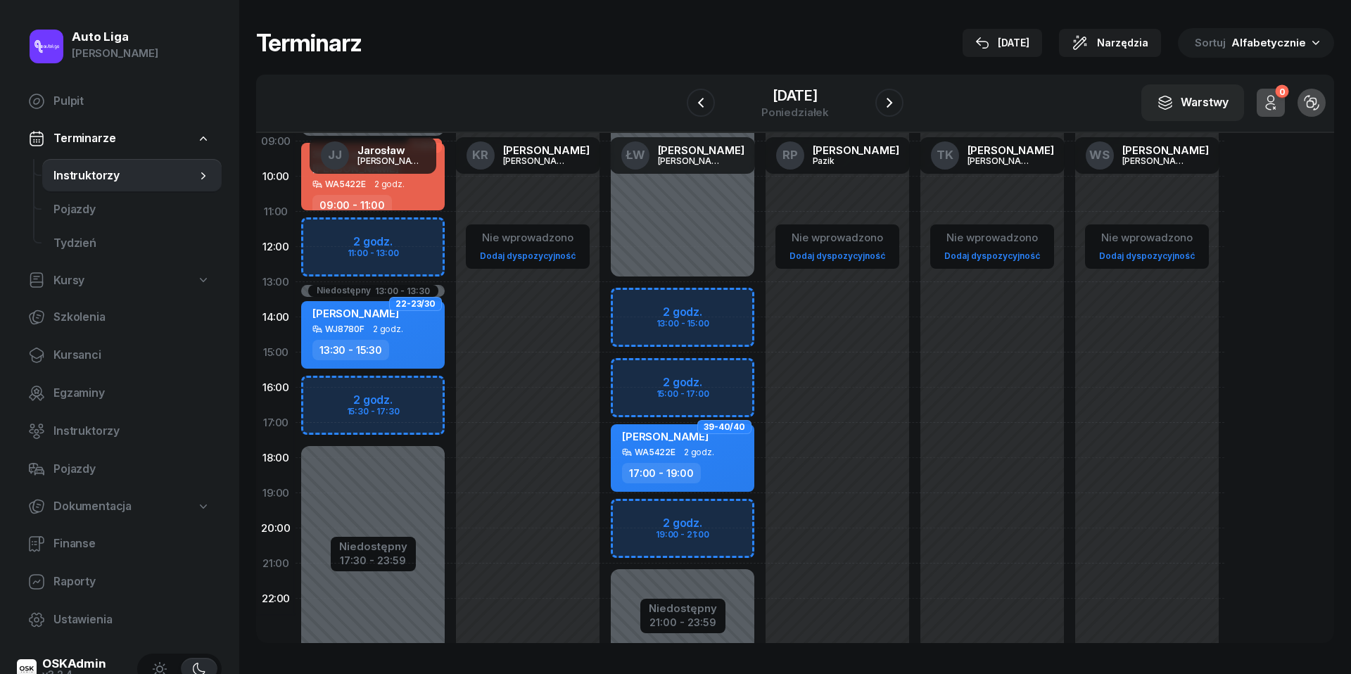
scroll to position [147, 0]
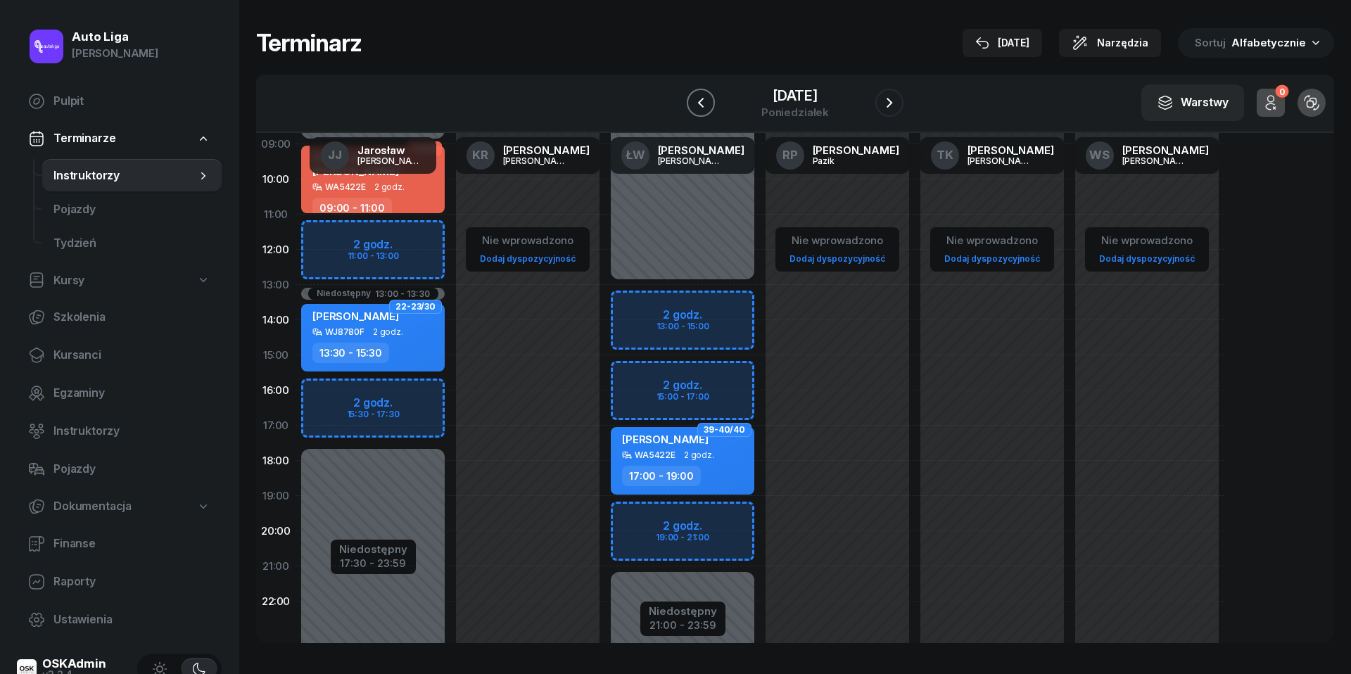
click at [698, 108] on icon "button" at bounding box center [701, 102] width 17 height 17
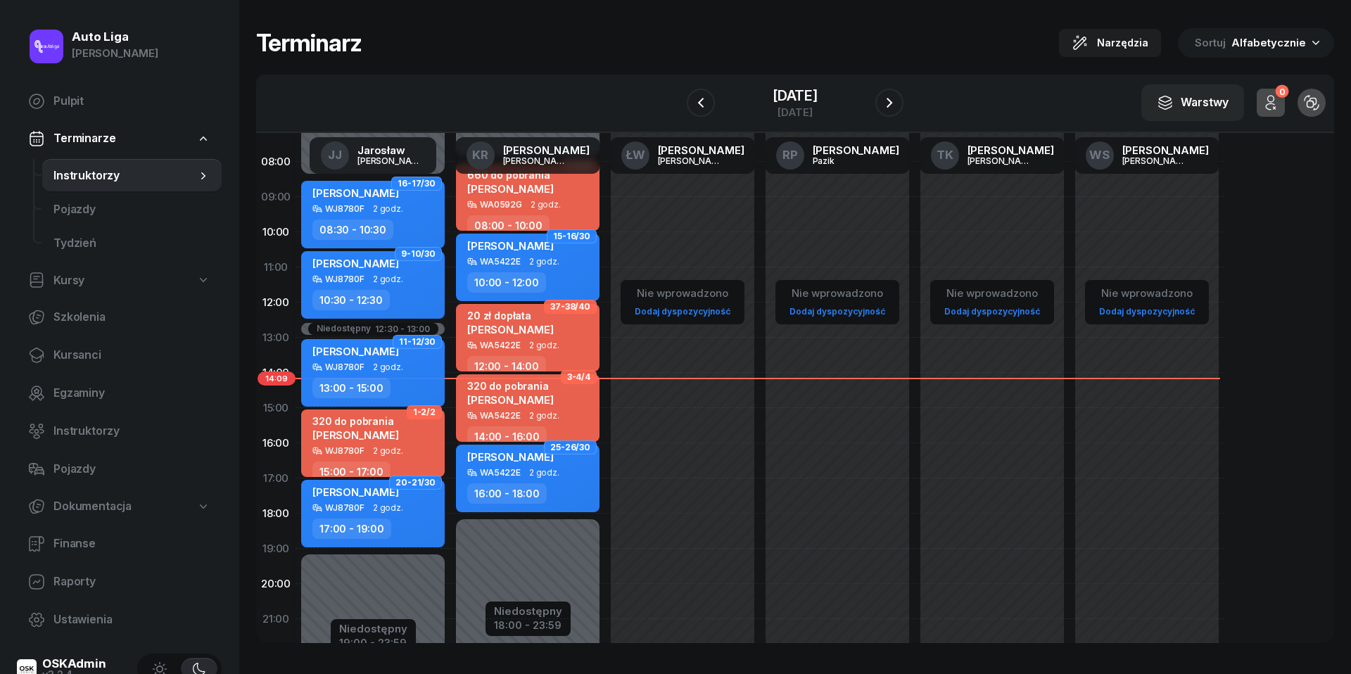
scroll to position [93, 0]
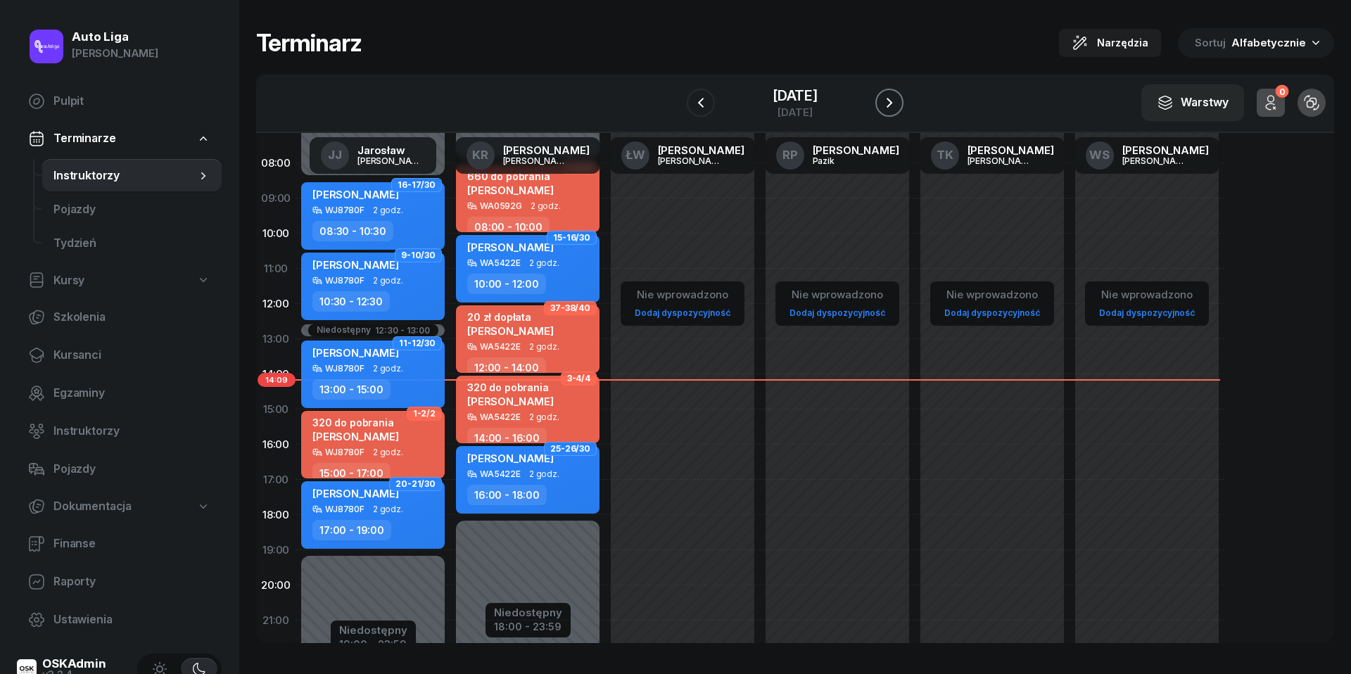
click at [898, 103] on icon "button" at bounding box center [889, 102] width 17 height 17
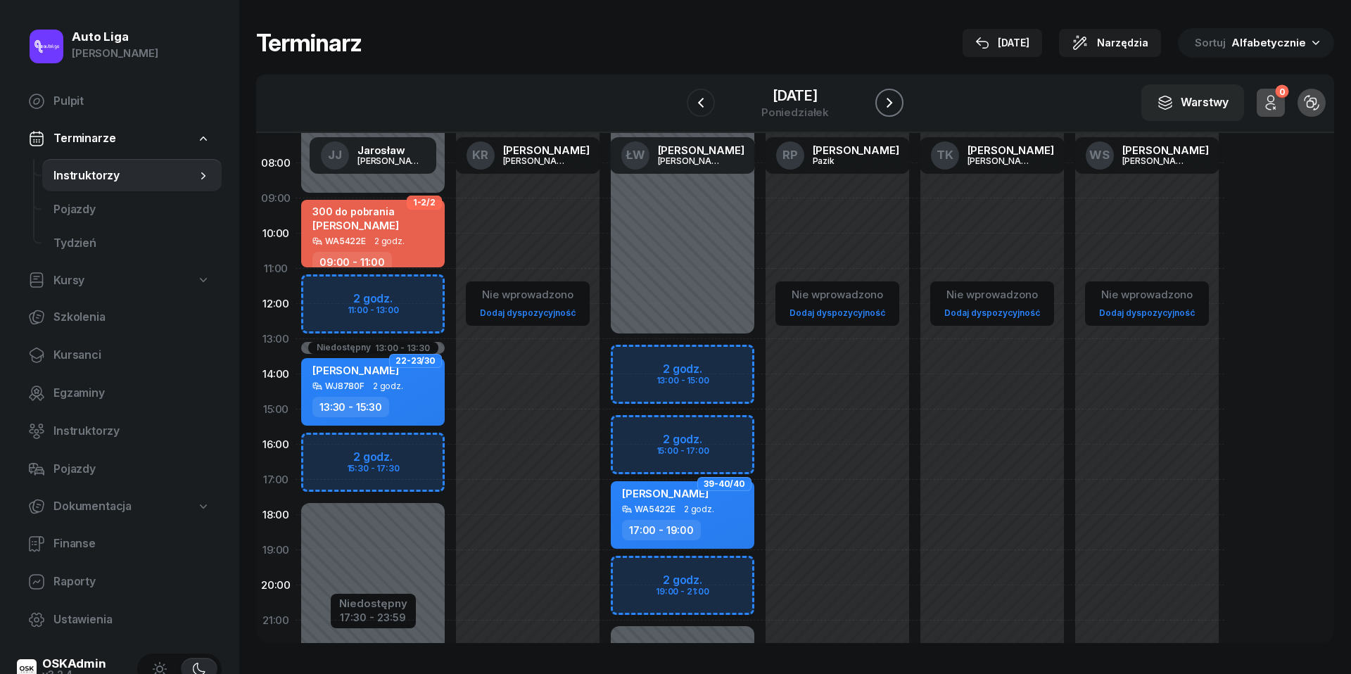
click at [890, 111] on button "button" at bounding box center [890, 103] width 28 height 28
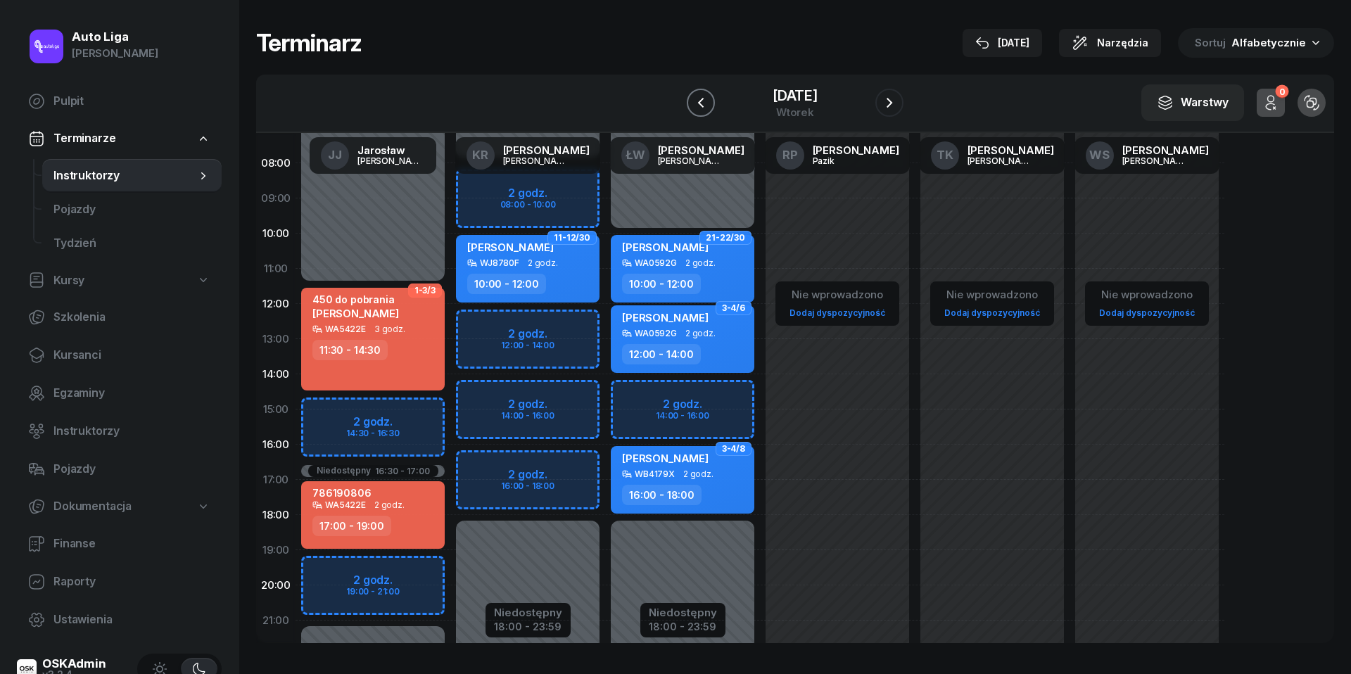
click at [697, 99] on icon "button" at bounding box center [701, 102] width 17 height 17
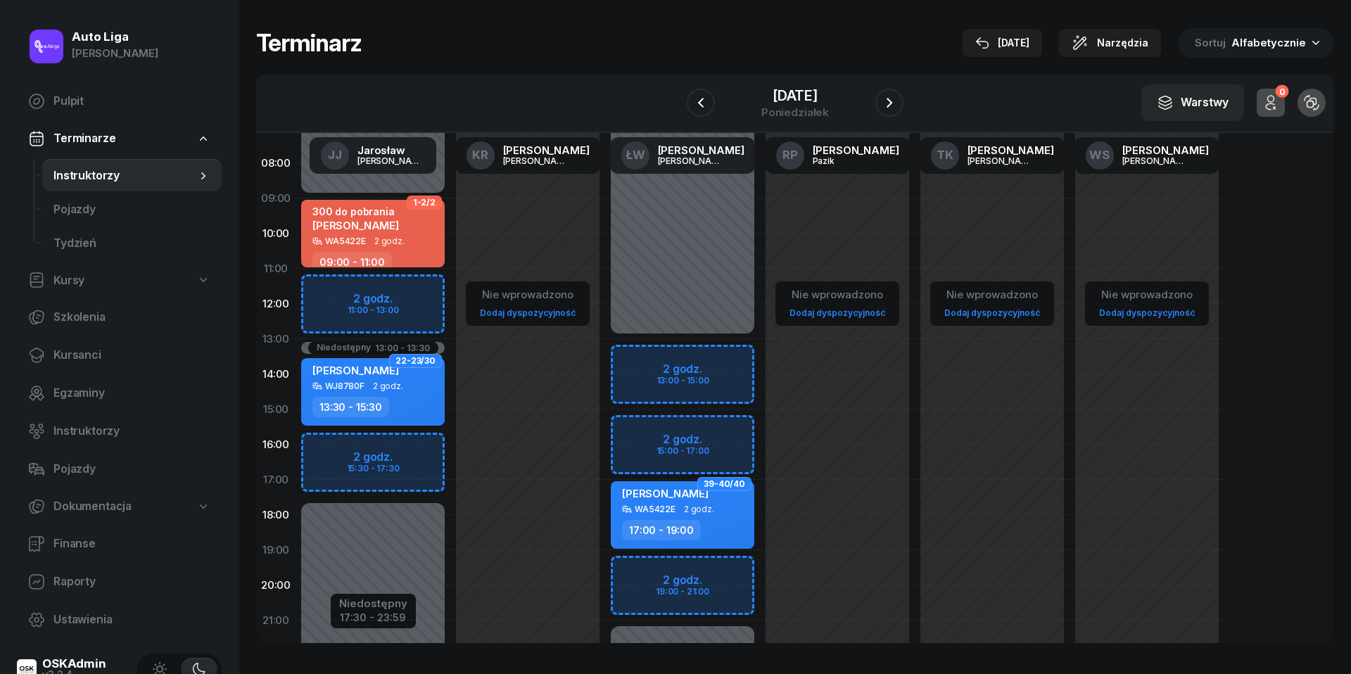
click at [372, 286] on div "Niedostępny 00:00 - 09:00 Niedostępny 17:30 - 23:59 Niedostępny 13:00 - 13:30 2…" at bounding box center [373, 409] width 155 height 669
select select "11"
select select "13"
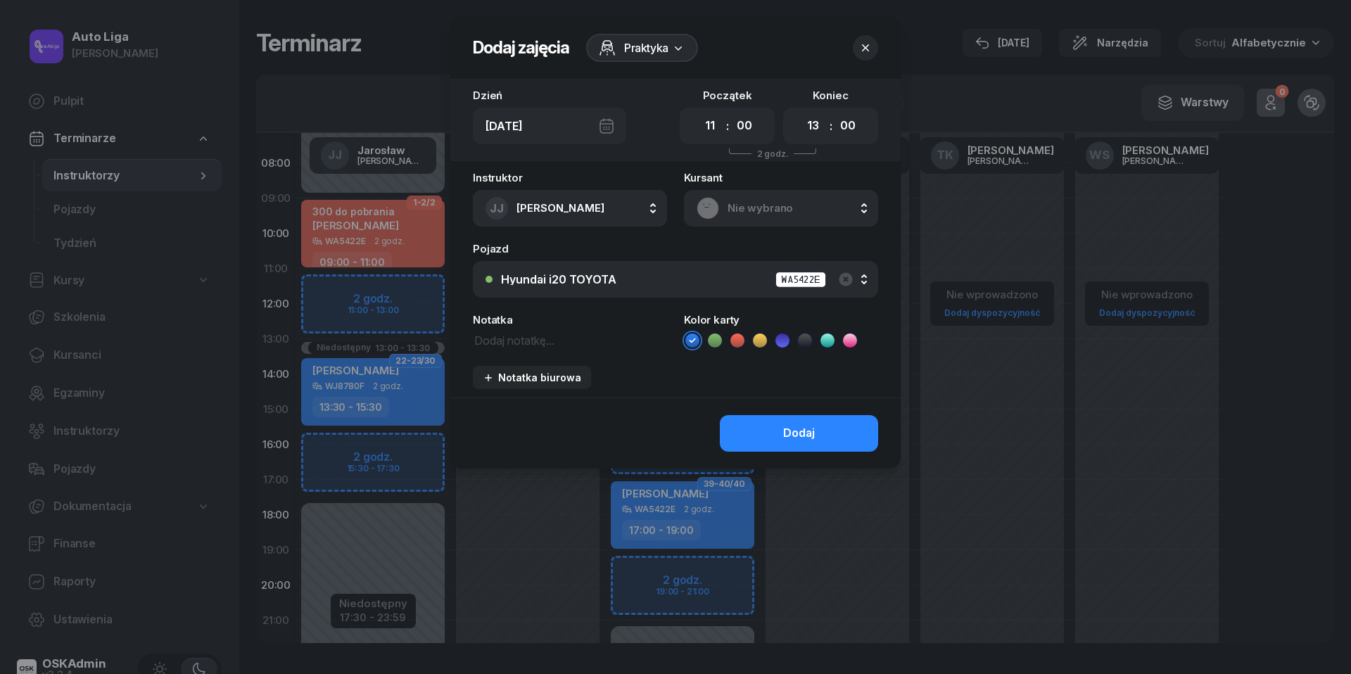
click at [776, 211] on span "Nie wybrano" at bounding box center [797, 208] width 138 height 18
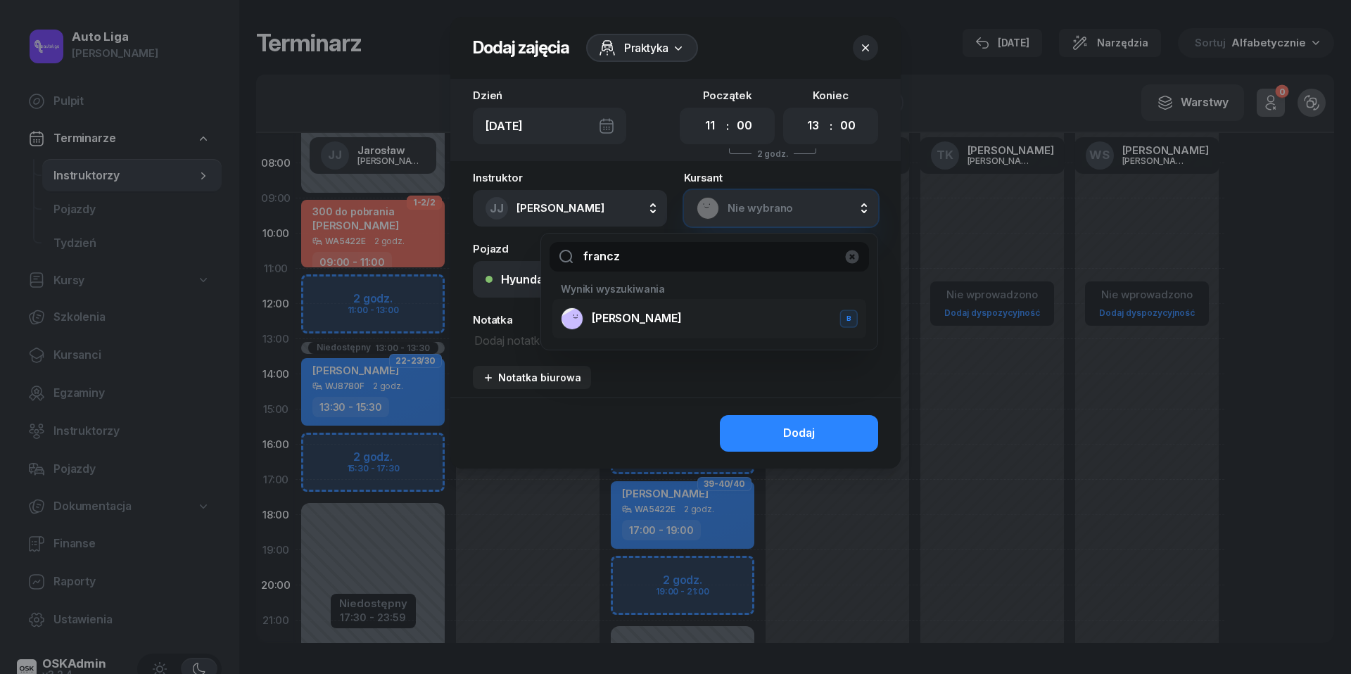
type input "francz"
click at [609, 327] on span "[PERSON_NAME]" at bounding box center [637, 319] width 90 height 18
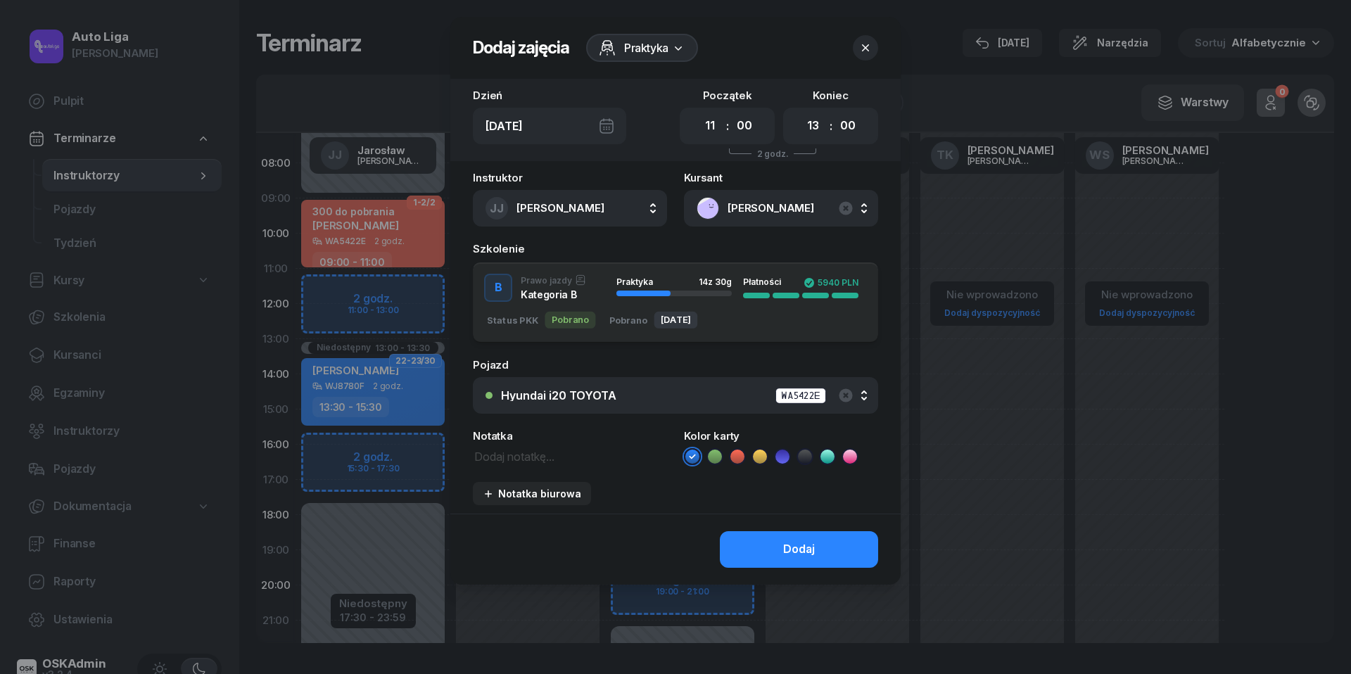
click at [640, 392] on div "Hyundai i20 TOYOTA WA5422E" at bounding box center [683, 396] width 365 height 18
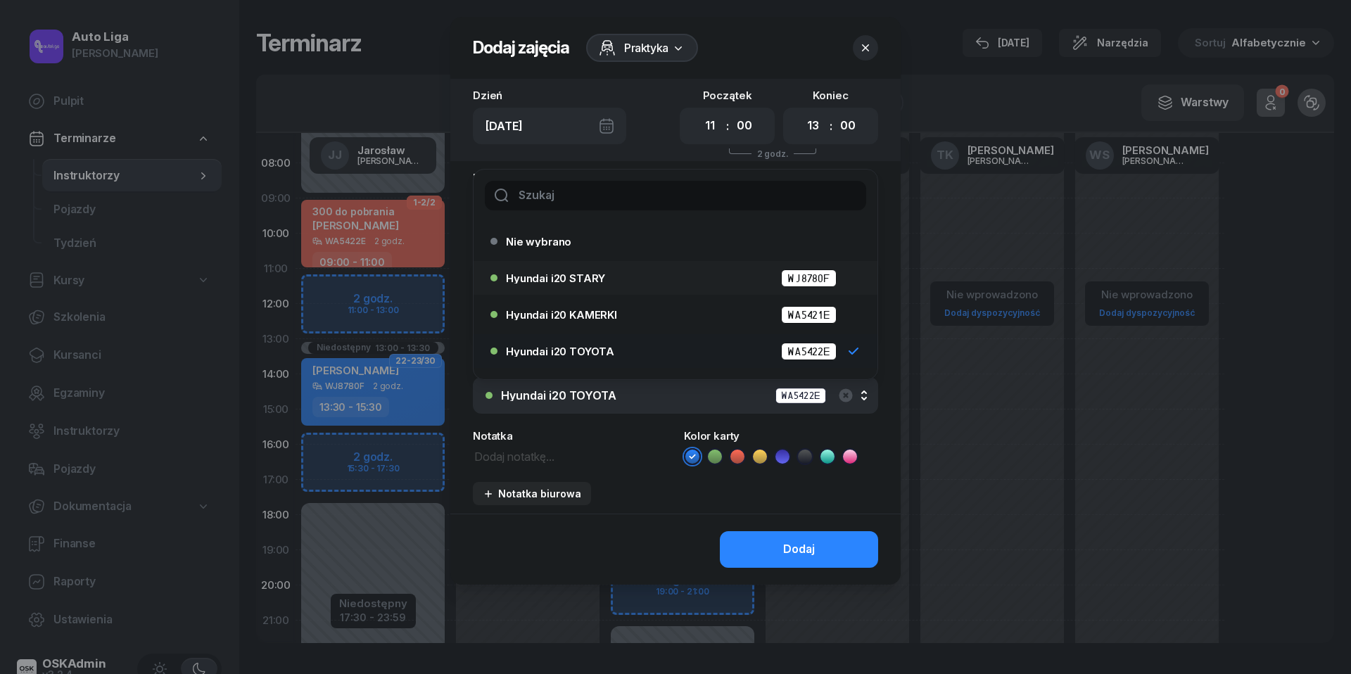
click at [588, 277] on span "Hyundai i20 STARY" at bounding box center [555, 278] width 99 height 11
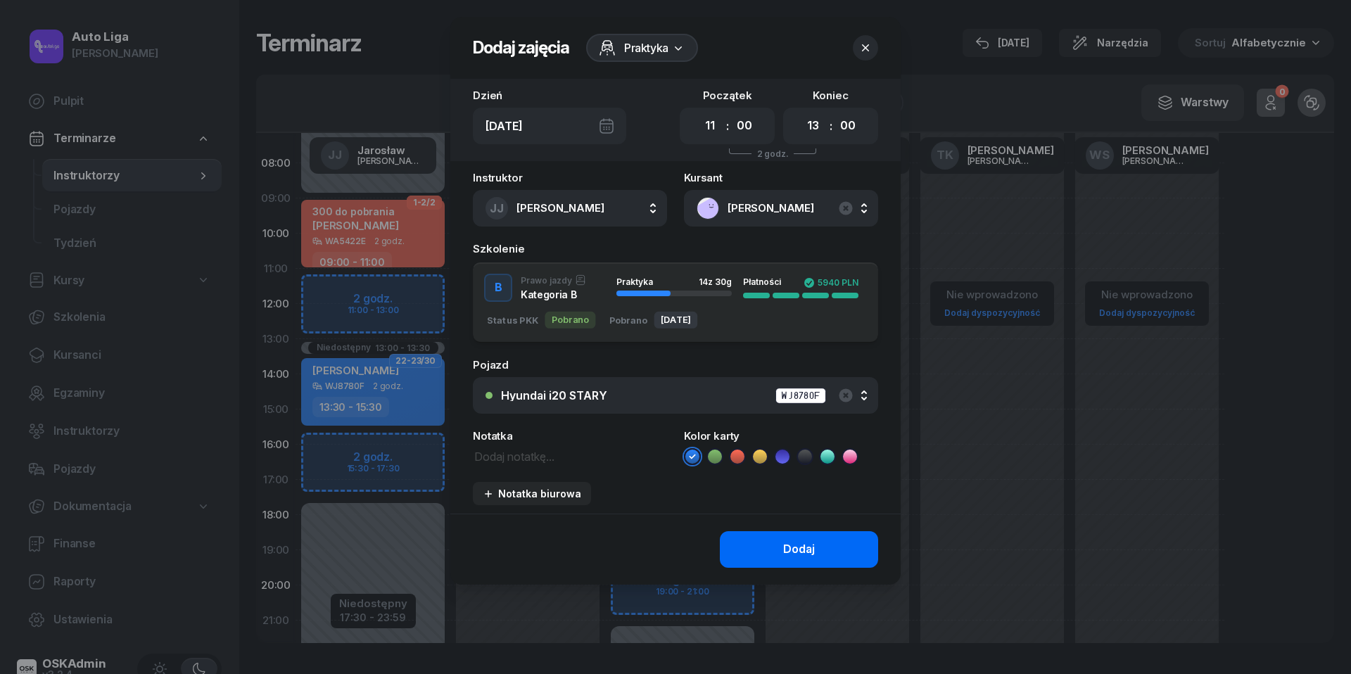
click at [754, 550] on button "Dodaj" at bounding box center [799, 549] width 158 height 37
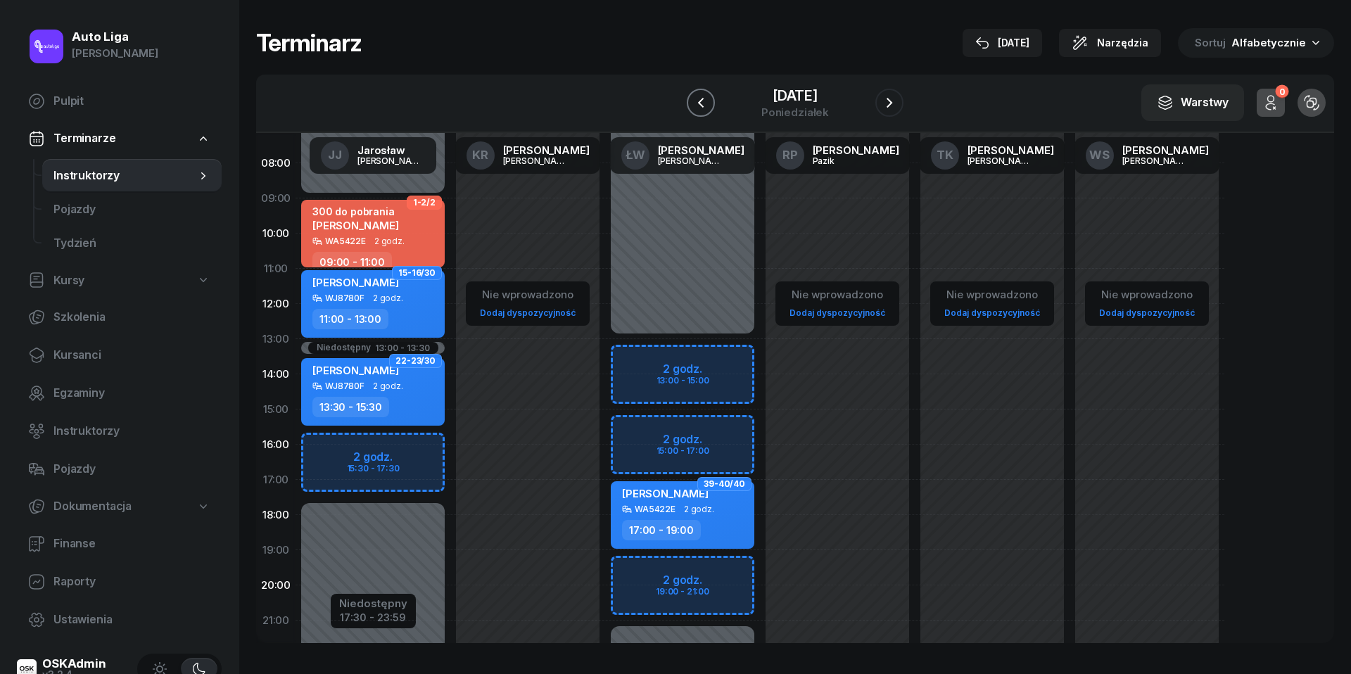
click at [705, 103] on icon "button" at bounding box center [701, 102] width 17 height 17
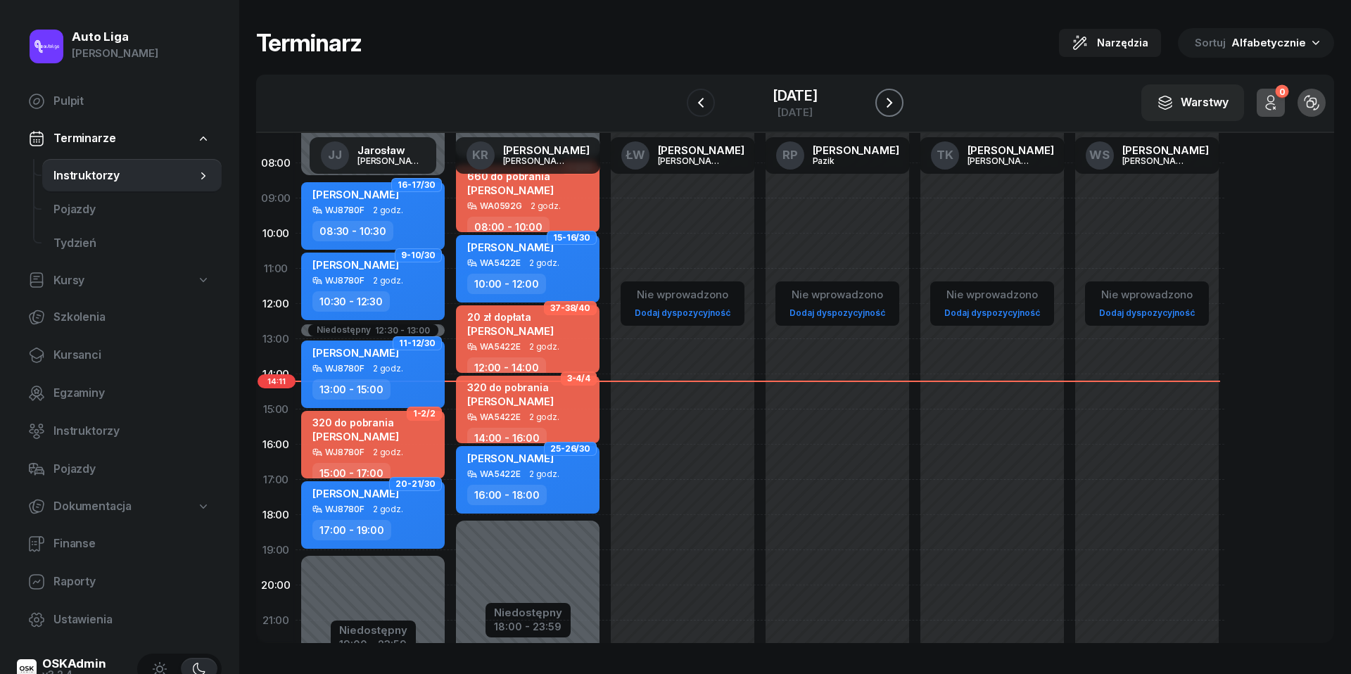
click at [891, 99] on icon "button" at bounding box center [889, 102] width 17 height 17
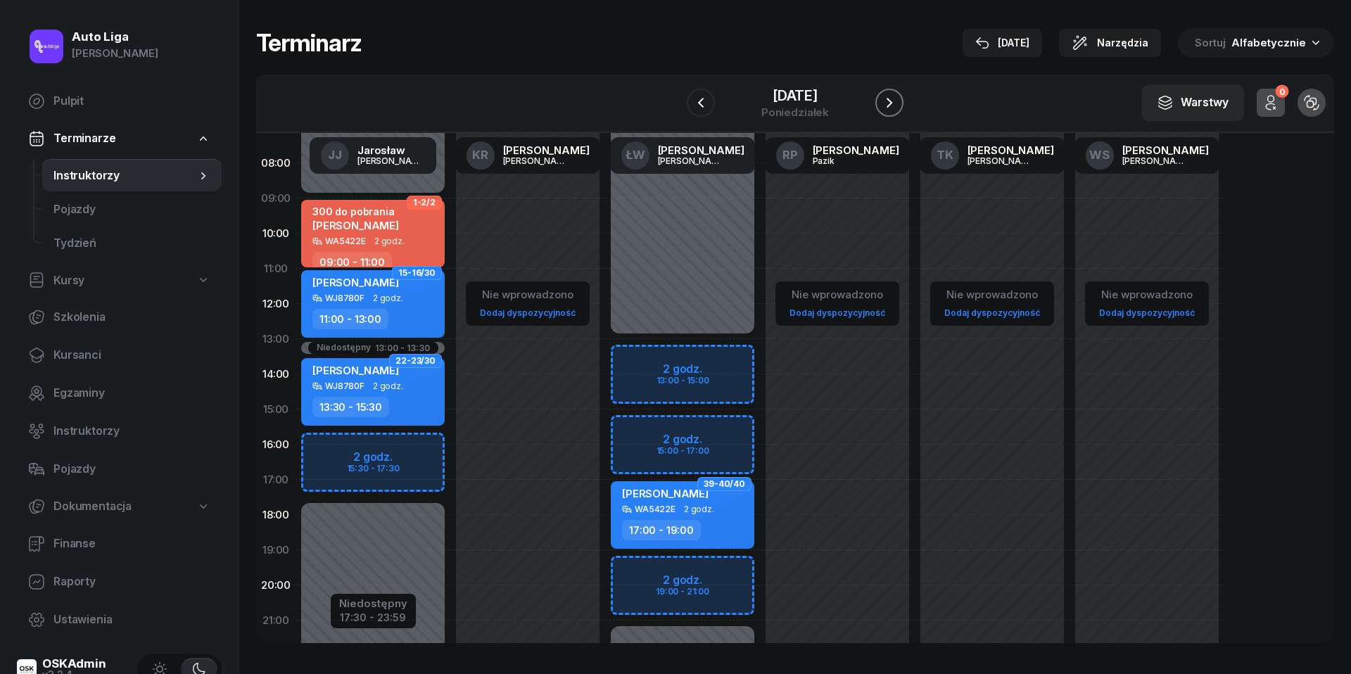
click at [891, 99] on icon "button" at bounding box center [889, 102] width 17 height 17
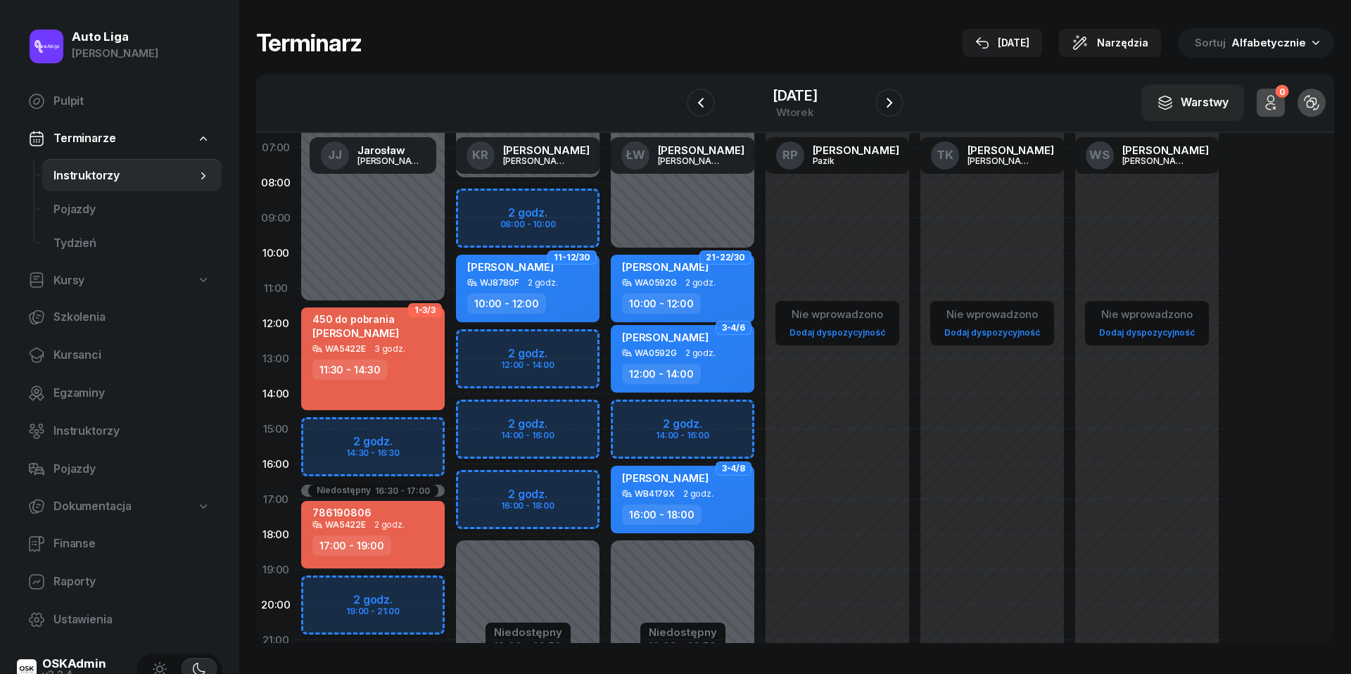
scroll to position [72, 0]
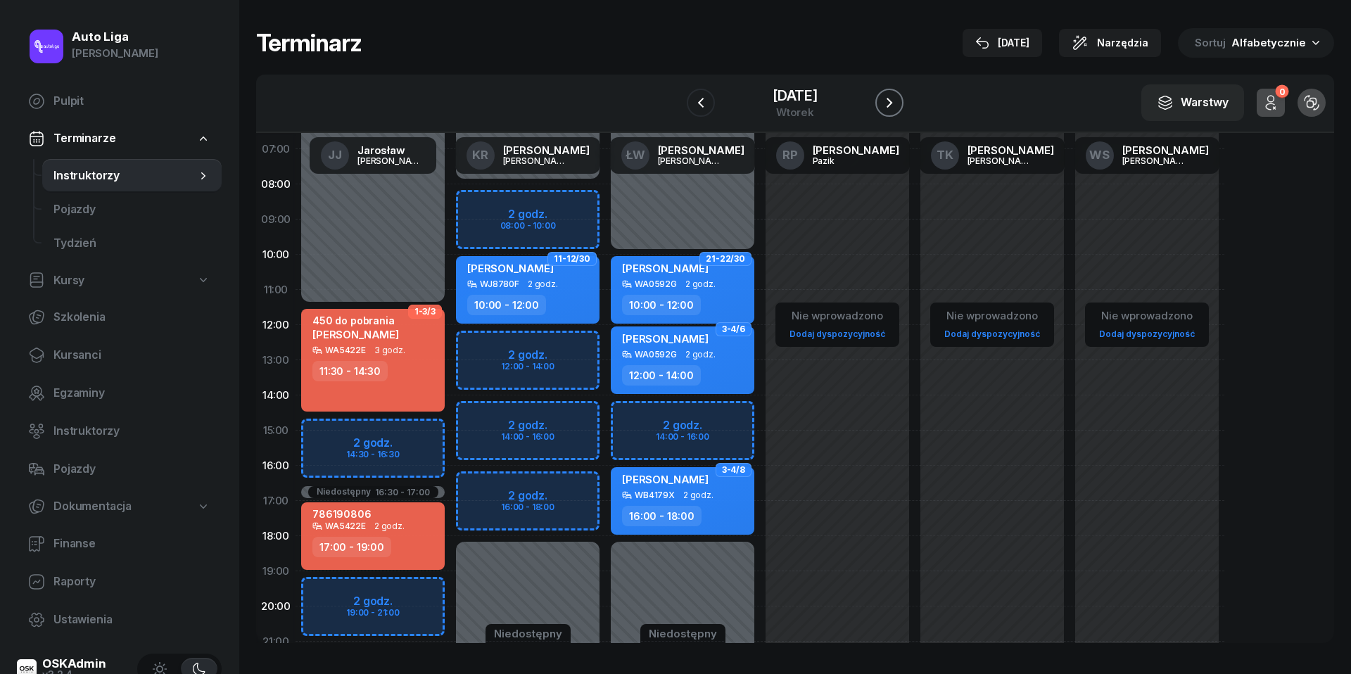
click at [898, 101] on icon "button" at bounding box center [889, 102] width 17 height 17
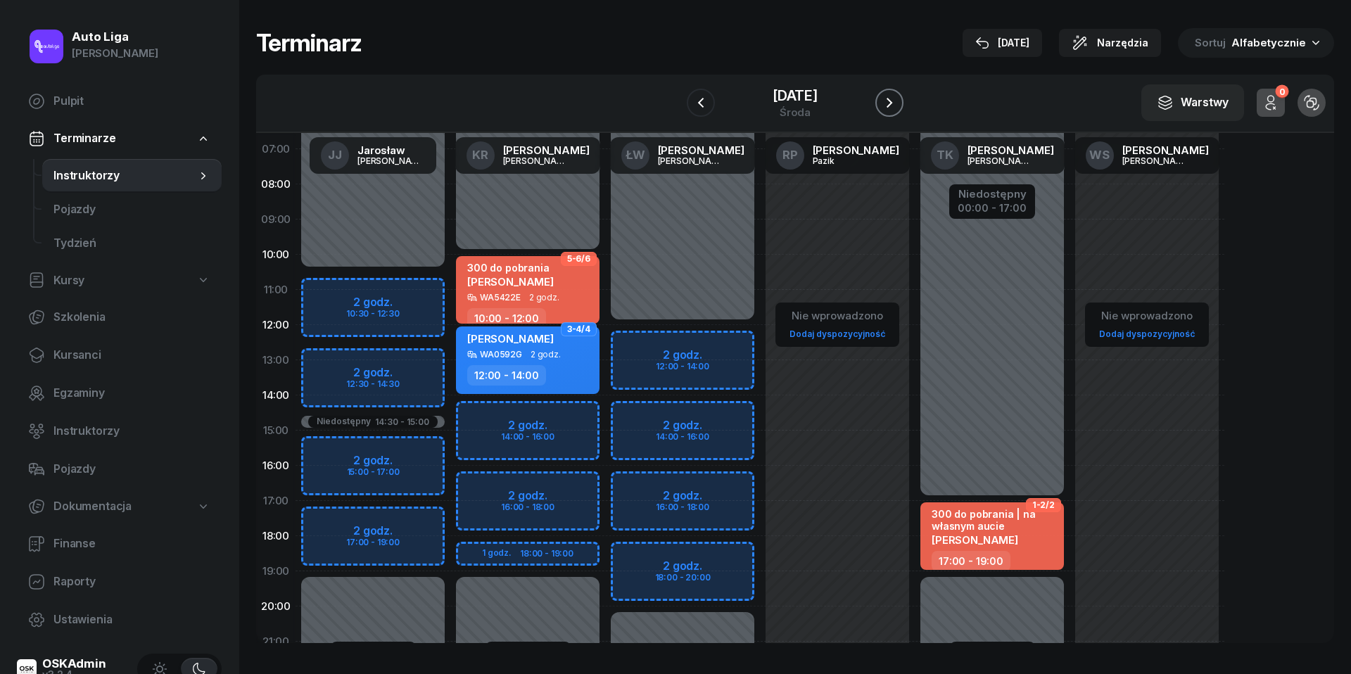
click at [898, 101] on icon "button" at bounding box center [889, 102] width 17 height 17
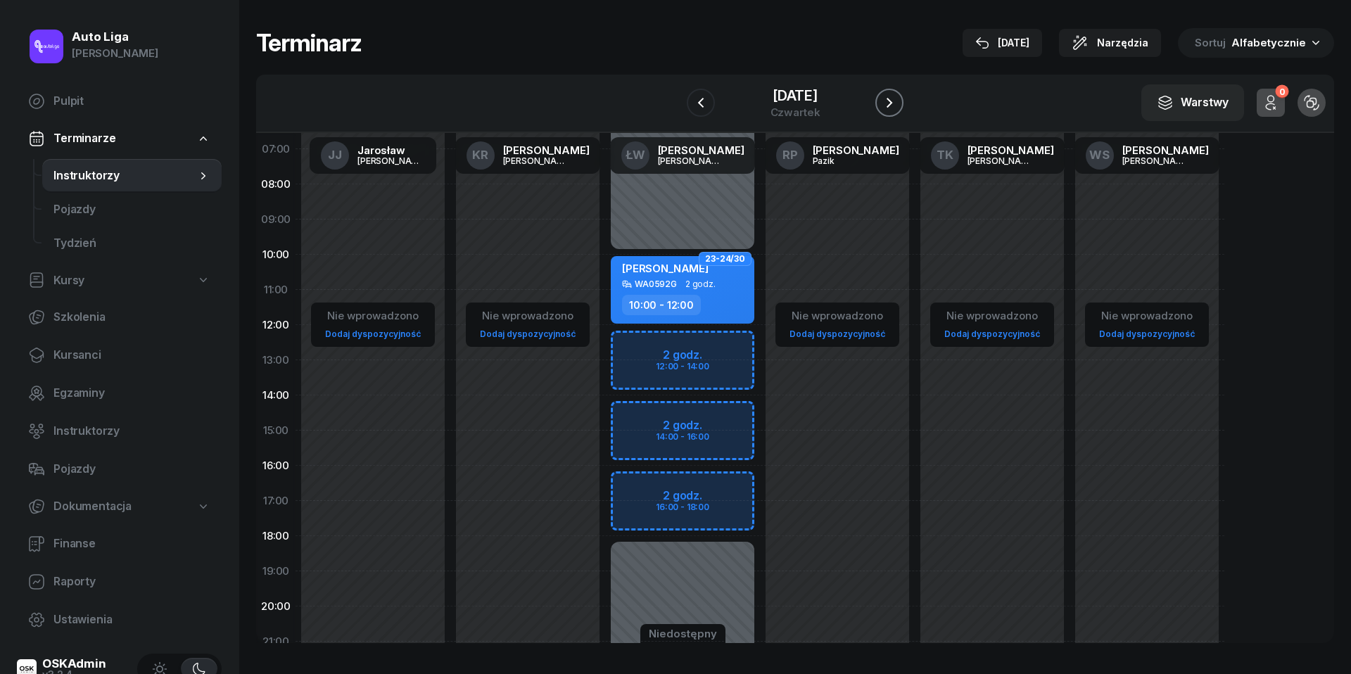
click at [898, 101] on icon "button" at bounding box center [889, 102] width 17 height 17
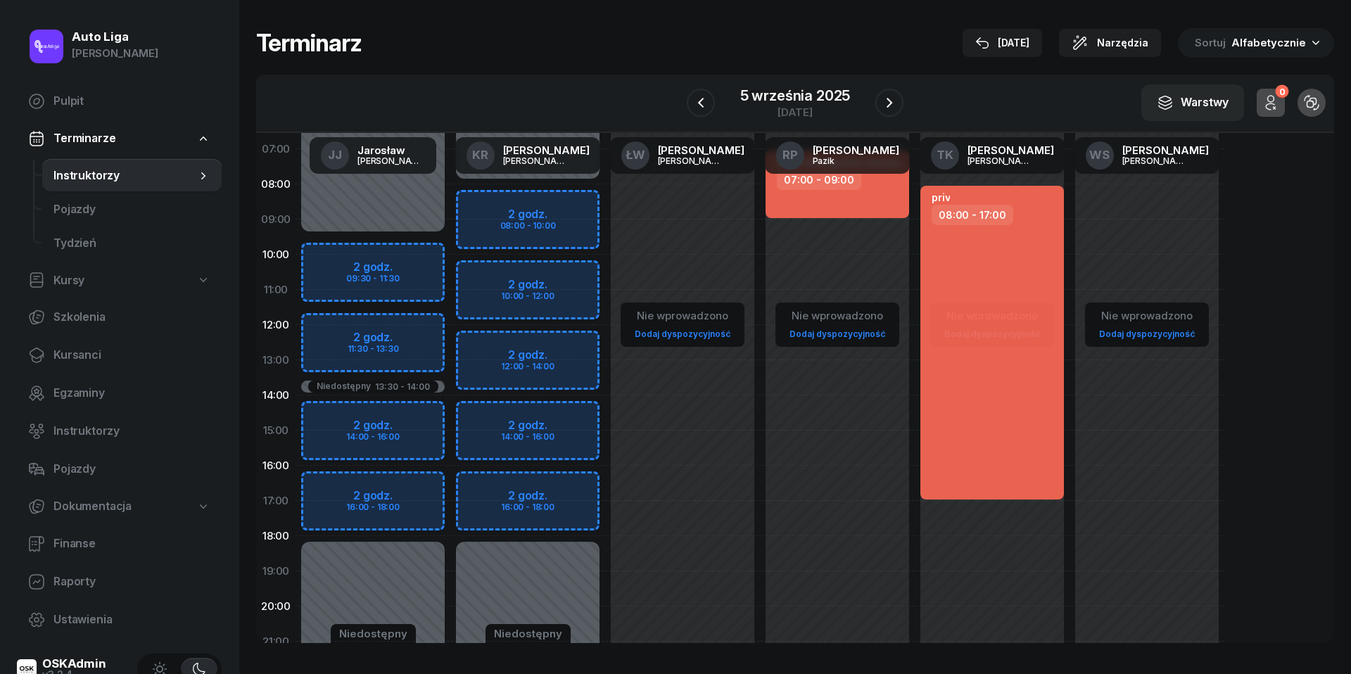
click at [89, 334] on nav "Pulpit Terminarze Instruktorzy Pojazdy Tydzień Kursy Szkolenia Kursanci Egzamin…" at bounding box center [119, 360] width 205 height 552
click at [87, 356] on span "Kursanci" at bounding box center [131, 355] width 157 height 18
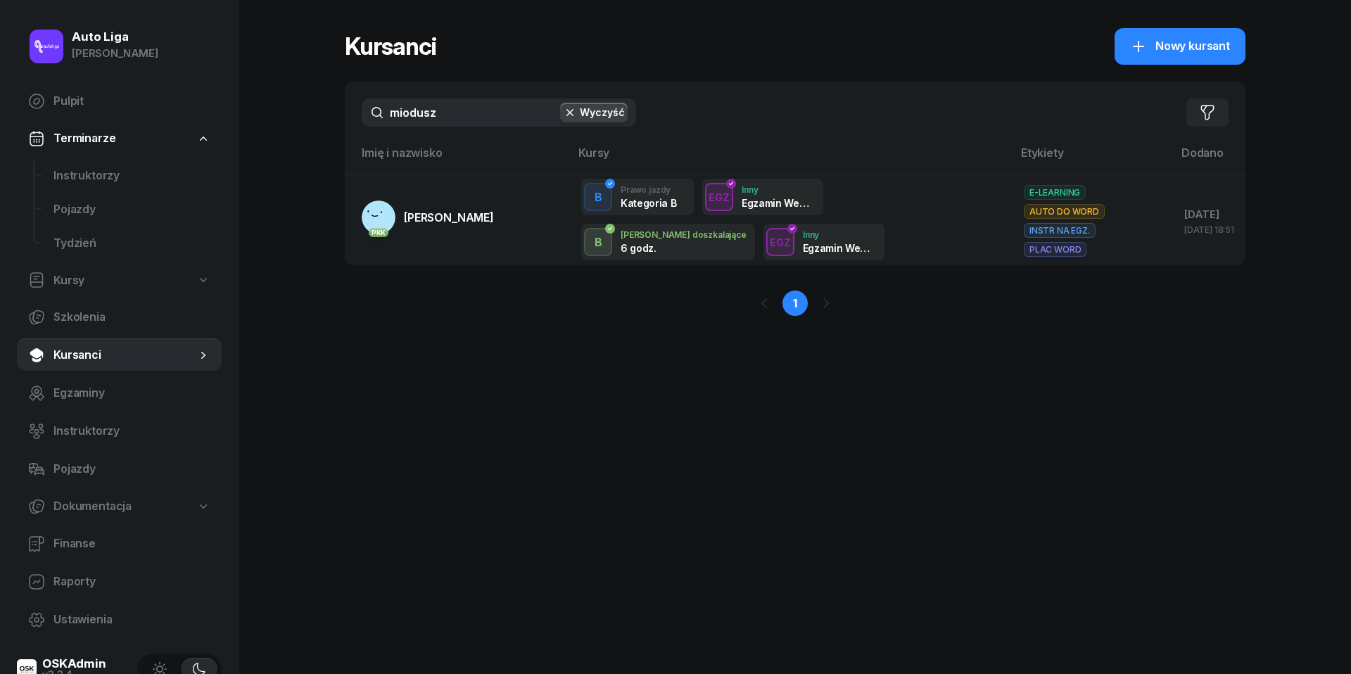
click at [479, 114] on input "miodusz" at bounding box center [499, 113] width 274 height 28
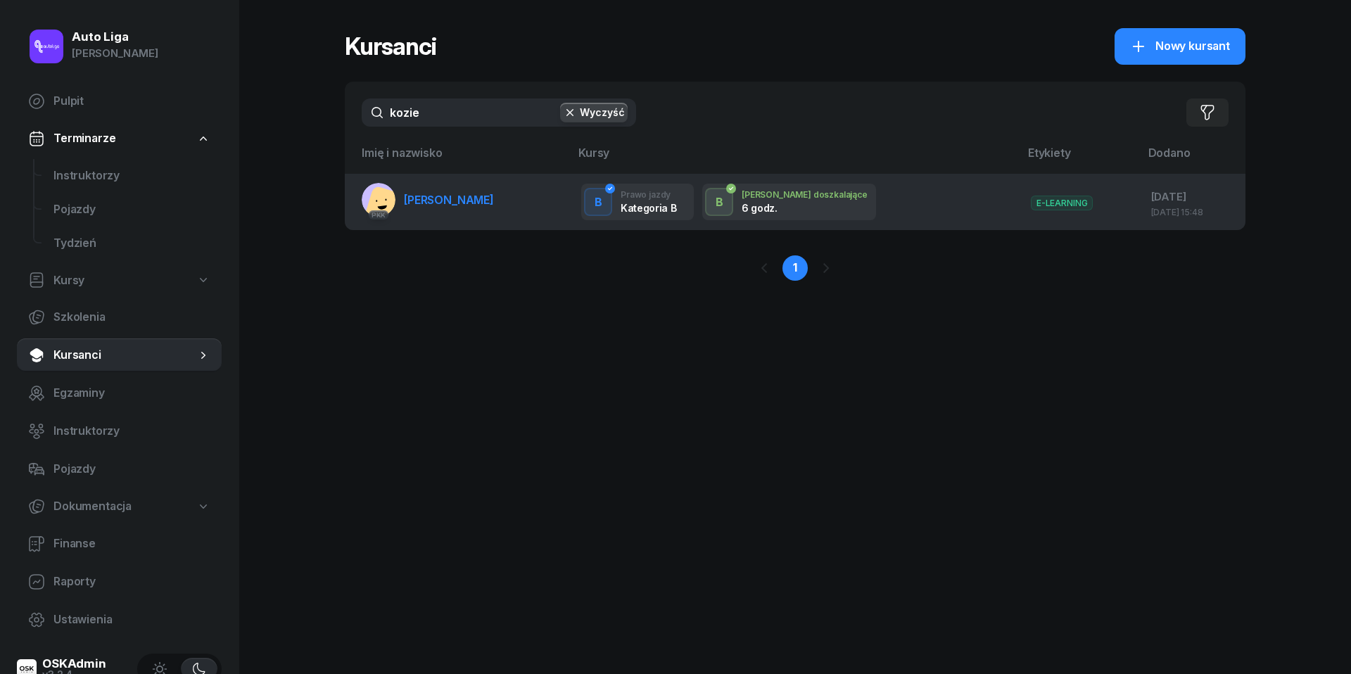
type input "kozie"
click at [454, 203] on span "[PERSON_NAME]" at bounding box center [449, 200] width 90 height 14
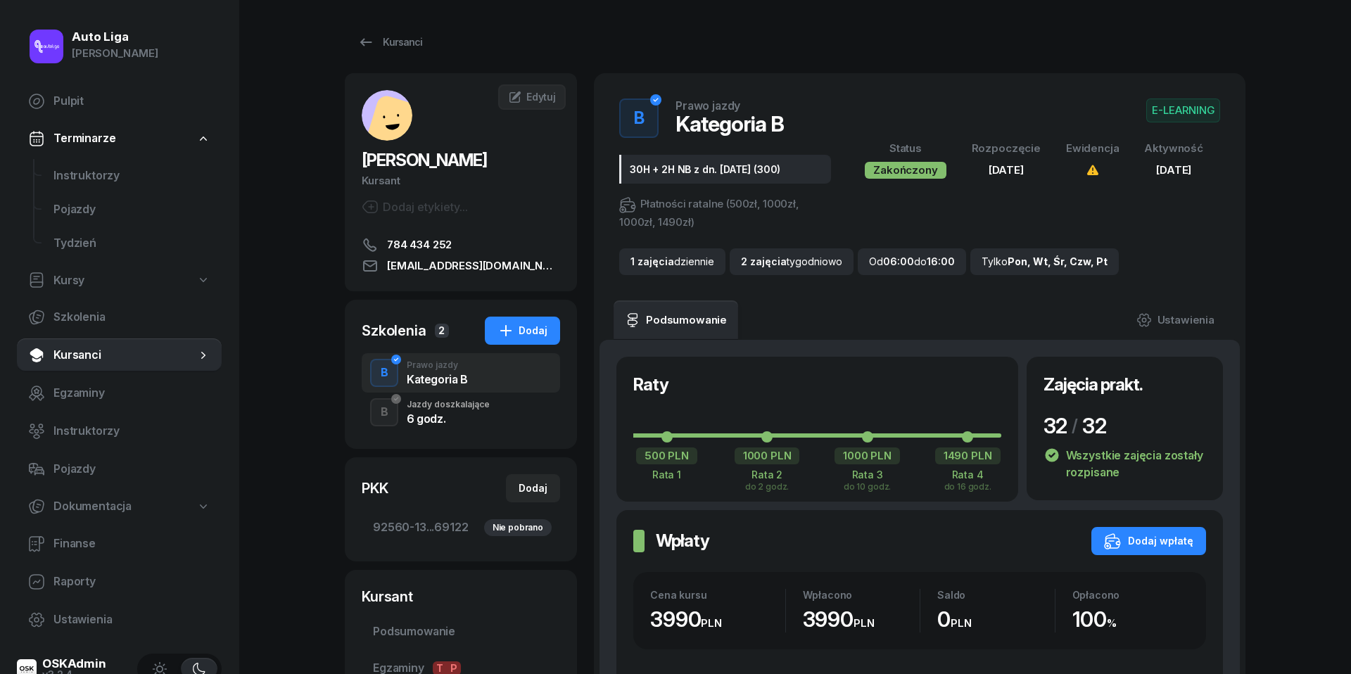
click at [454, 418] on div "6 godz." at bounding box center [448, 418] width 83 height 11
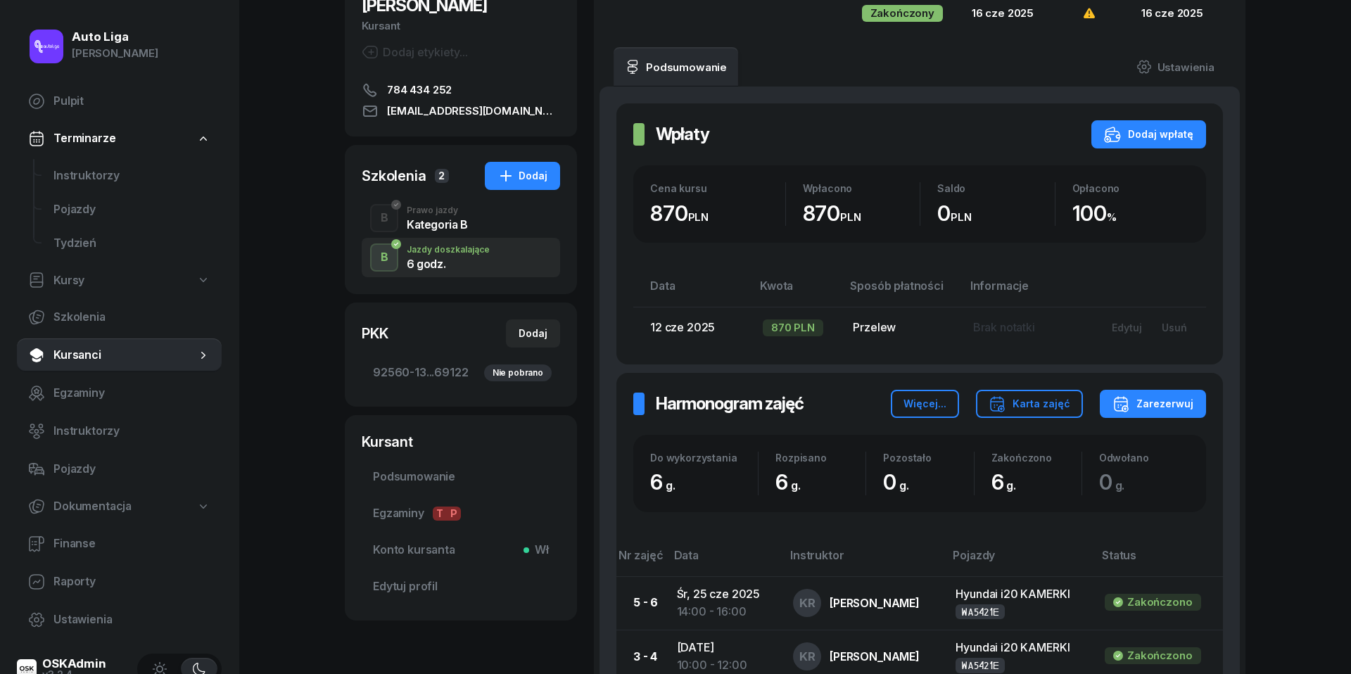
scroll to position [102, 0]
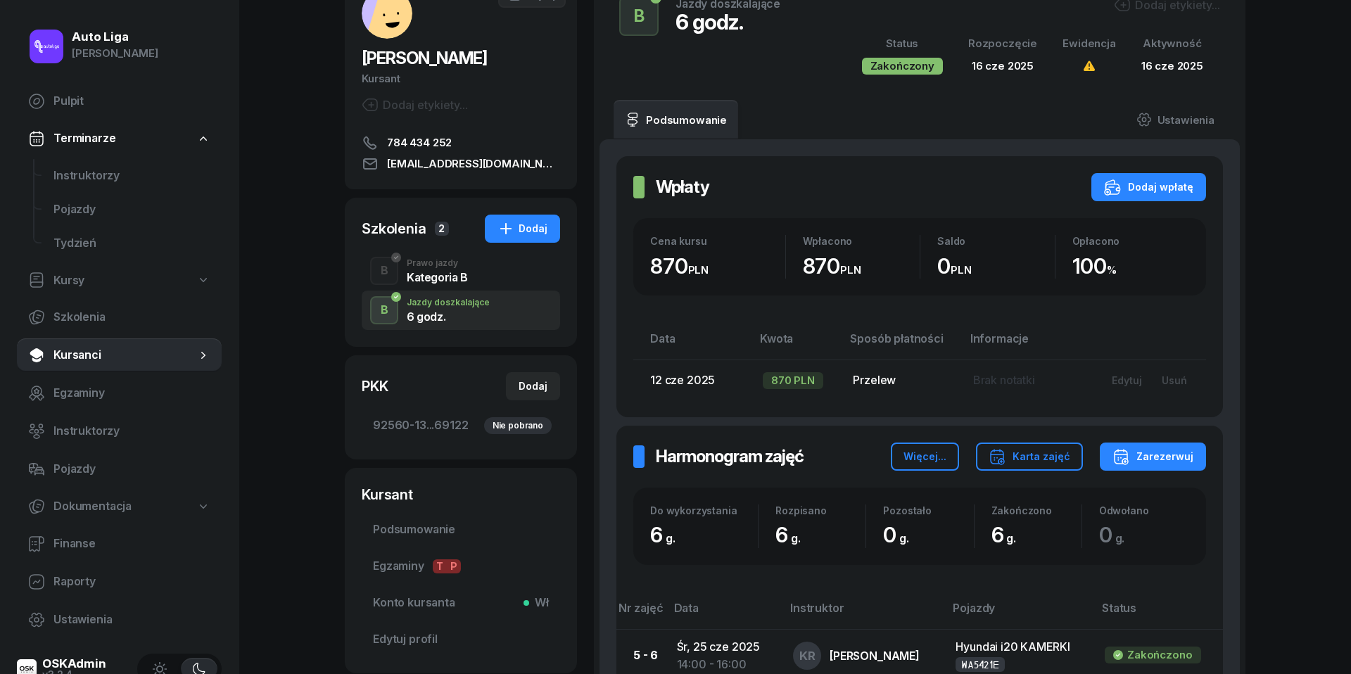
click at [451, 272] on div "Kategoria B" at bounding box center [437, 277] width 61 height 11
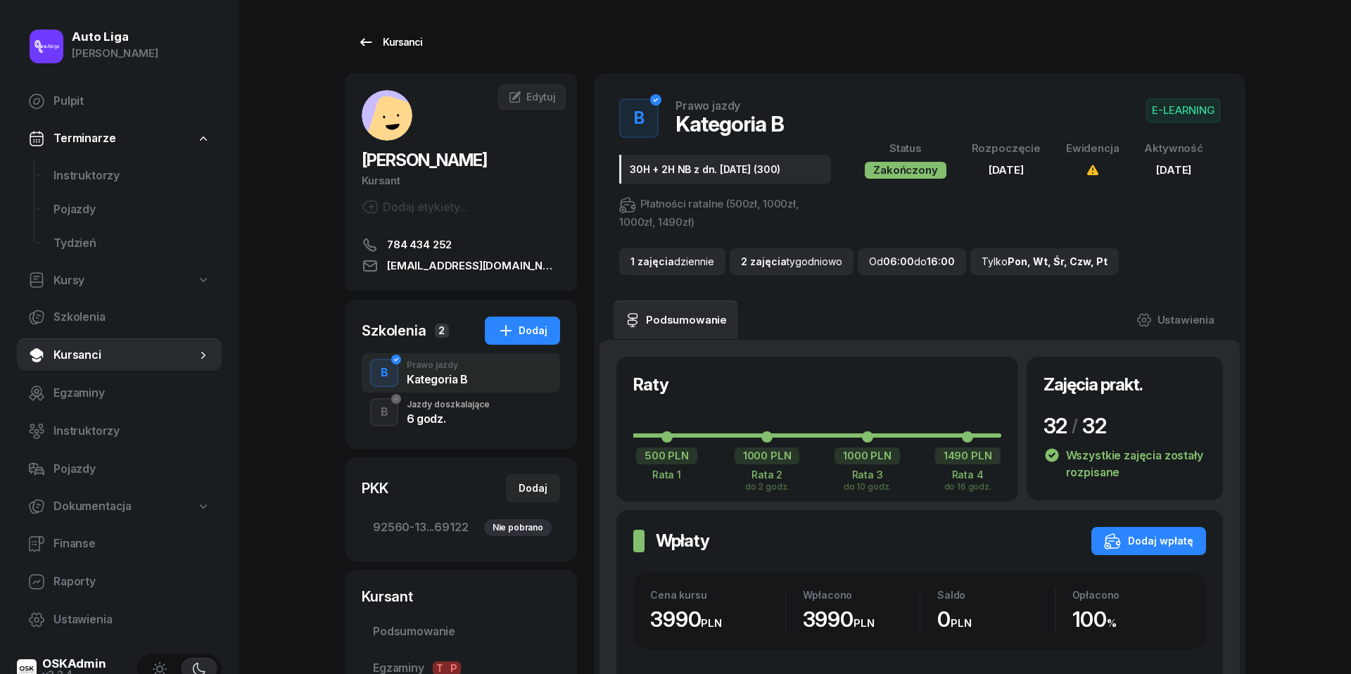
click at [372, 35] on icon at bounding box center [366, 42] width 17 height 17
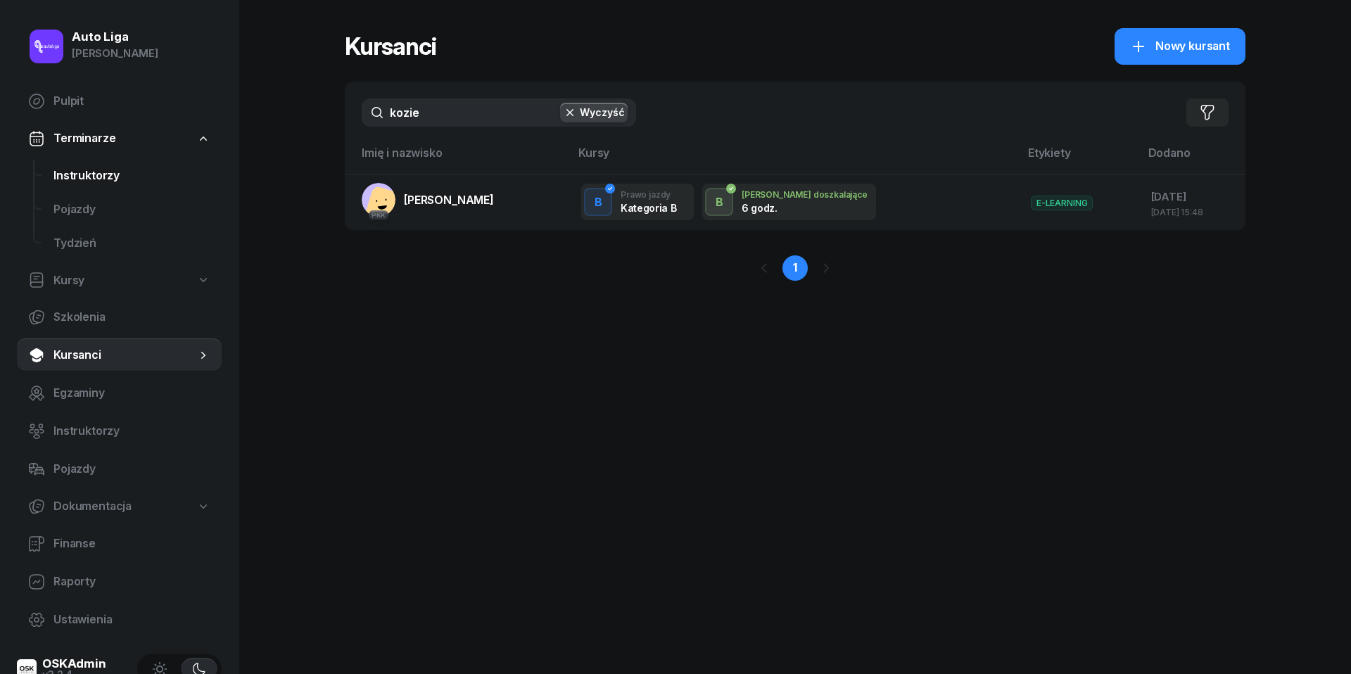
click at [82, 181] on span "Instruktorzy" at bounding box center [131, 176] width 157 height 18
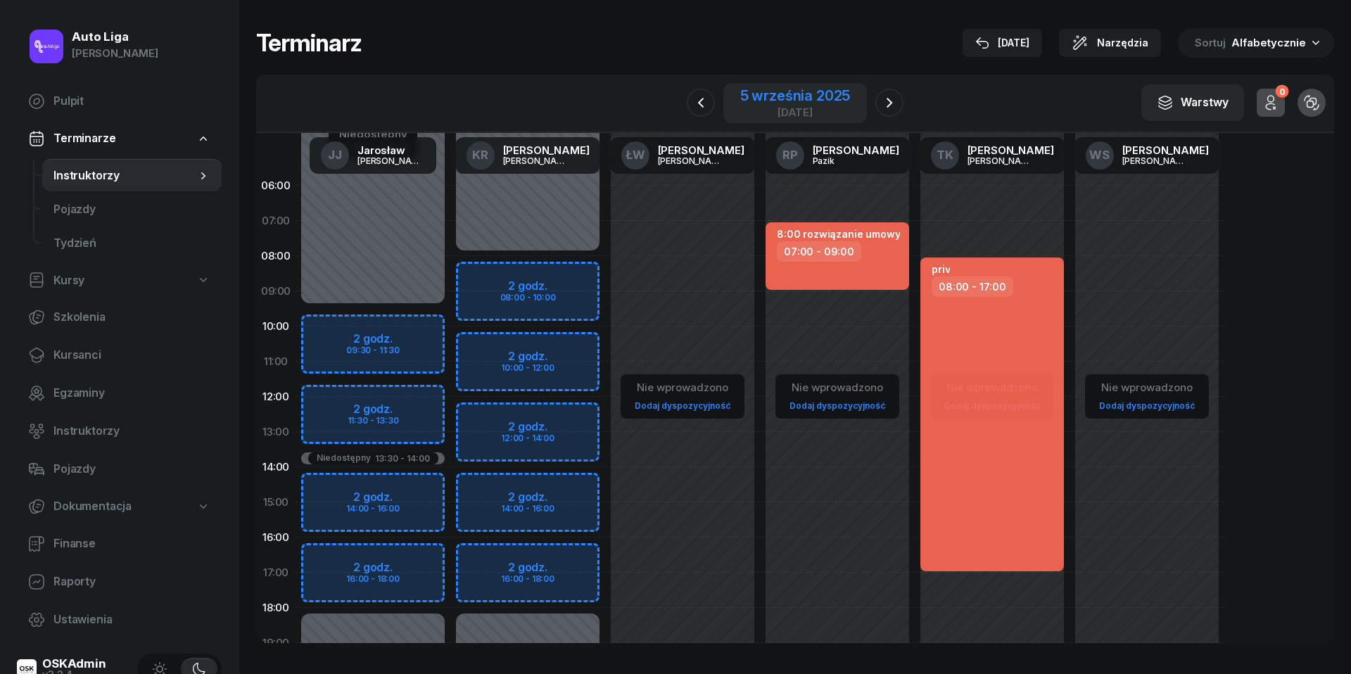
click at [778, 111] on div "[DATE]" at bounding box center [795, 112] width 110 height 11
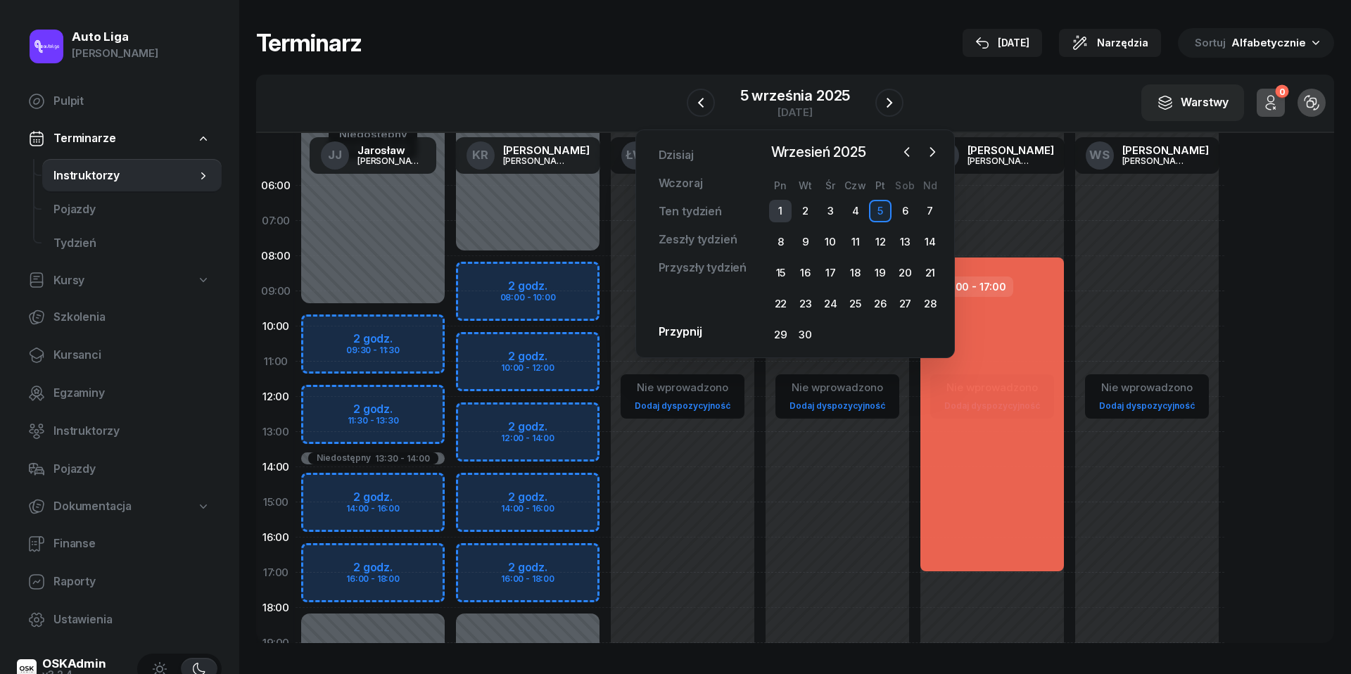
click at [786, 214] on div "1" at bounding box center [780, 211] width 23 height 23
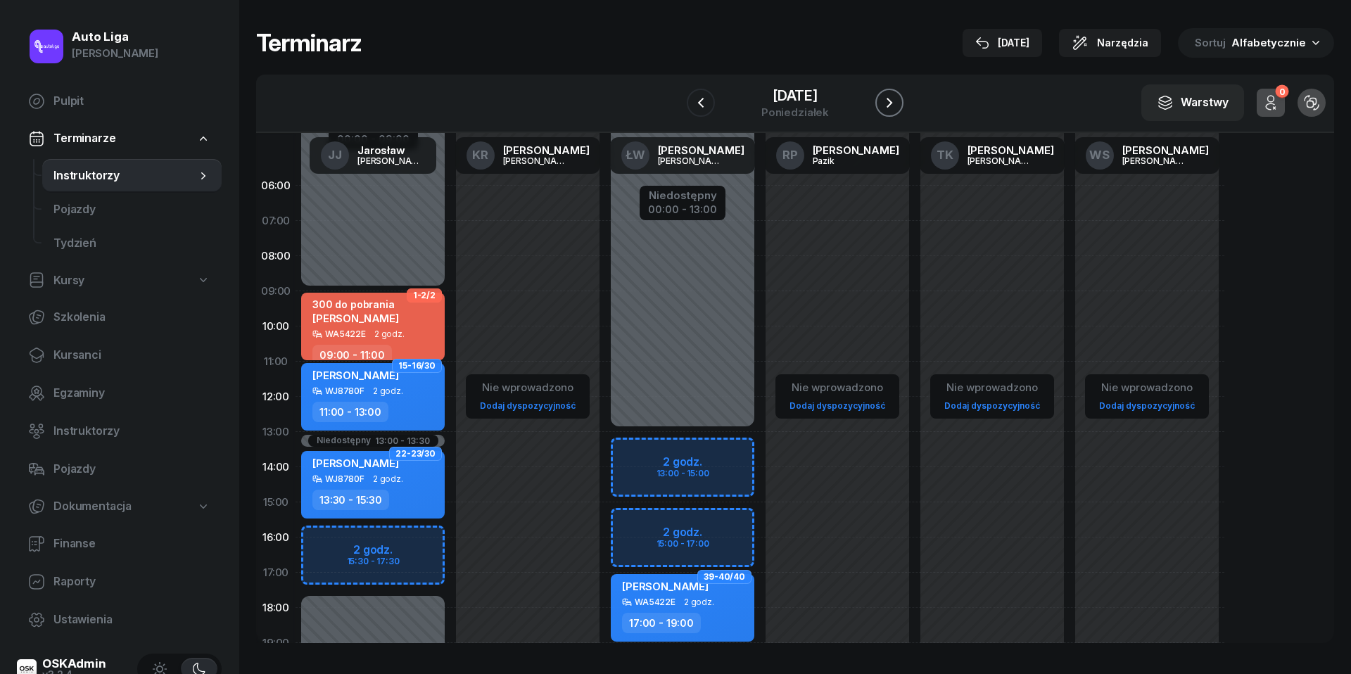
click at [887, 108] on icon "button" at bounding box center [889, 102] width 17 height 17
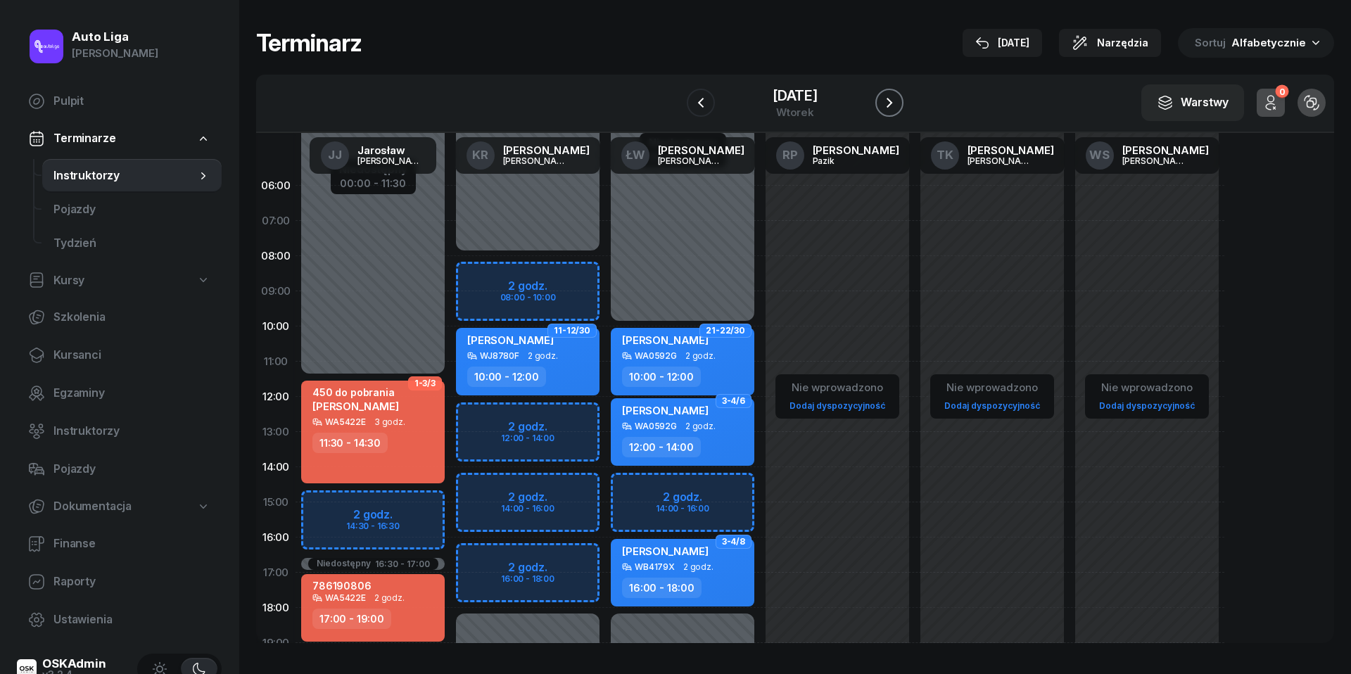
click at [887, 108] on icon "button" at bounding box center [889, 102] width 17 height 17
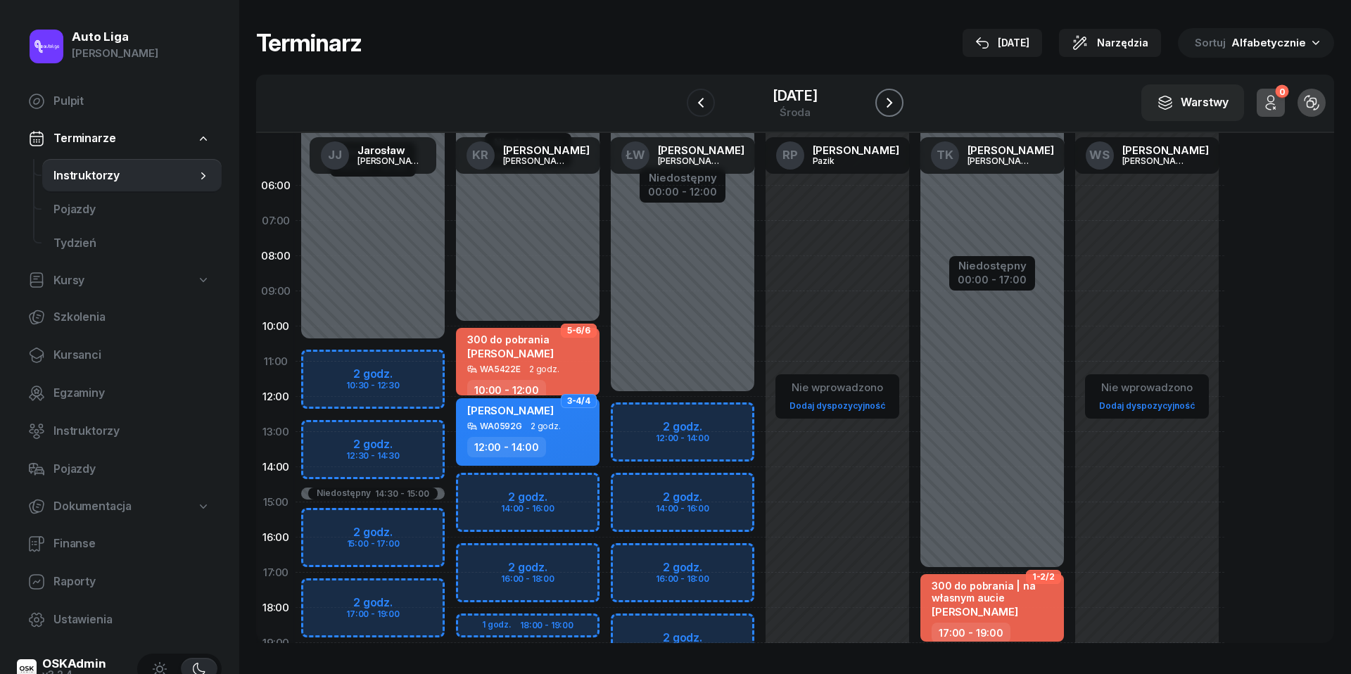
click at [887, 108] on icon "button" at bounding box center [889, 102] width 17 height 17
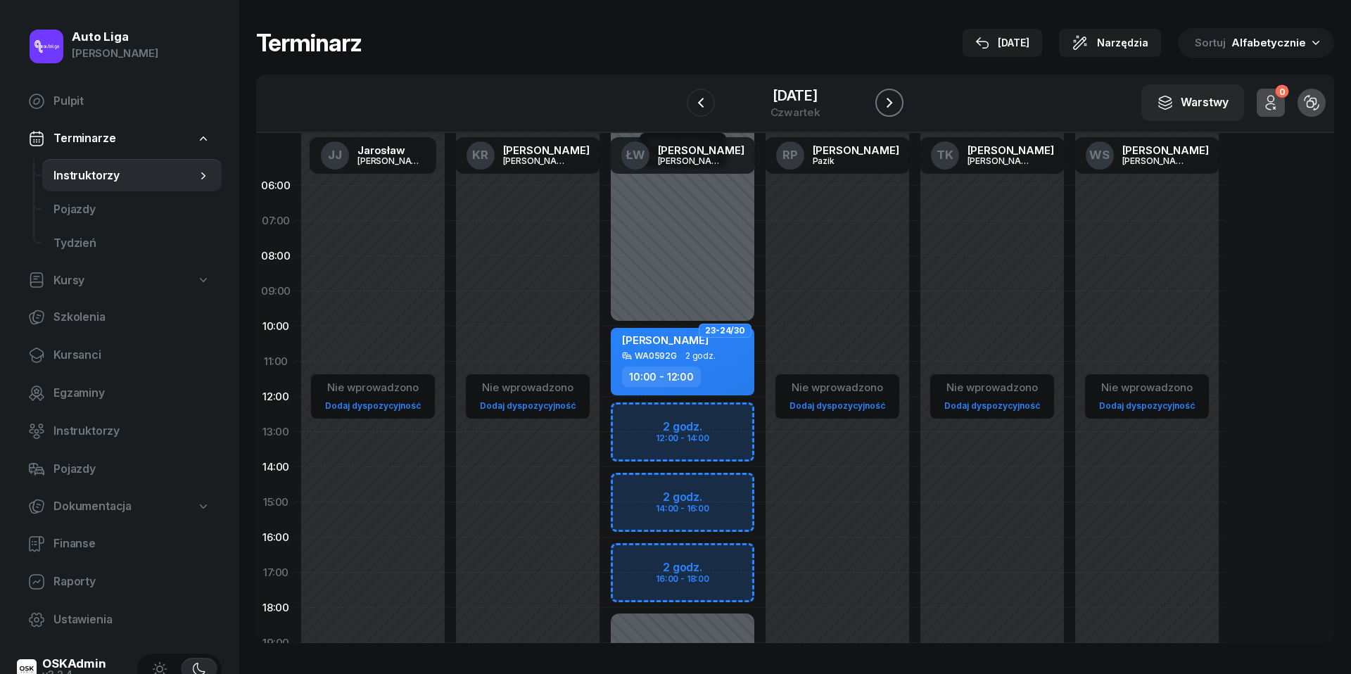
click at [887, 108] on icon "button" at bounding box center [889, 102] width 17 height 17
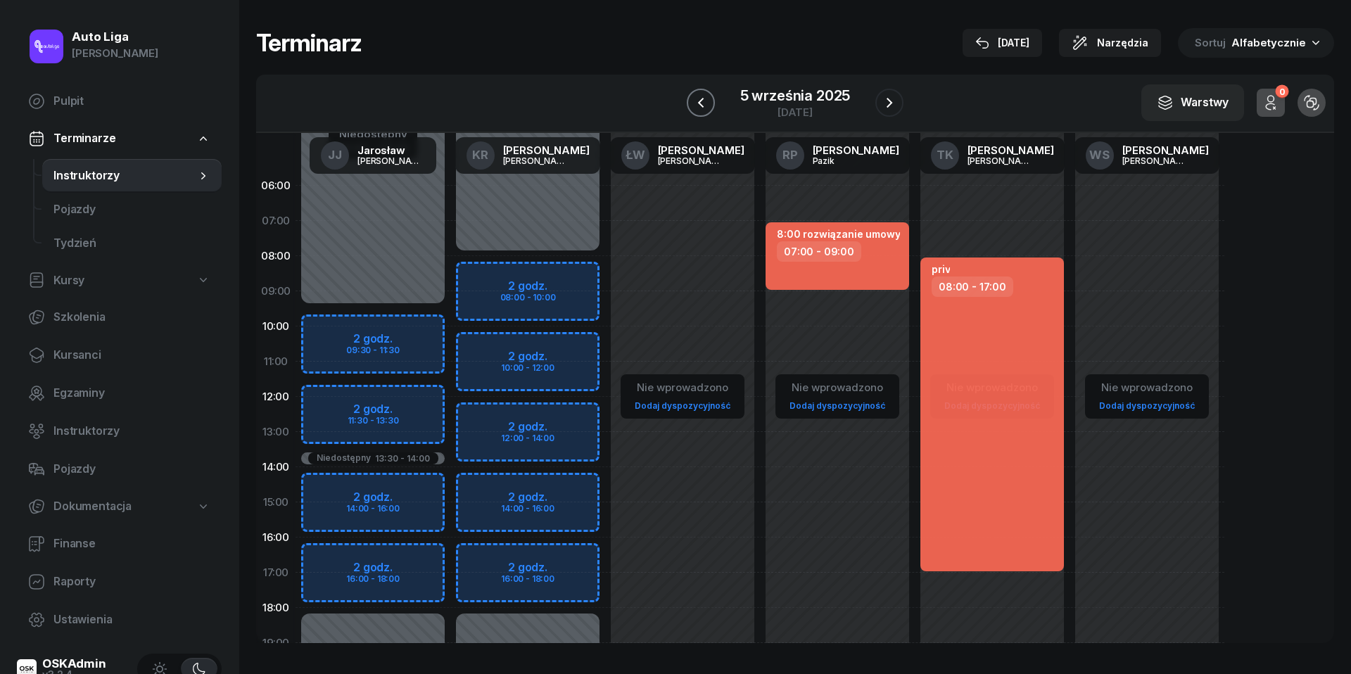
click at [697, 99] on icon "button" at bounding box center [701, 102] width 17 height 17
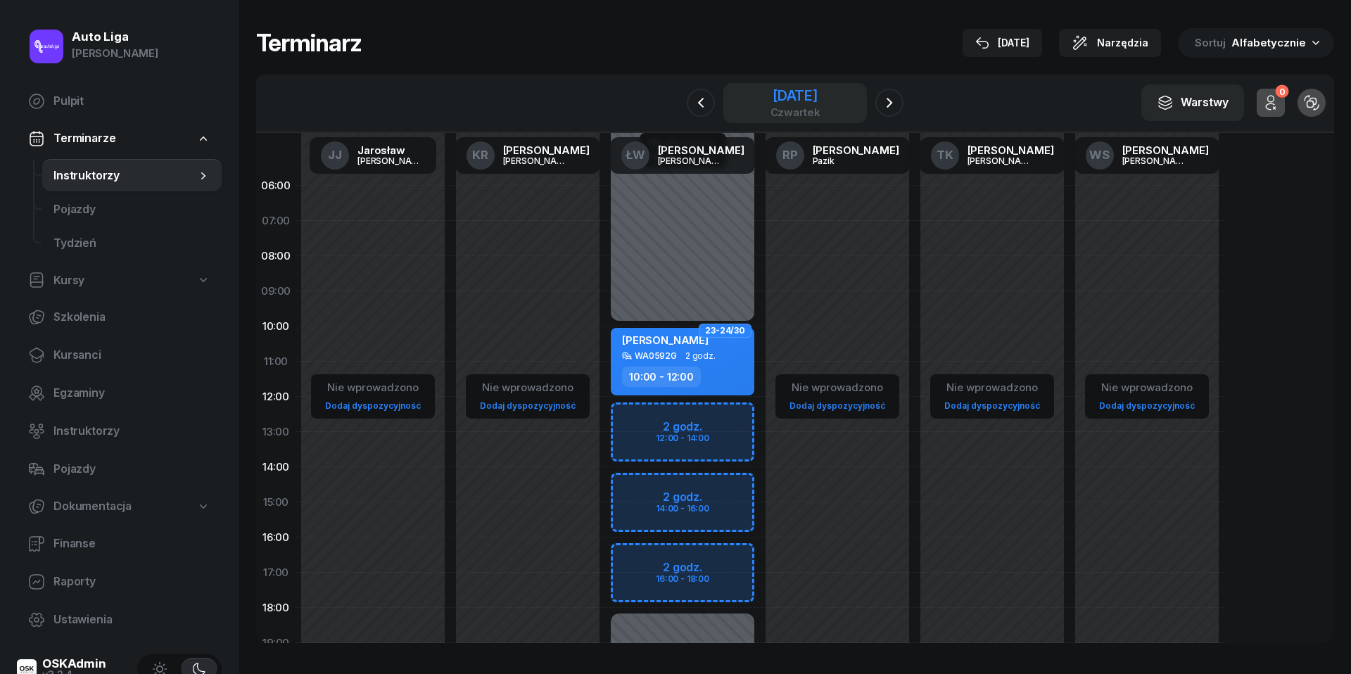
click at [791, 96] on div "[DATE]" at bounding box center [796, 96] width 50 height 14
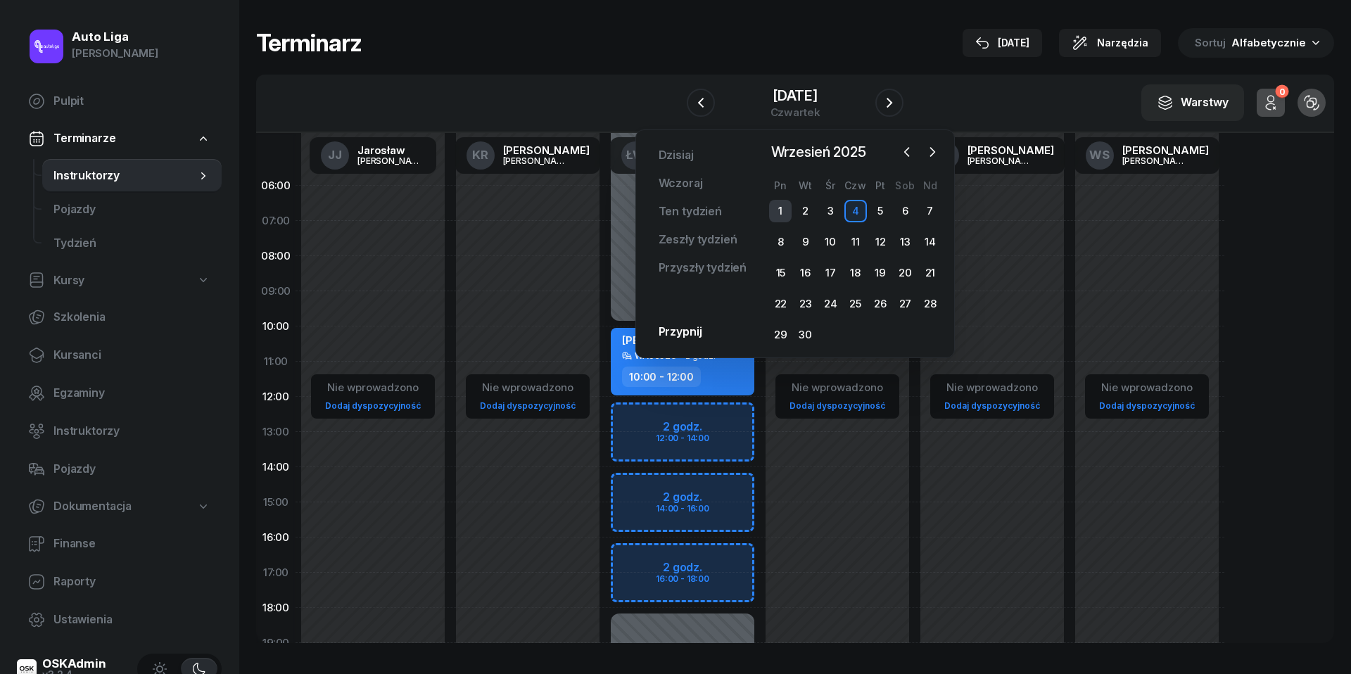
click at [781, 210] on div "1" at bounding box center [780, 211] width 23 height 23
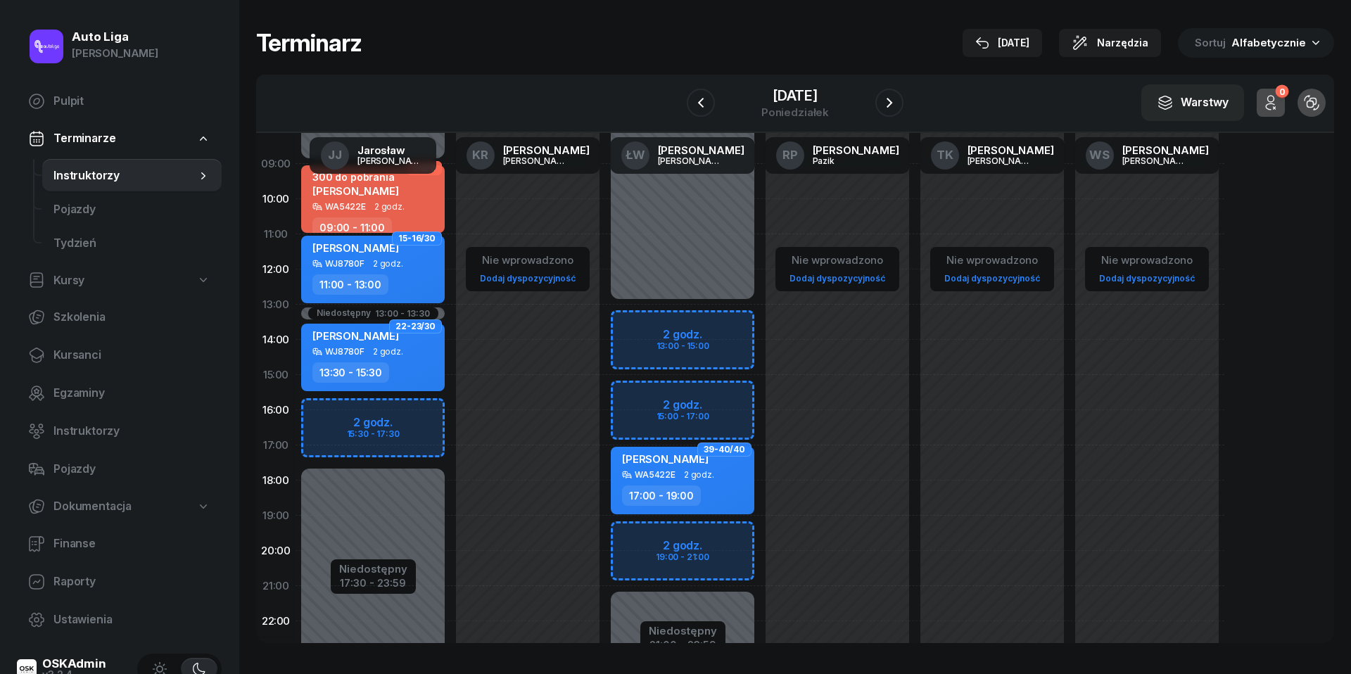
scroll to position [122, 0]
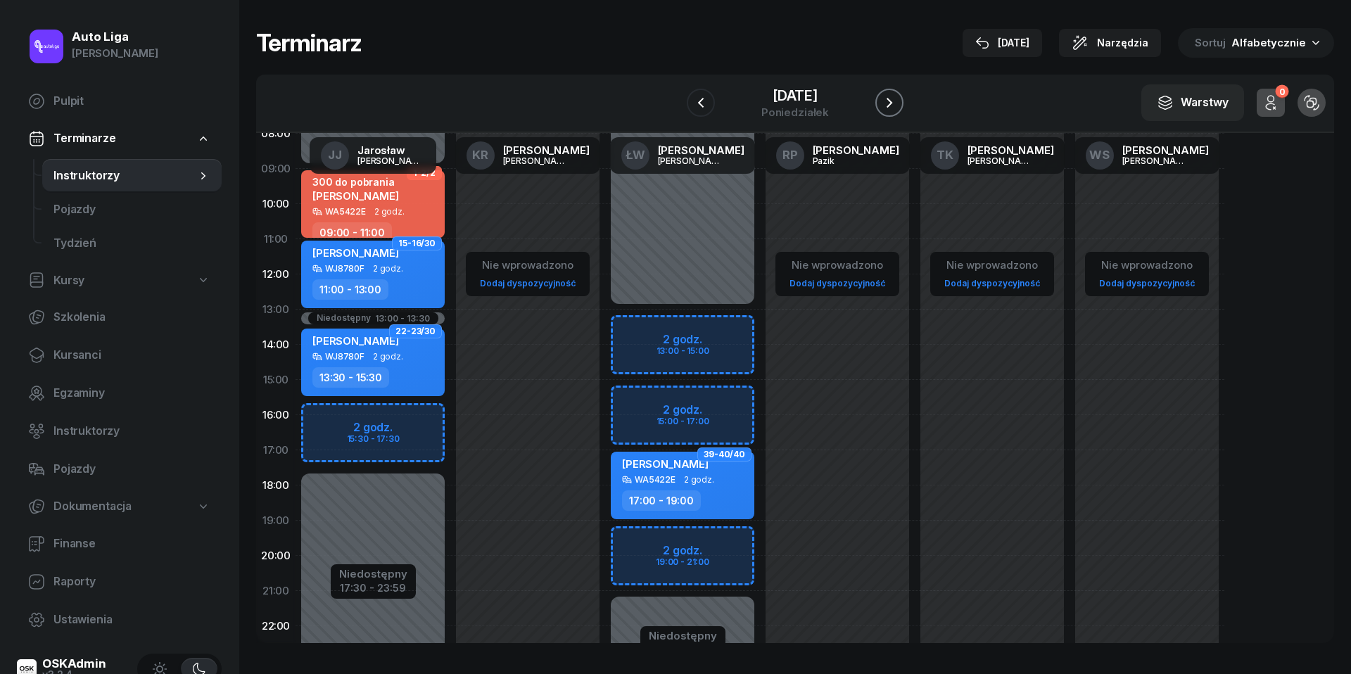
click at [891, 103] on icon "button" at bounding box center [890, 103] width 6 height 10
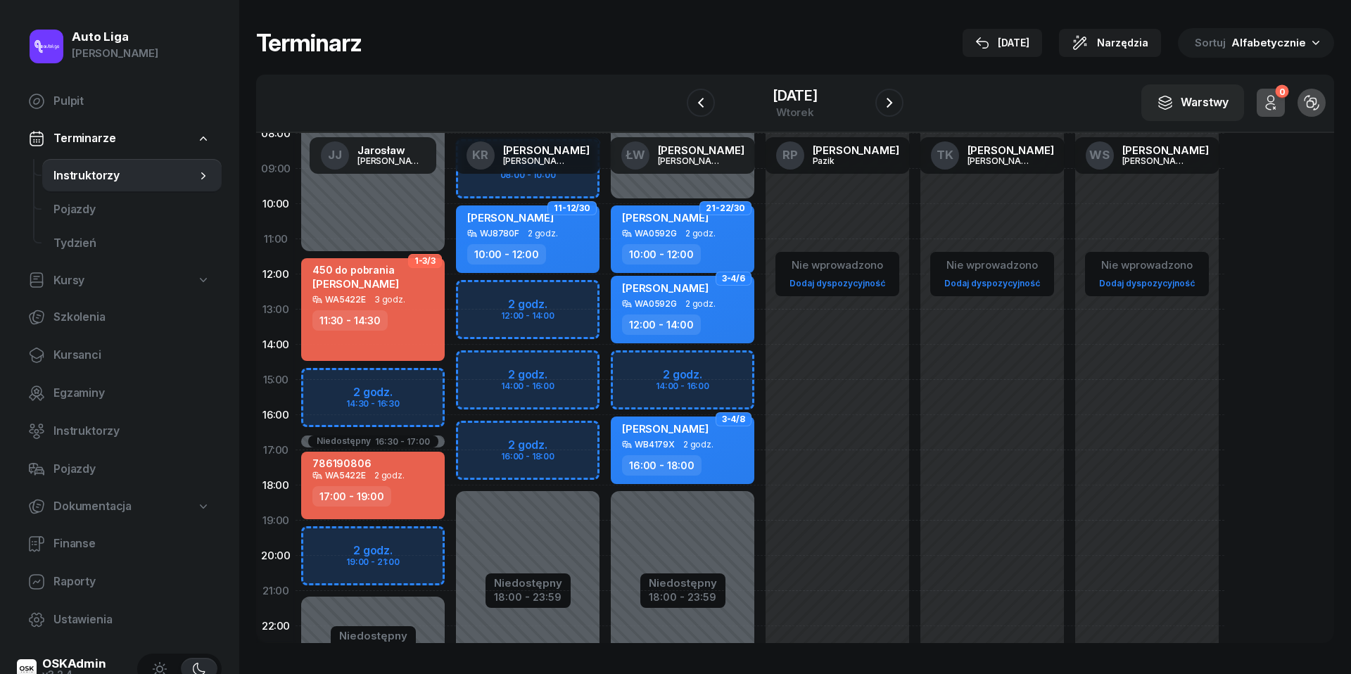
scroll to position [114, 0]
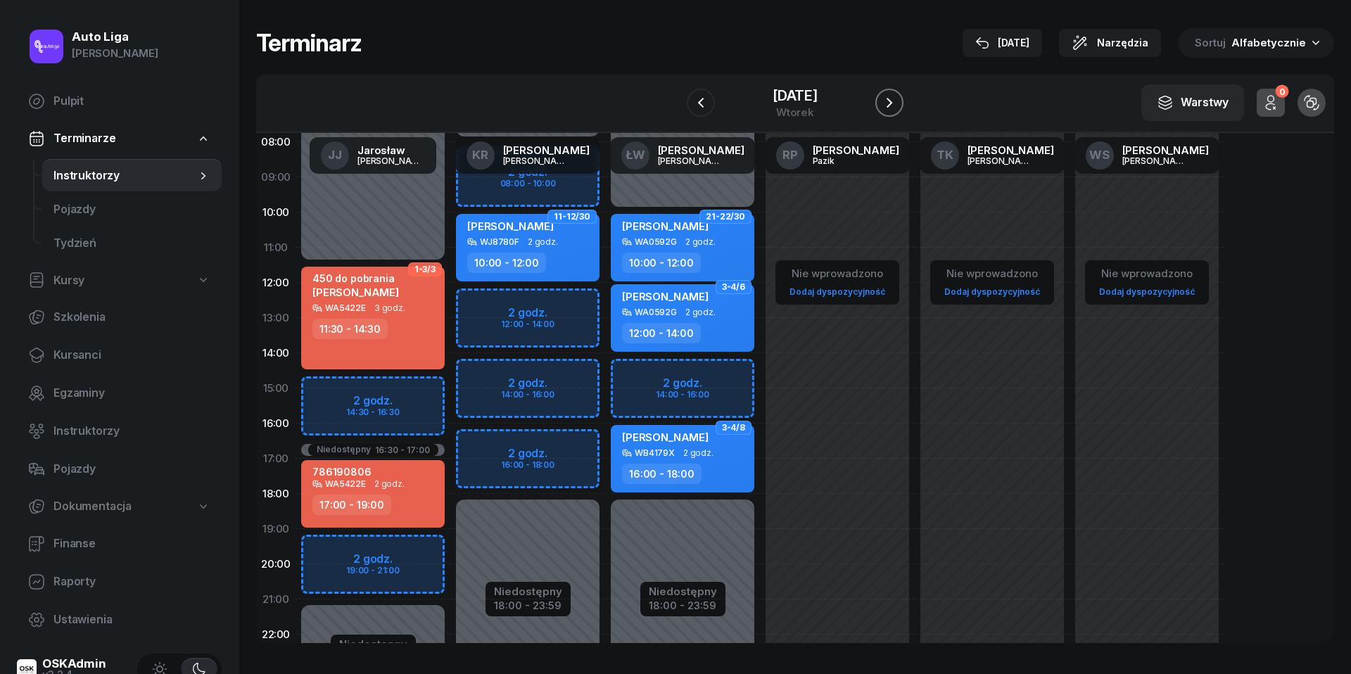
click at [887, 102] on icon "button" at bounding box center [889, 102] width 17 height 17
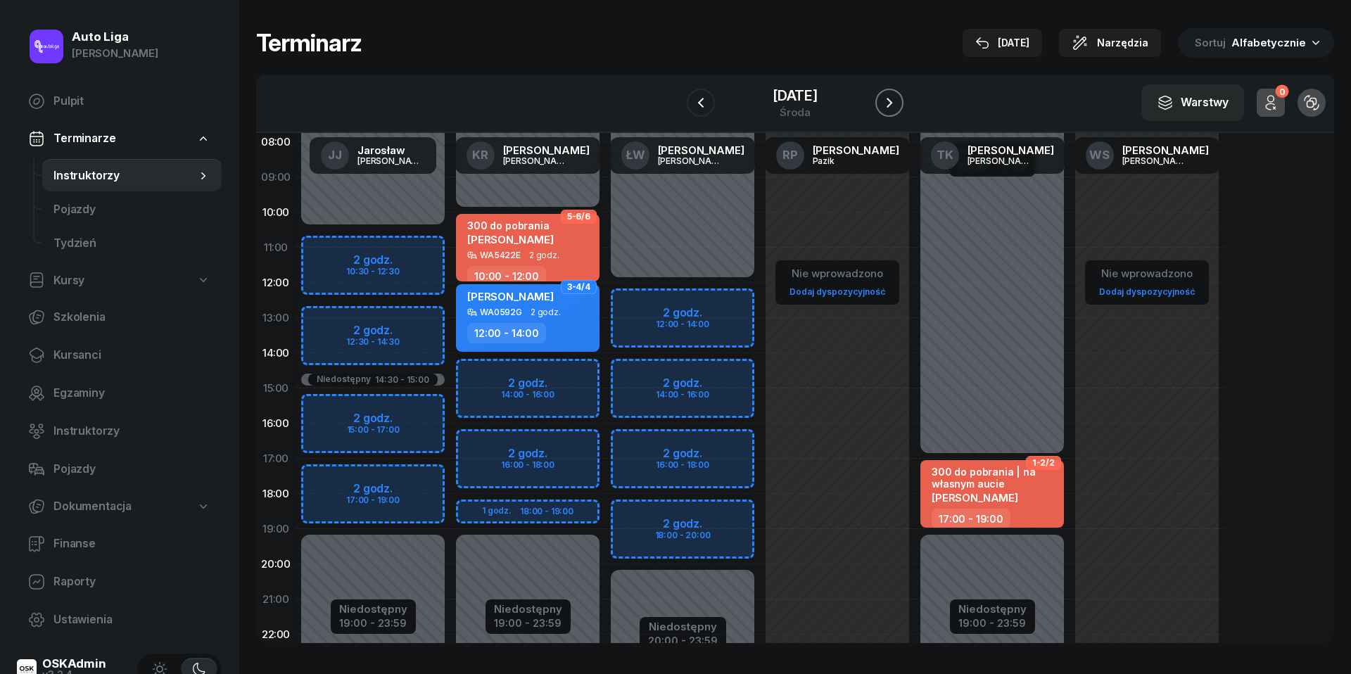
click at [887, 102] on icon "button" at bounding box center [889, 102] width 17 height 17
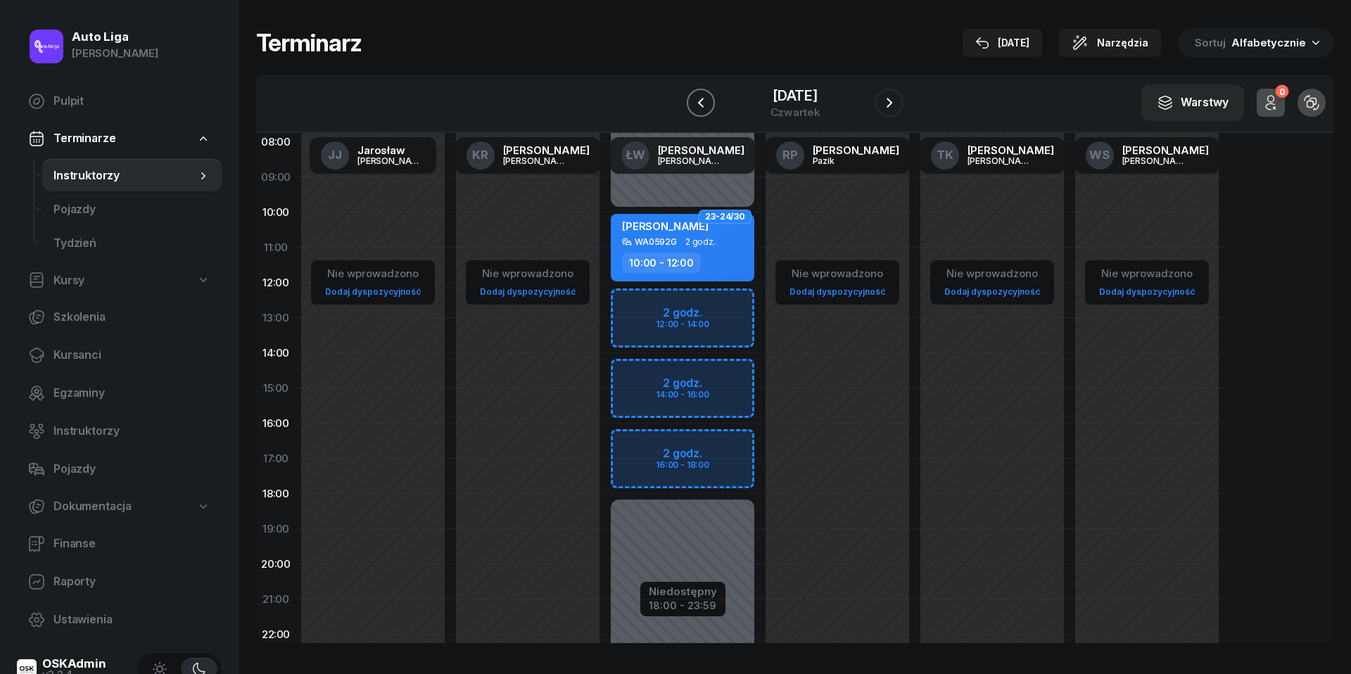
click at [701, 108] on icon "button" at bounding box center [701, 102] width 17 height 17
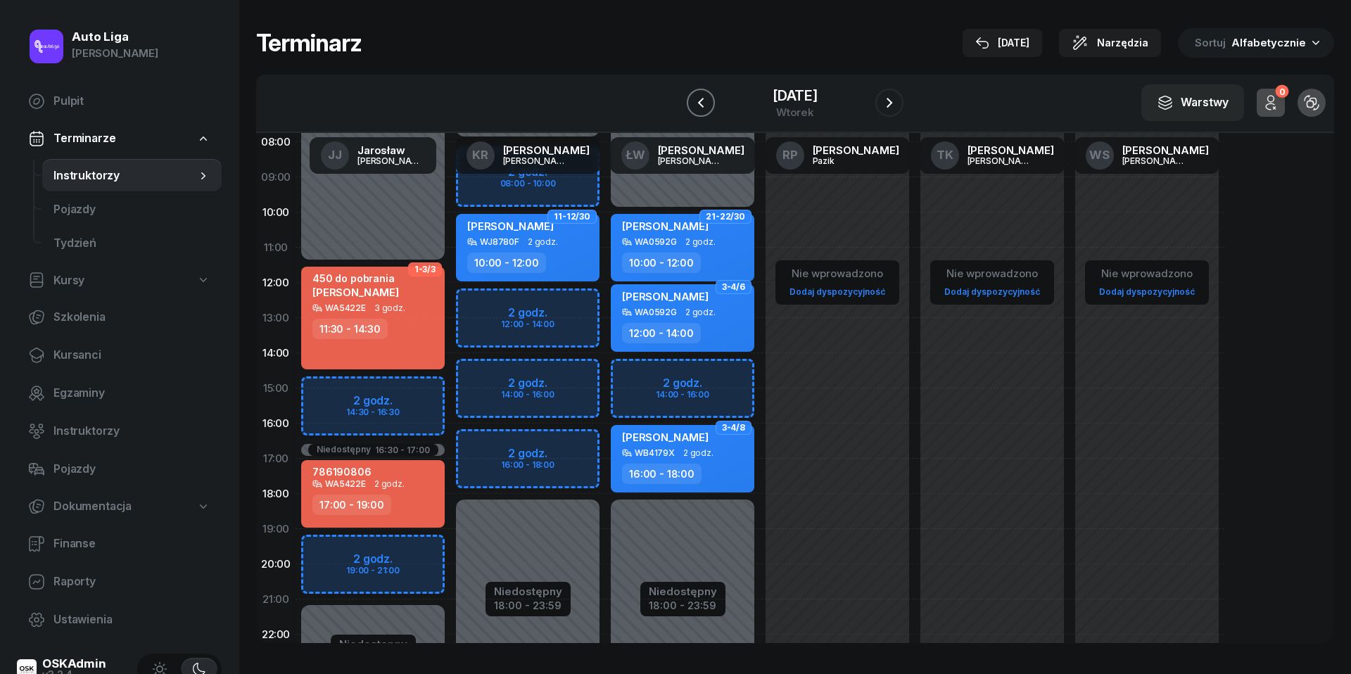
click at [704, 99] on icon "button" at bounding box center [701, 102] width 17 height 17
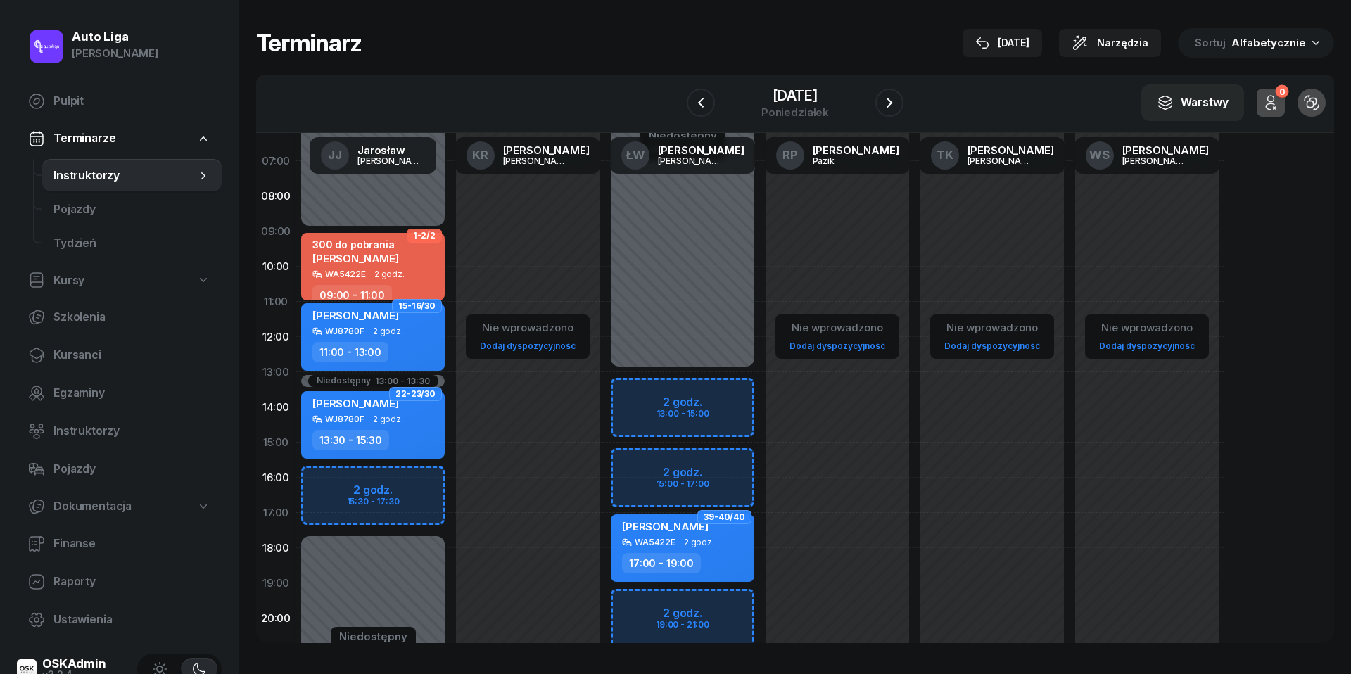
scroll to position [62, 0]
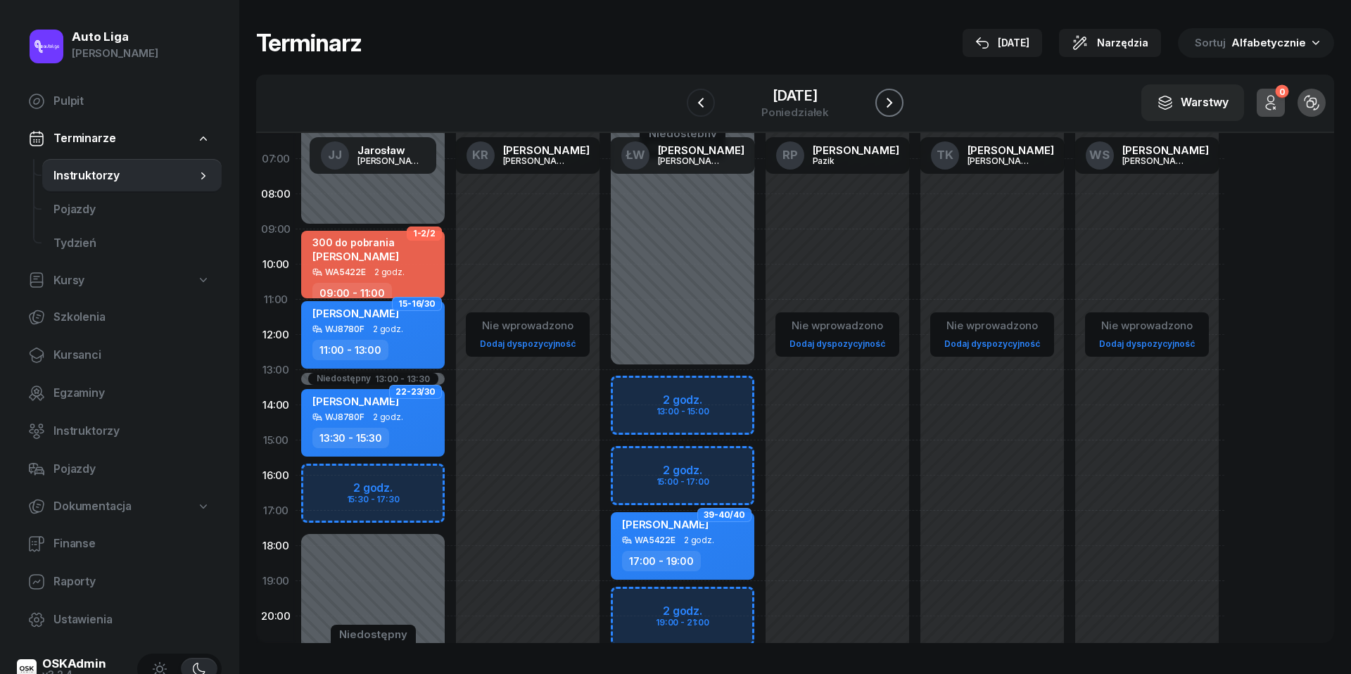
click at [894, 106] on icon "button" at bounding box center [889, 102] width 17 height 17
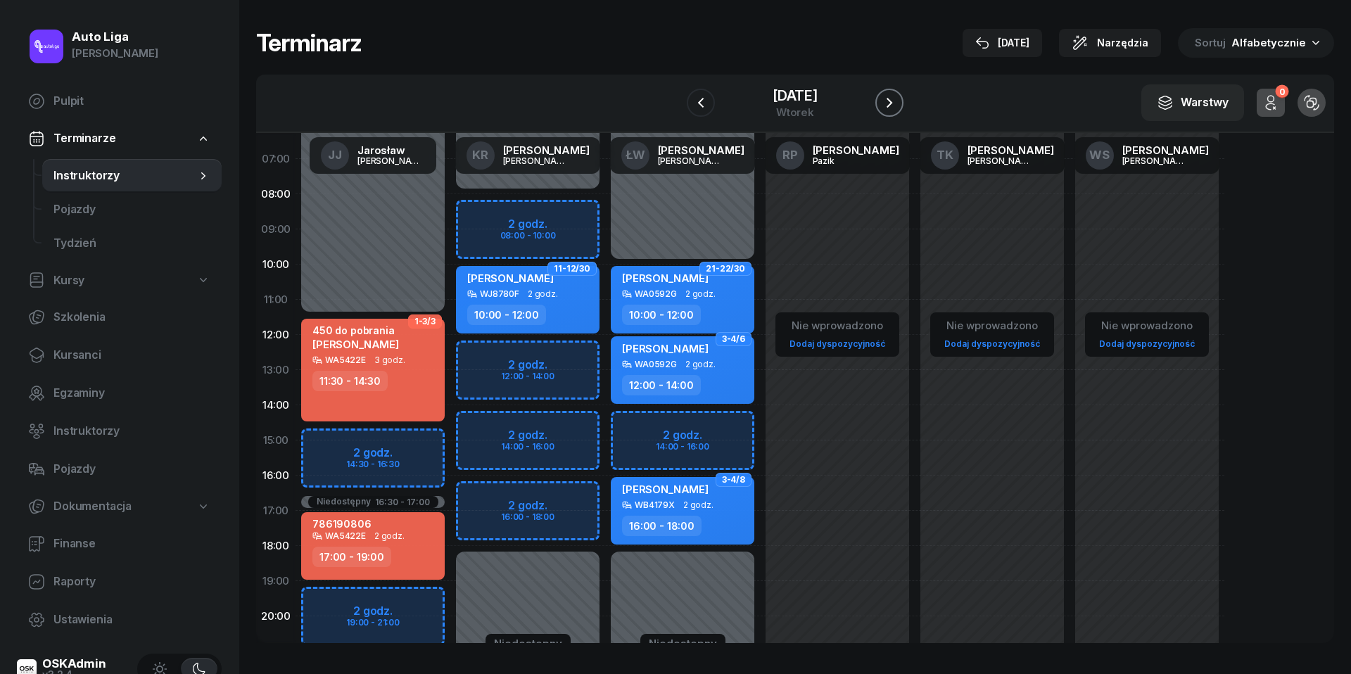
click at [894, 106] on icon "button" at bounding box center [889, 102] width 17 height 17
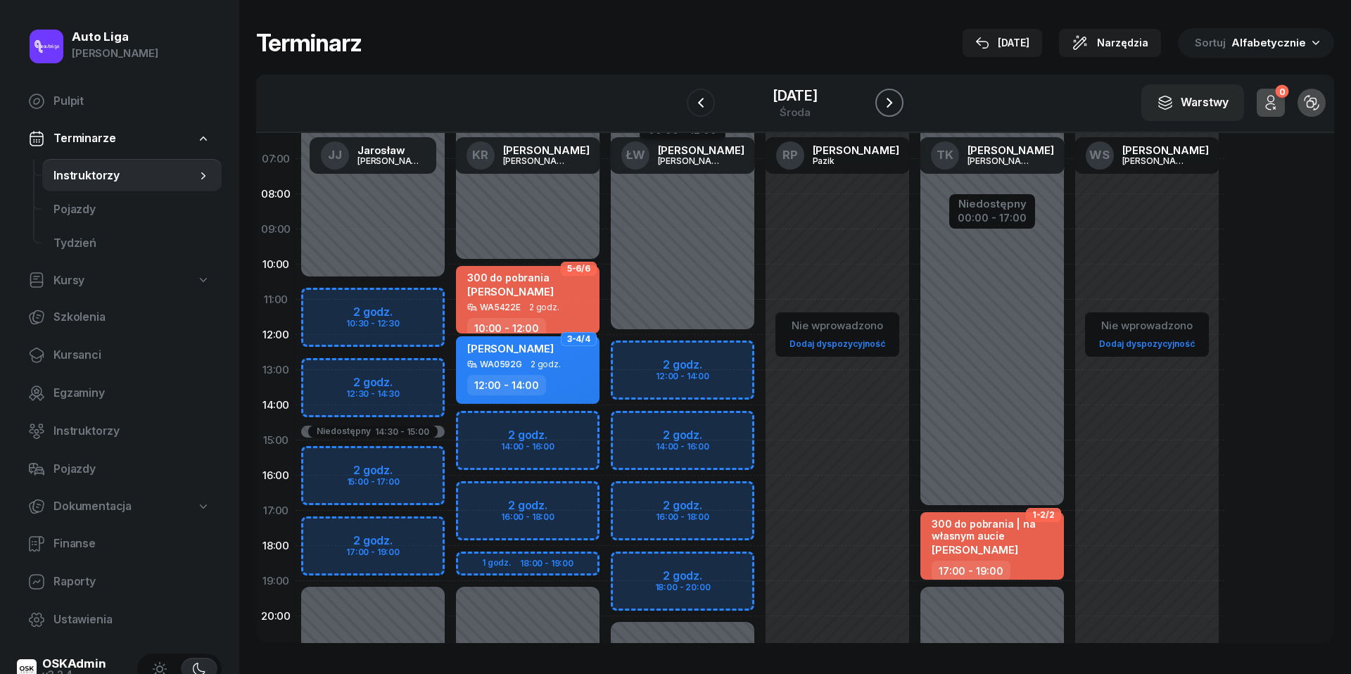
click at [894, 106] on icon "button" at bounding box center [889, 102] width 17 height 17
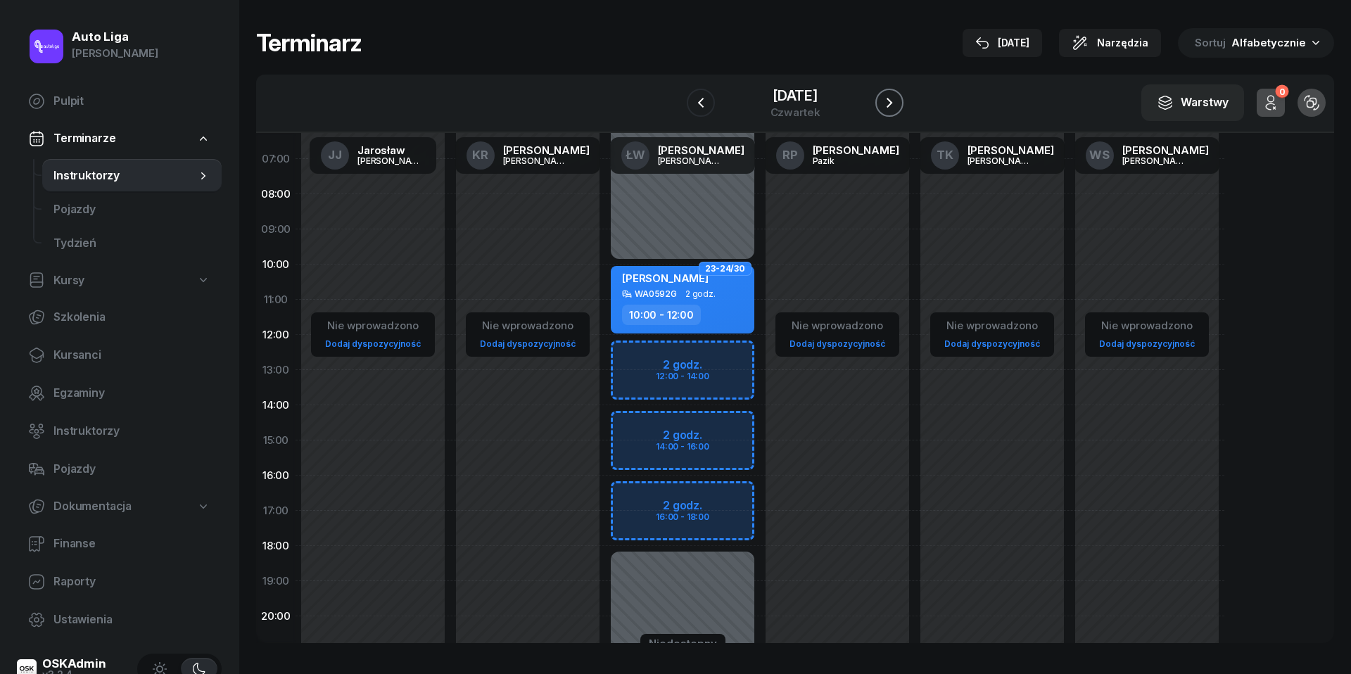
click at [894, 106] on icon "button" at bounding box center [889, 102] width 17 height 17
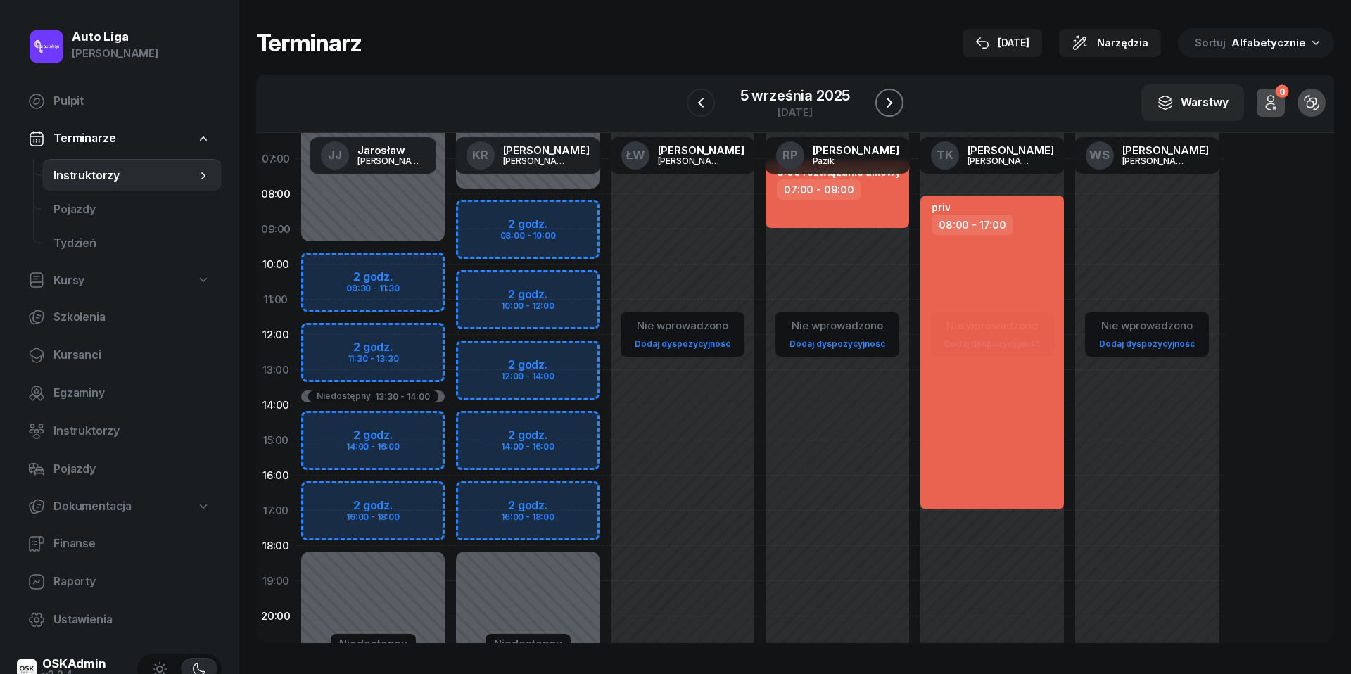
click at [894, 106] on icon "button" at bounding box center [889, 102] width 17 height 17
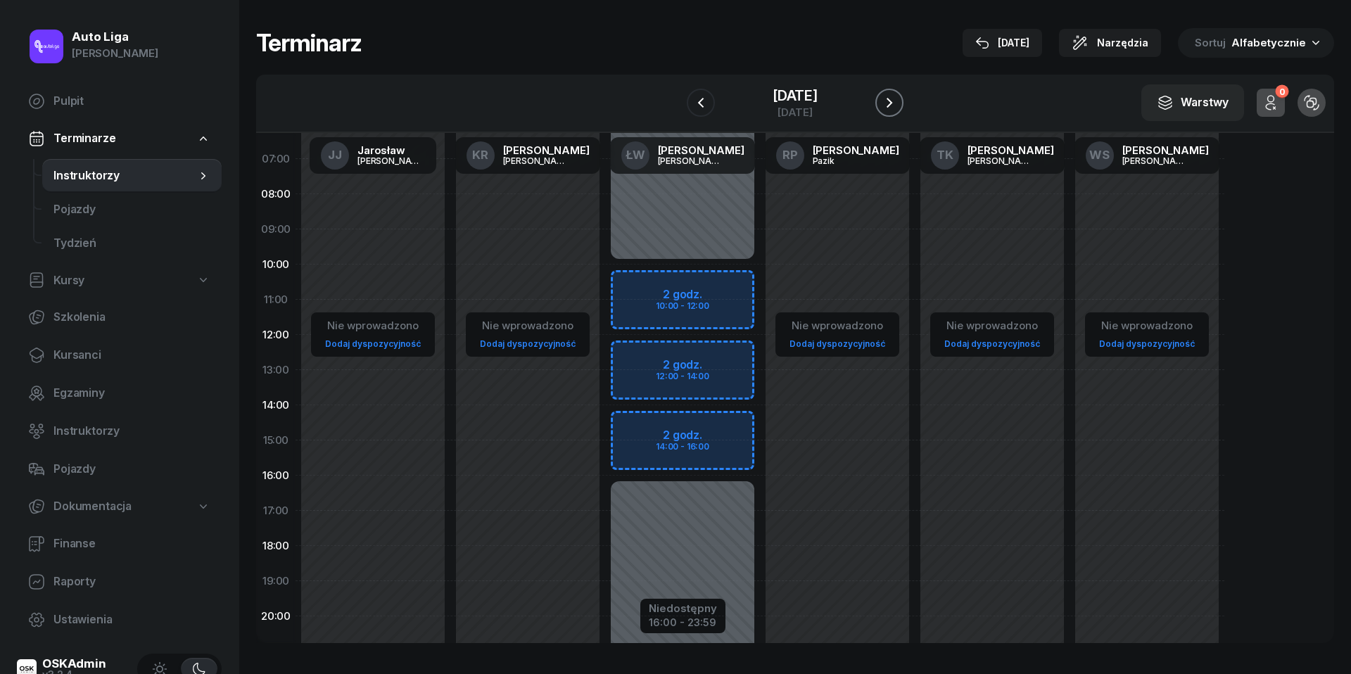
click at [894, 106] on icon "button" at bounding box center [889, 102] width 17 height 17
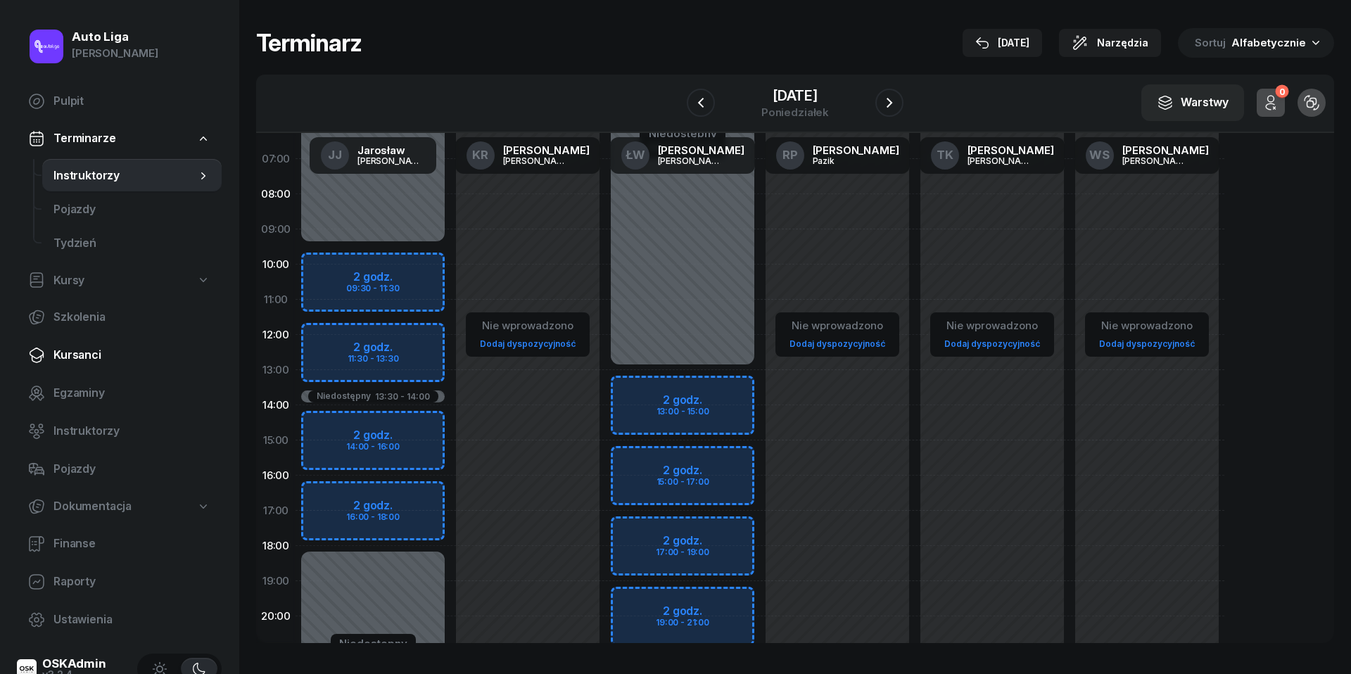
click at [82, 353] on span "Kursanci" at bounding box center [131, 355] width 157 height 18
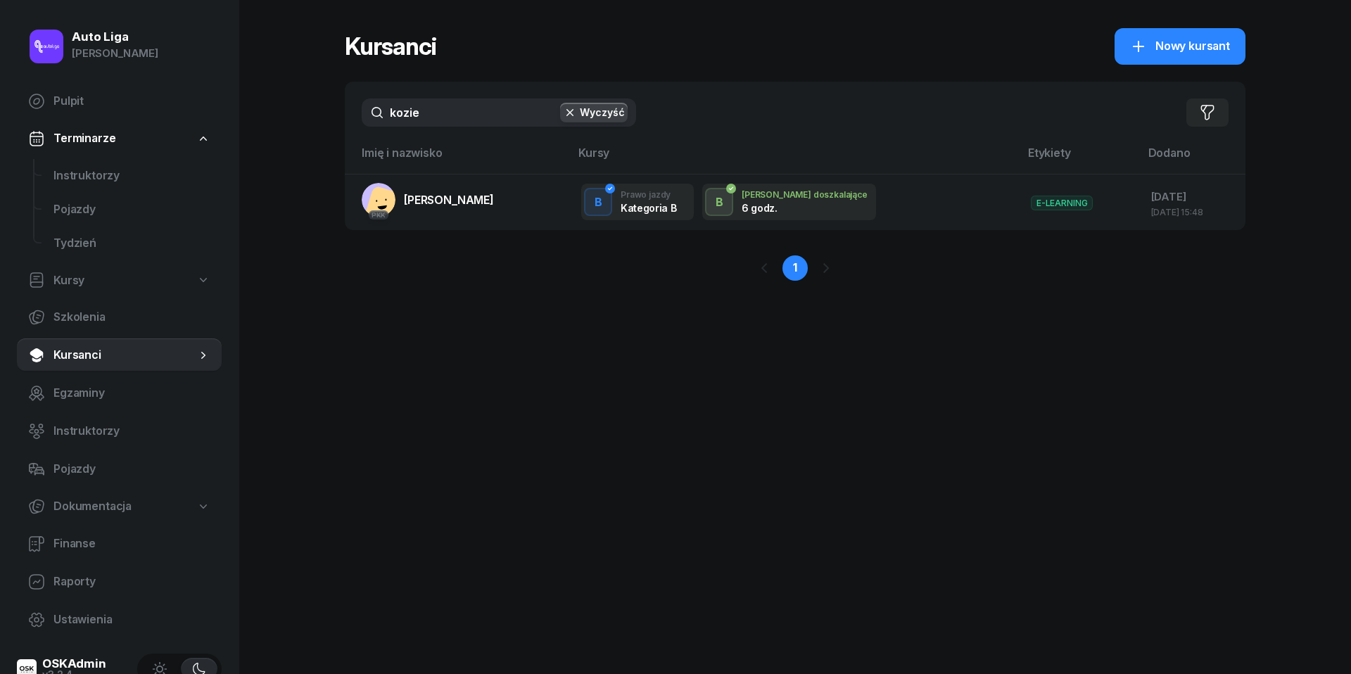
click at [432, 113] on input "kozie" at bounding box center [499, 113] width 274 height 28
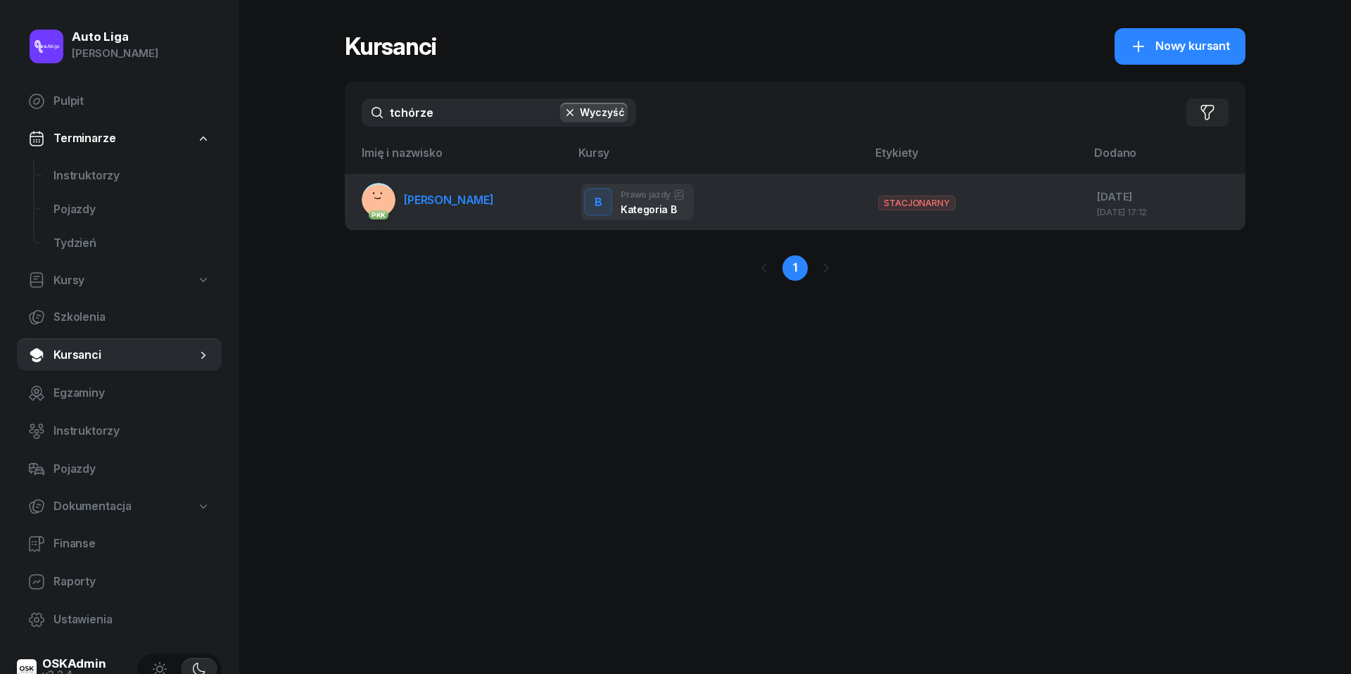
type input "tchórze"
click at [434, 203] on span "[PERSON_NAME]" at bounding box center [449, 200] width 90 height 14
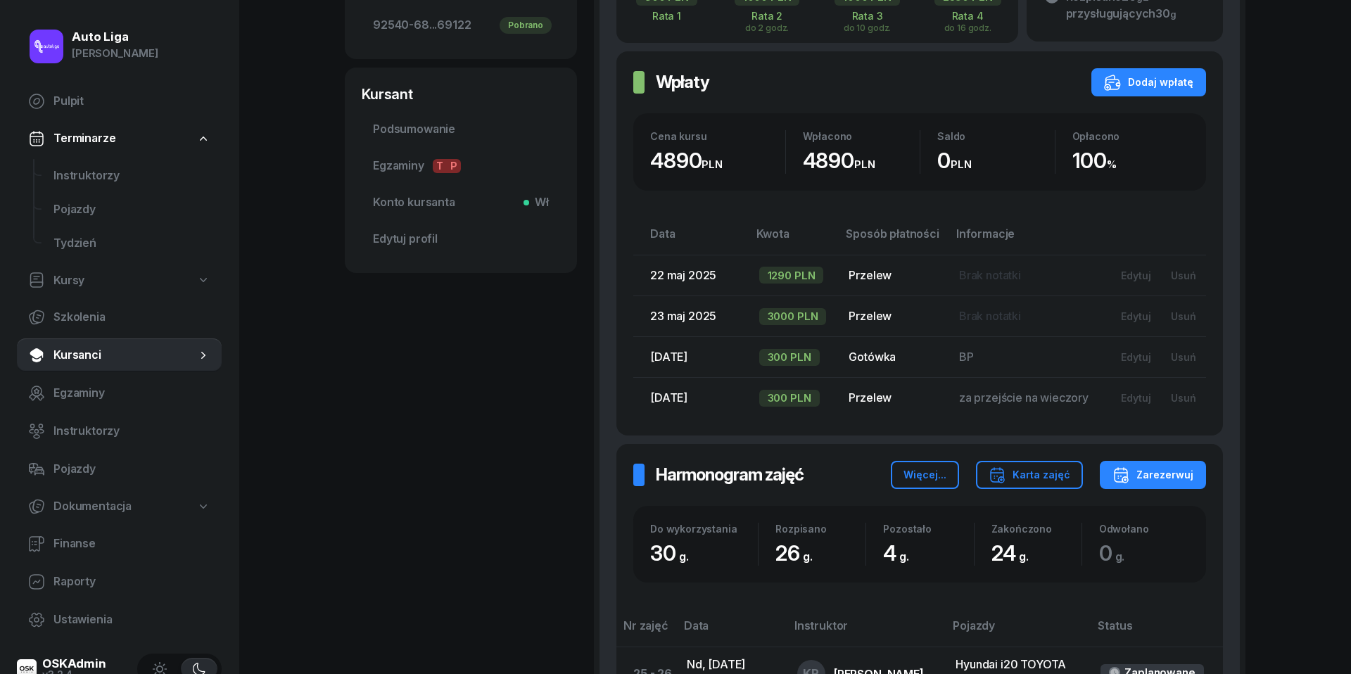
scroll to position [595, 0]
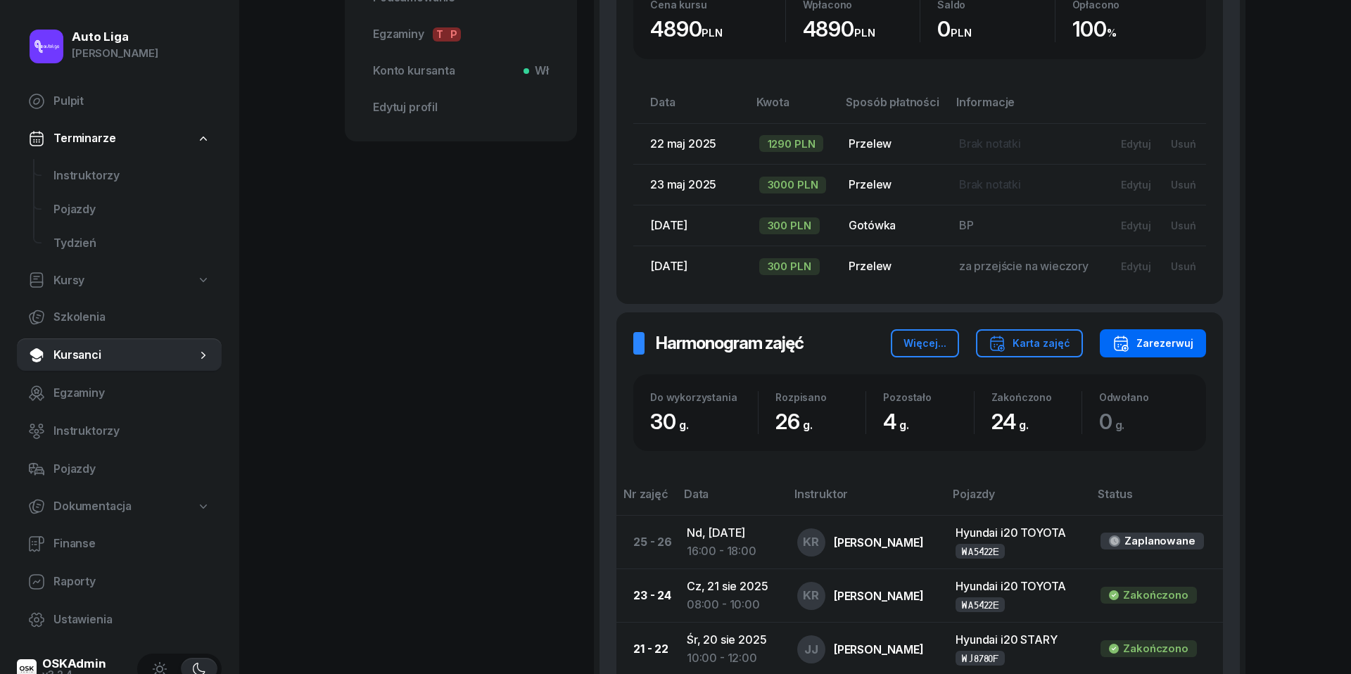
click at [1184, 336] on div "Zarezerwuj" at bounding box center [1153, 343] width 81 height 17
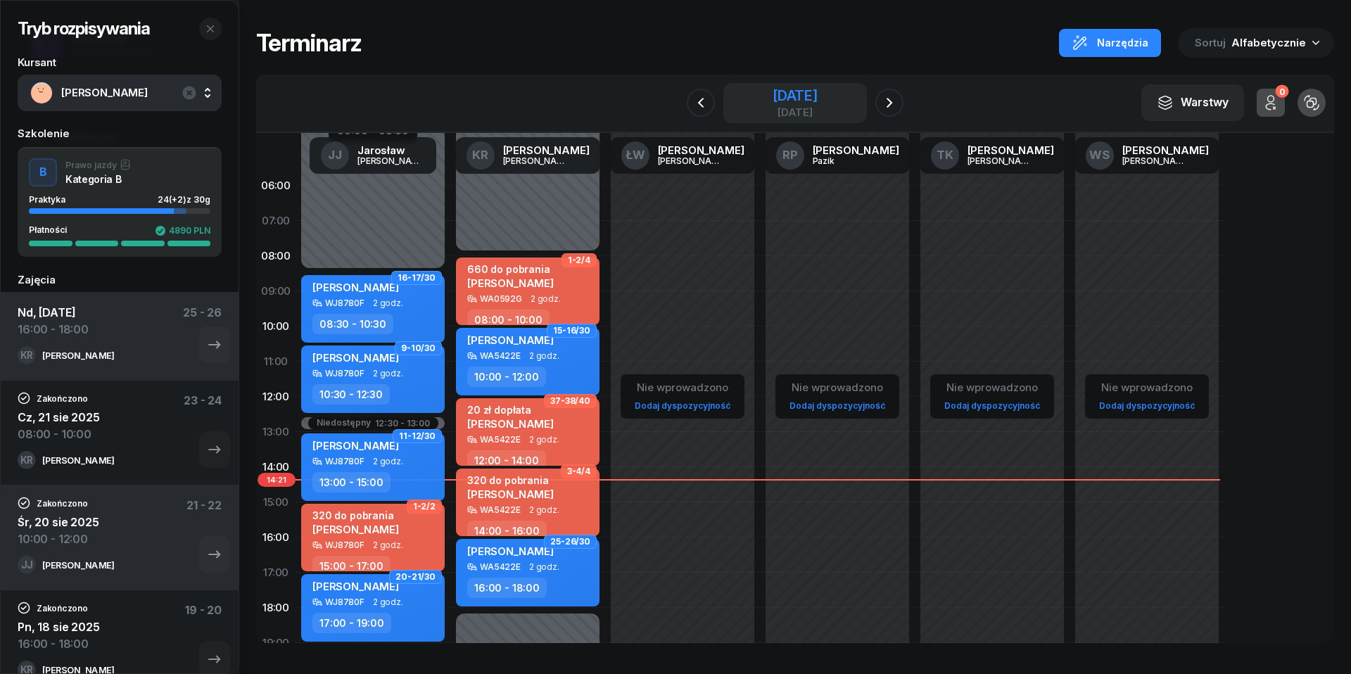
click at [785, 108] on div "[DATE]" at bounding box center [795, 112] width 45 height 11
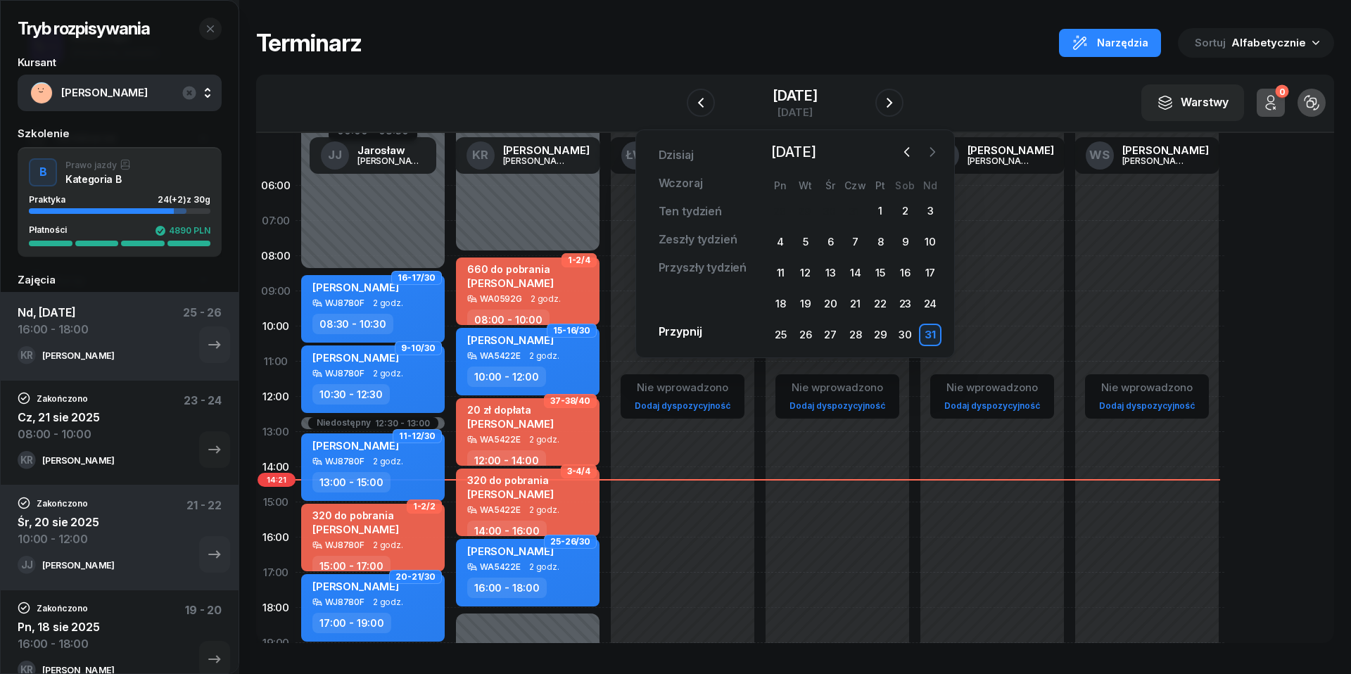
click at [935, 153] on icon "button" at bounding box center [932, 152] width 4 height 8
click at [859, 209] on div "4" at bounding box center [856, 211] width 23 height 23
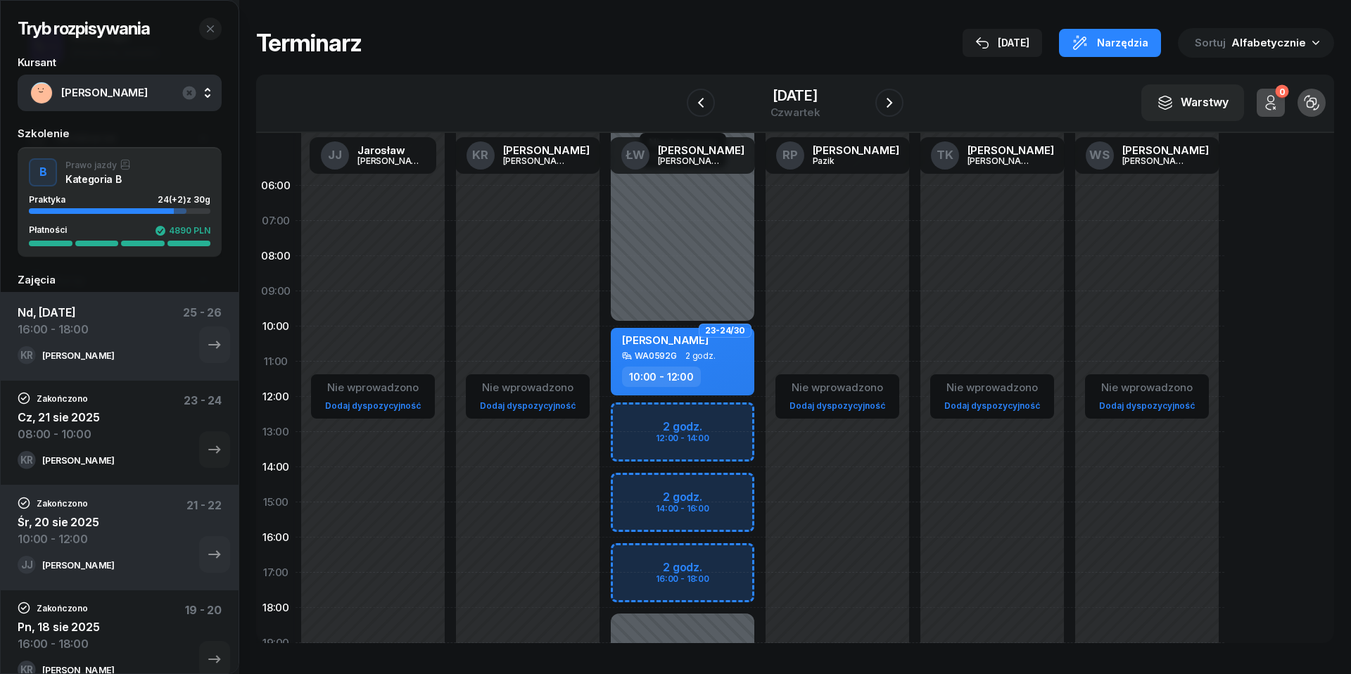
click at [640, 559] on div "Niedostępny 00:00 - 10:00 Niedostępny 18:00 - 23:59 2 godz. 12:00 - 14:00 2 god…" at bounding box center [682, 502] width 155 height 669
select select "16"
select select "18"
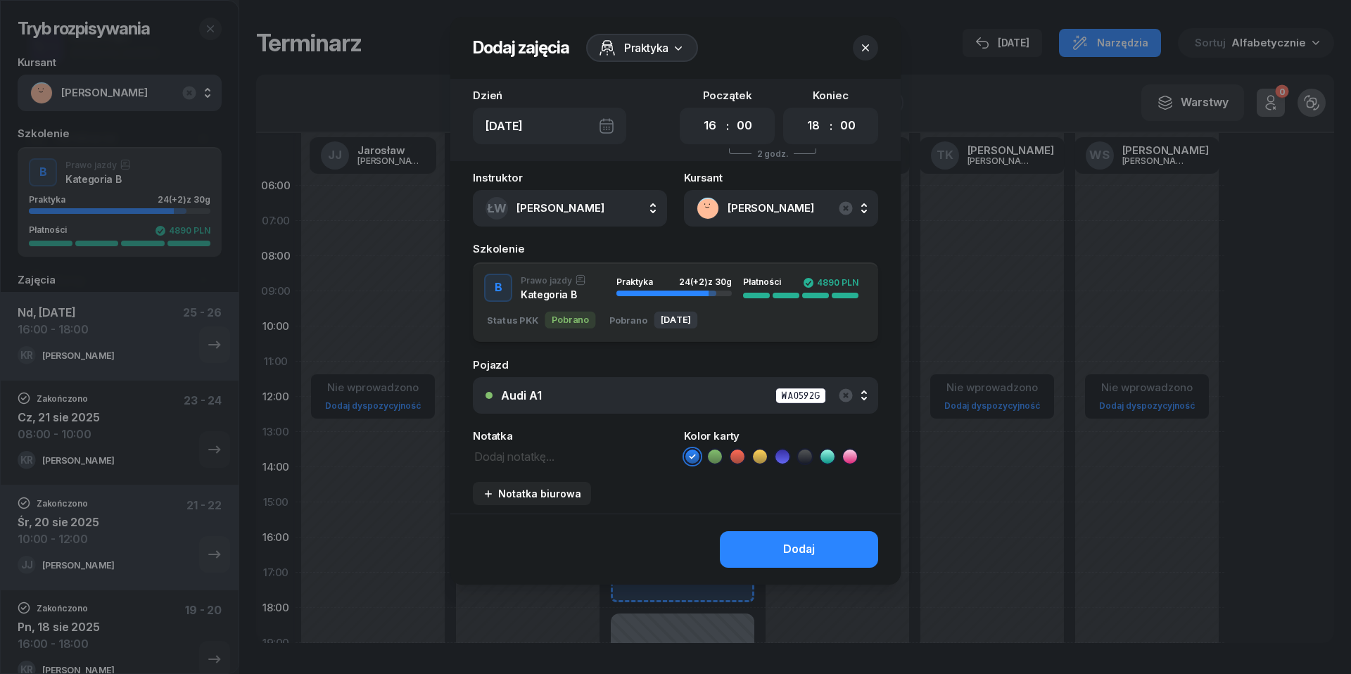
click at [651, 397] on div "Audi A1 WA0592G" at bounding box center [683, 396] width 365 height 18
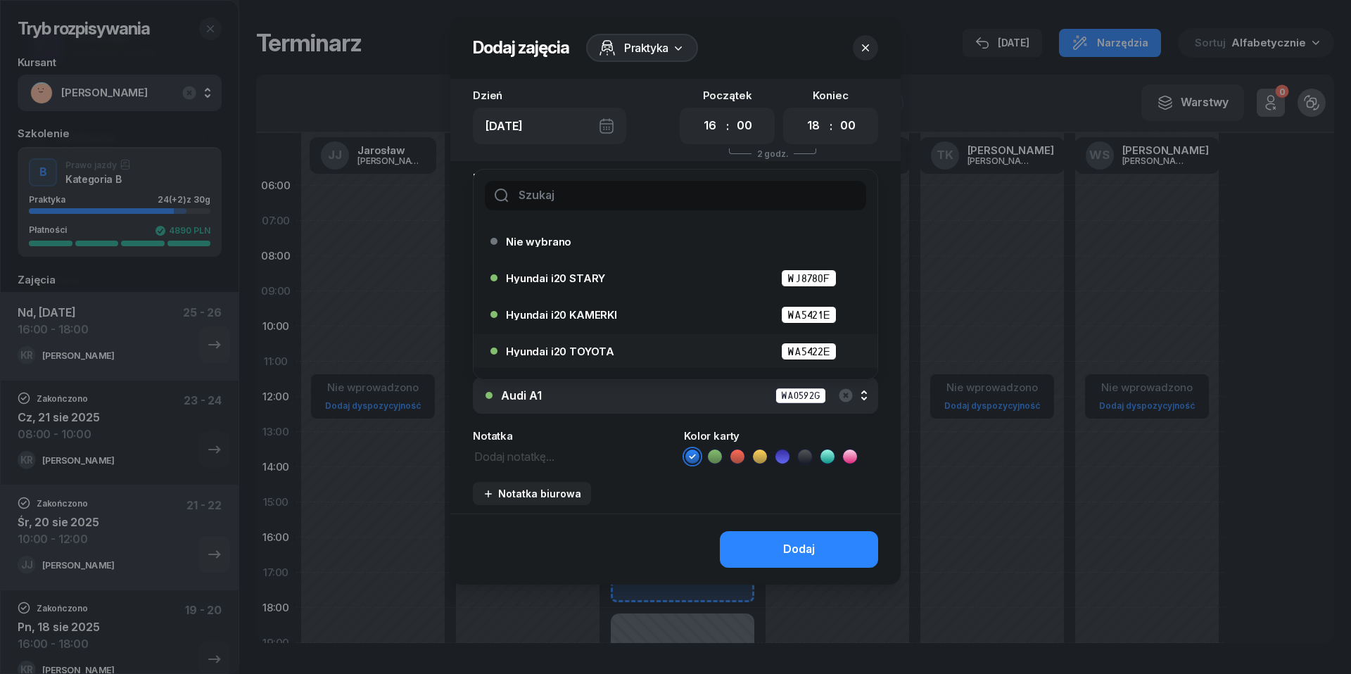
click at [626, 356] on div "Hyundai i20 TOYOTA WA5422E" at bounding box center [679, 352] width 346 height 18
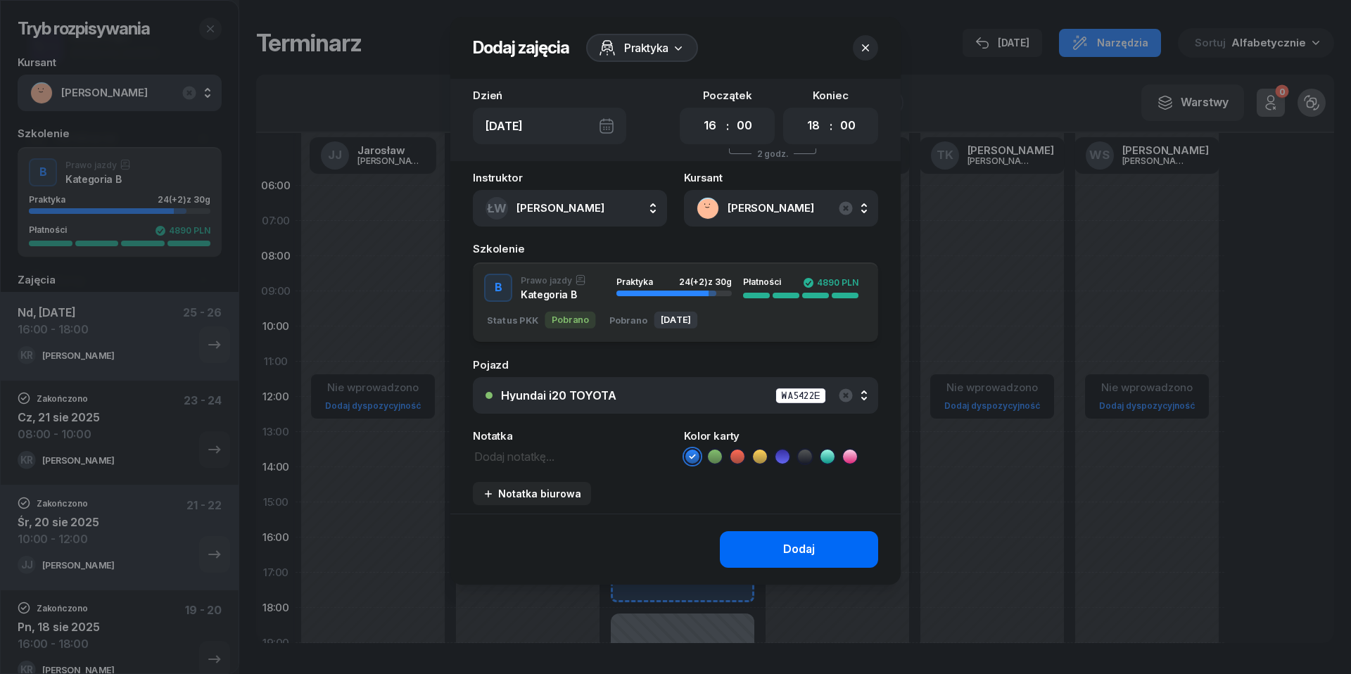
click at [800, 566] on button "Dodaj" at bounding box center [799, 549] width 158 height 37
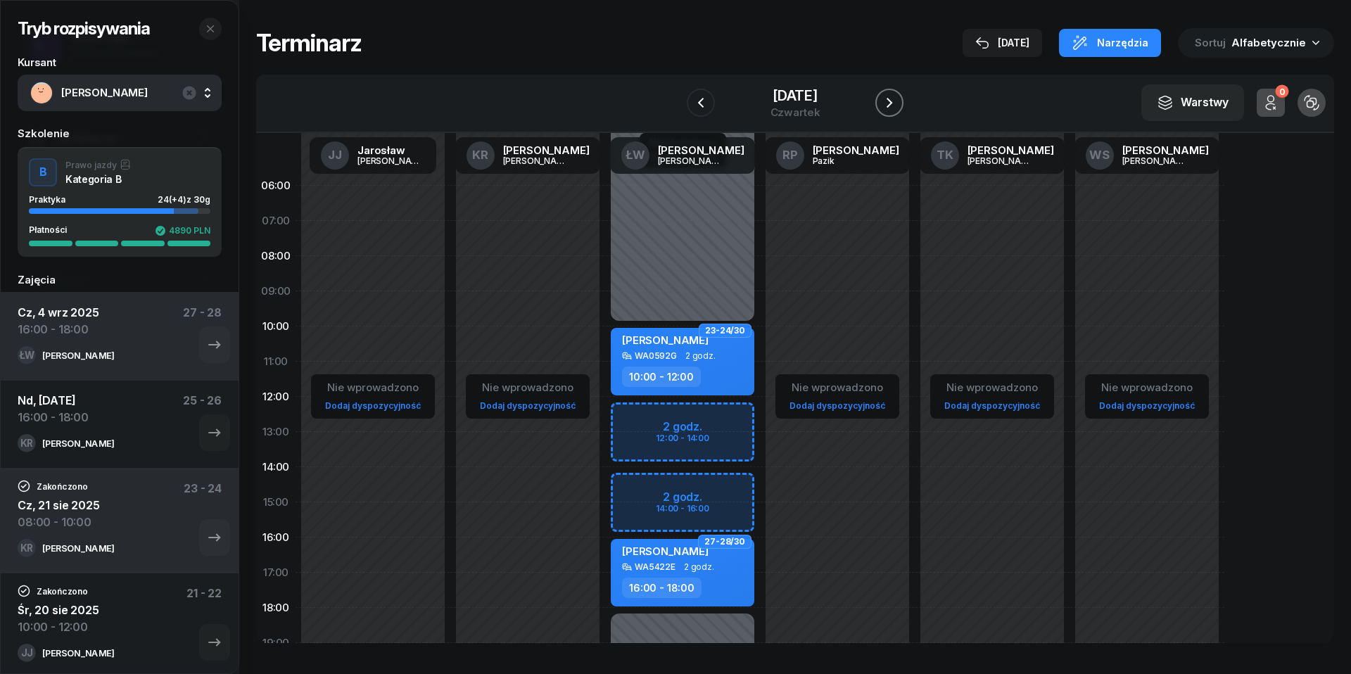
click at [893, 106] on icon "button" at bounding box center [889, 102] width 17 height 17
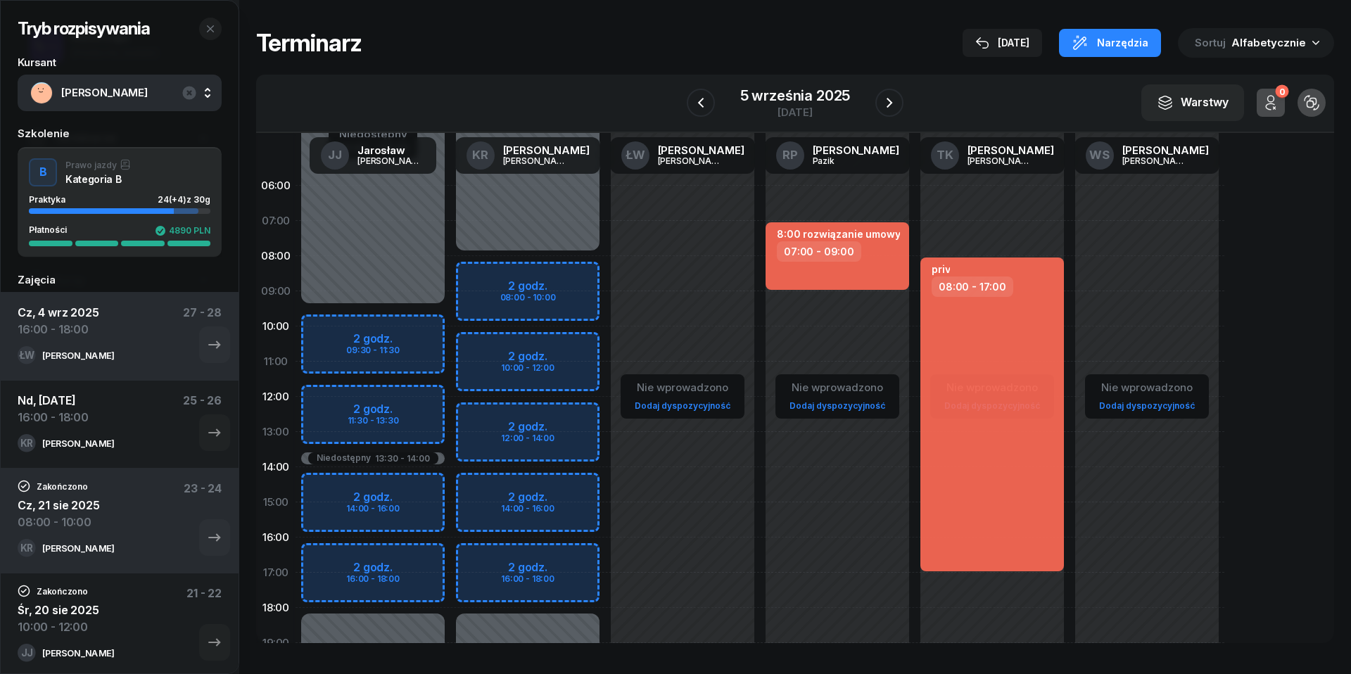
click at [498, 279] on div "Niedostępny 00:00 - 08:00 Niedostępny 18:00 - 23:59 2 godz. 08:00 - 10:00 2 god…" at bounding box center [527, 502] width 155 height 669
select select "08"
select select "10"
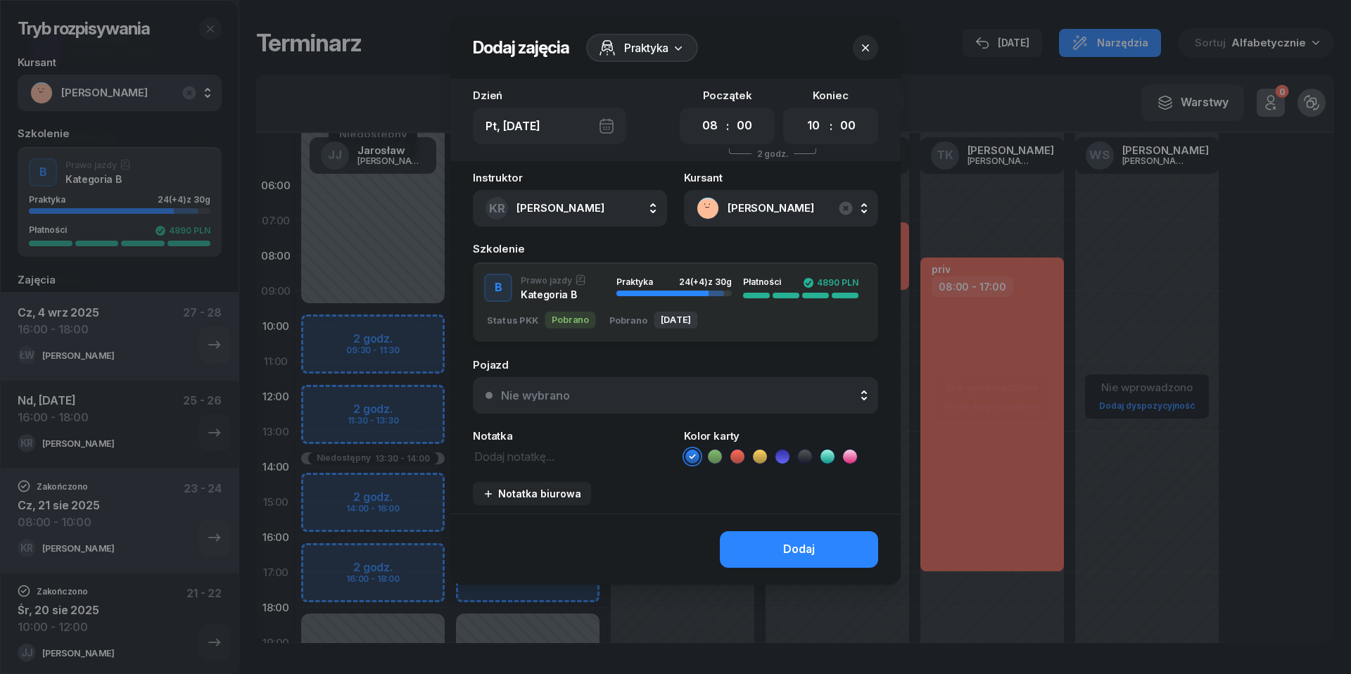
click at [757, 414] on div "Instruktor KR [PERSON_NAME] [PERSON_NAME] KR [PERSON_NAME] ŁW [PERSON_NAME] RP …" at bounding box center [675, 342] width 450 height 341
click at [744, 386] on button "Nie wybrano" at bounding box center [675, 395] width 405 height 37
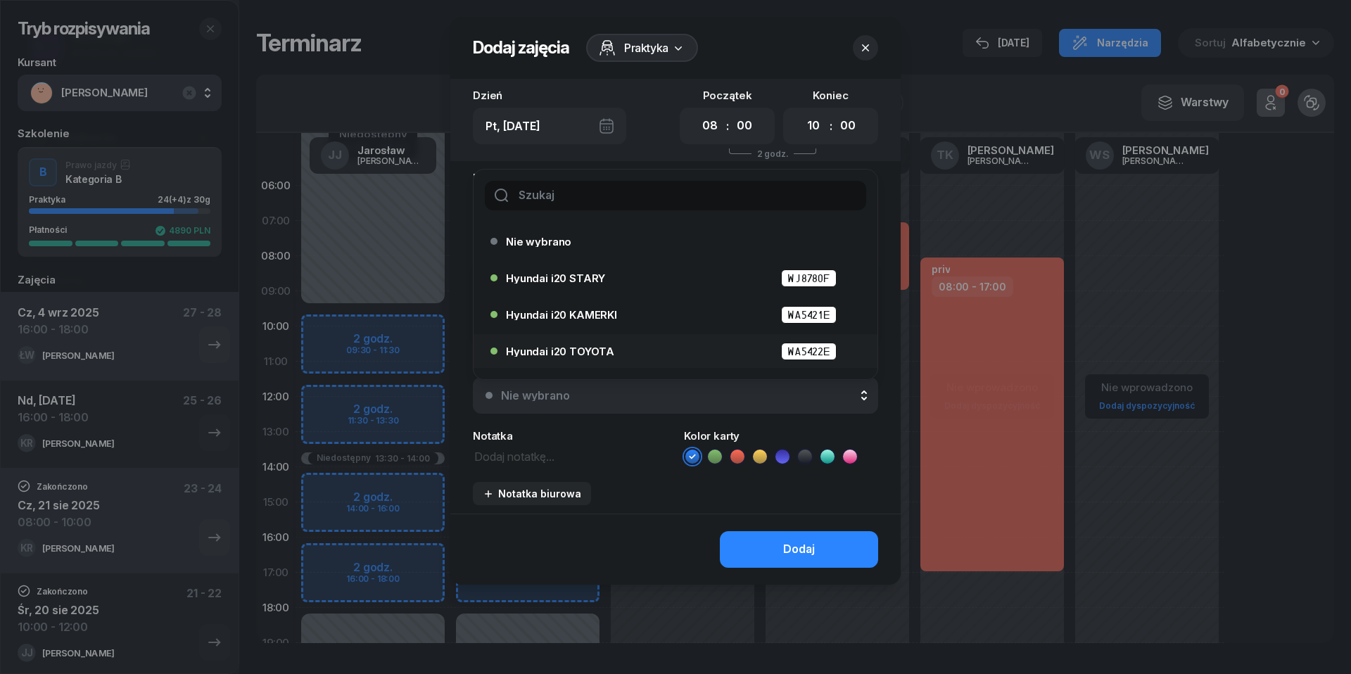
click at [645, 343] on div "Hyundai i20 TOYOTA WA5422E" at bounding box center [679, 352] width 346 height 18
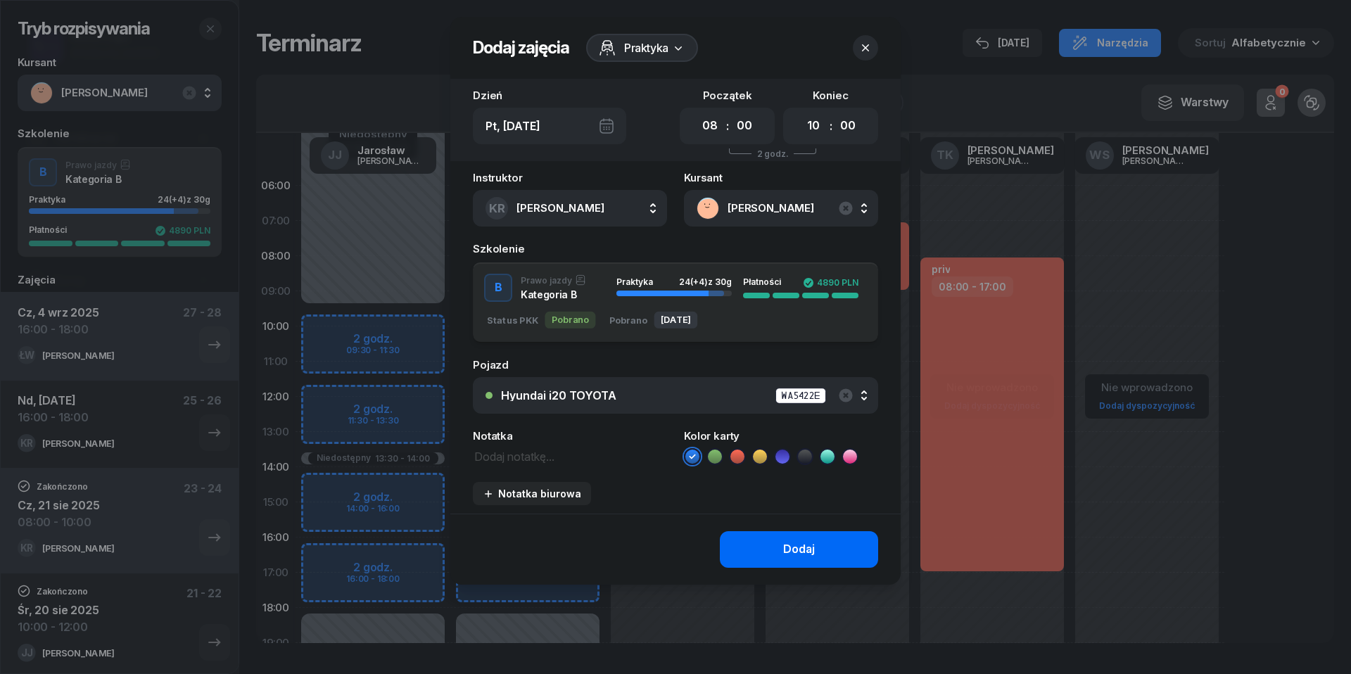
click at [786, 553] on div "Dodaj" at bounding box center [799, 550] width 32 height 18
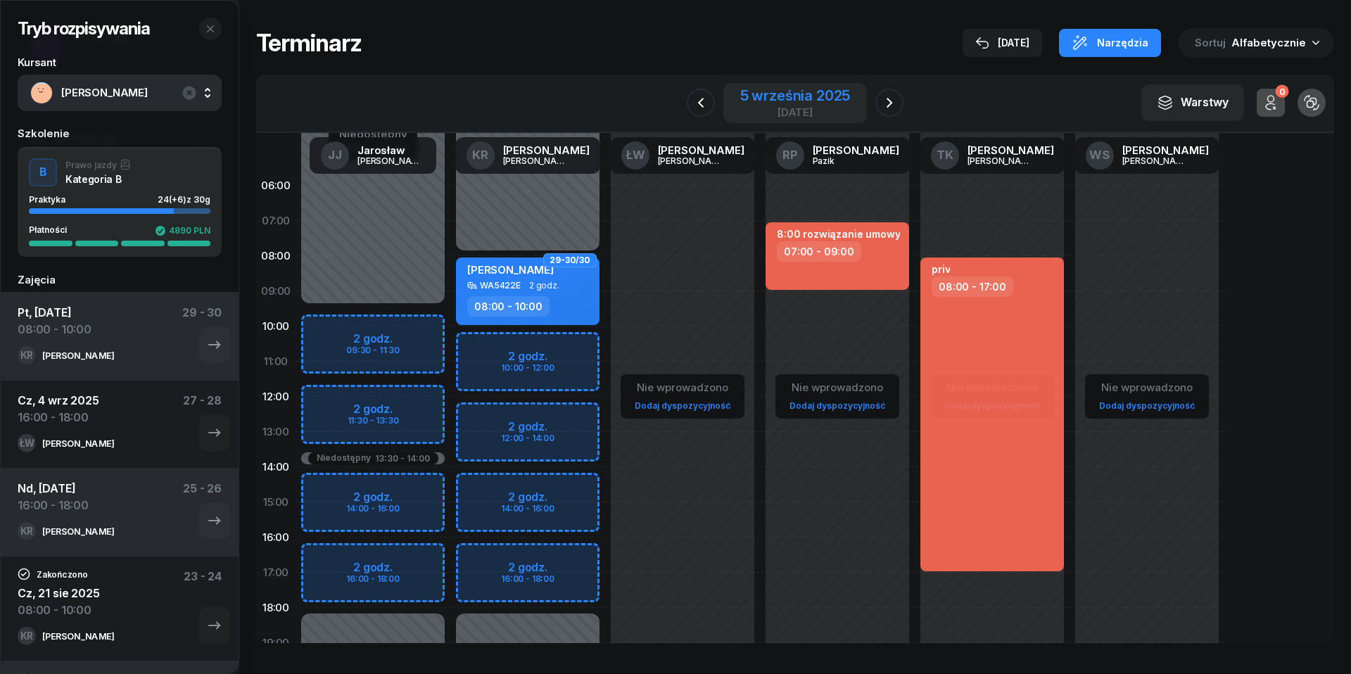
click at [771, 110] on div "[DATE]" at bounding box center [795, 112] width 110 height 11
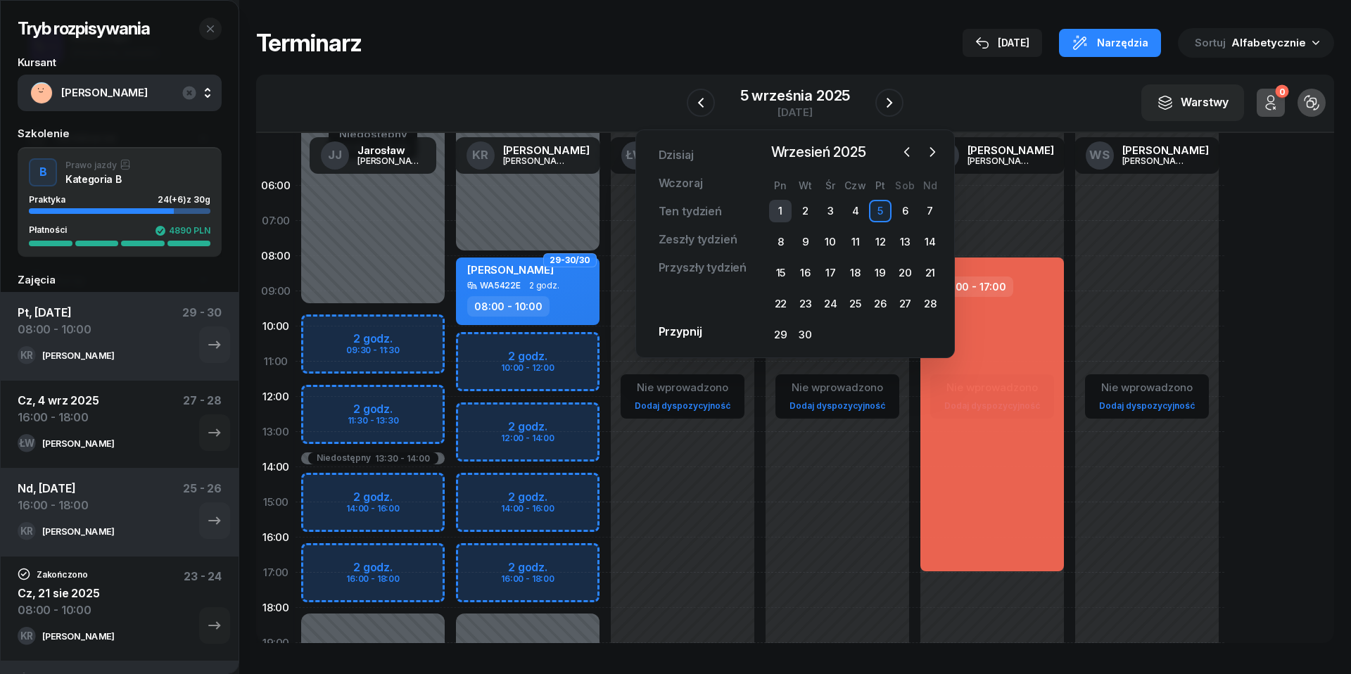
click at [786, 210] on div "1" at bounding box center [780, 211] width 23 height 23
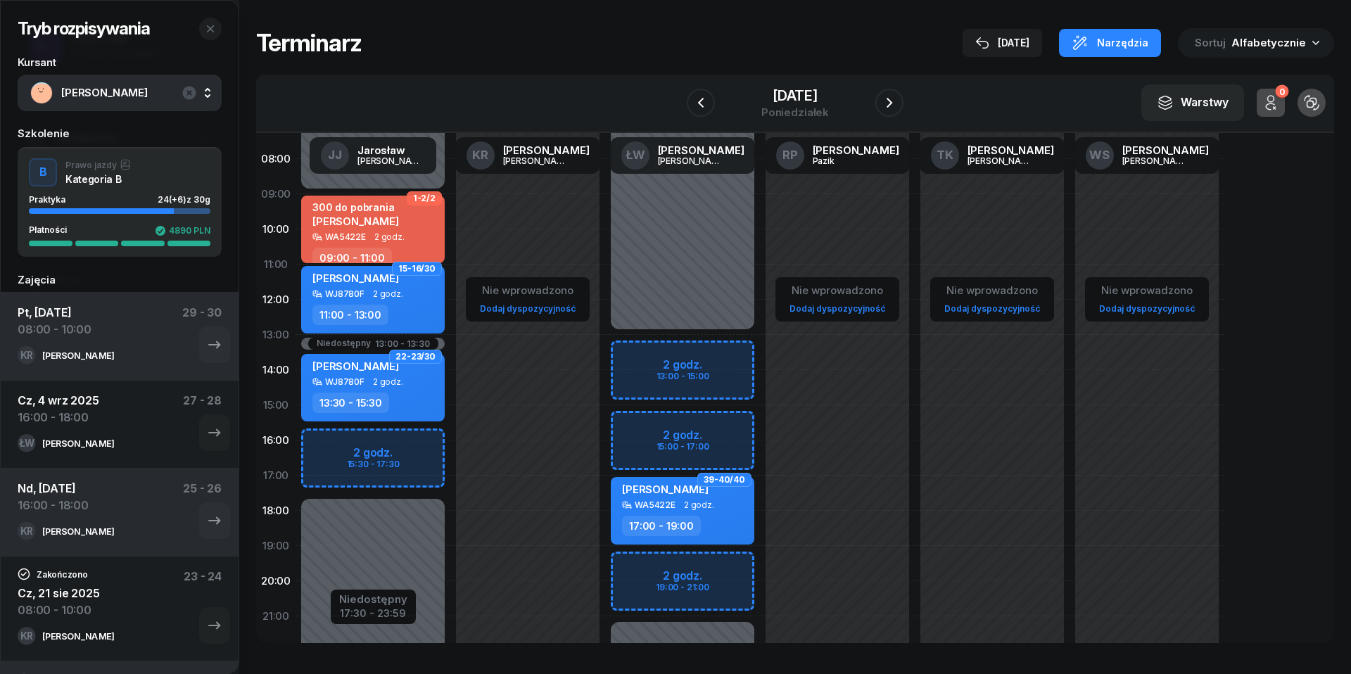
scroll to position [100, 0]
